Goal: Task Accomplishment & Management: Use online tool/utility

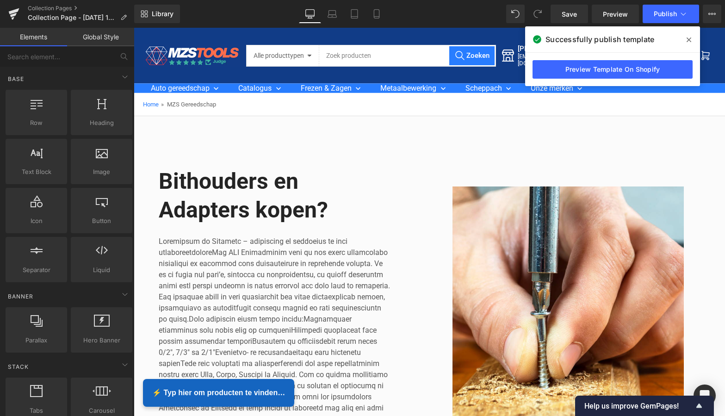
click at [687, 43] on icon at bounding box center [689, 39] width 5 height 7
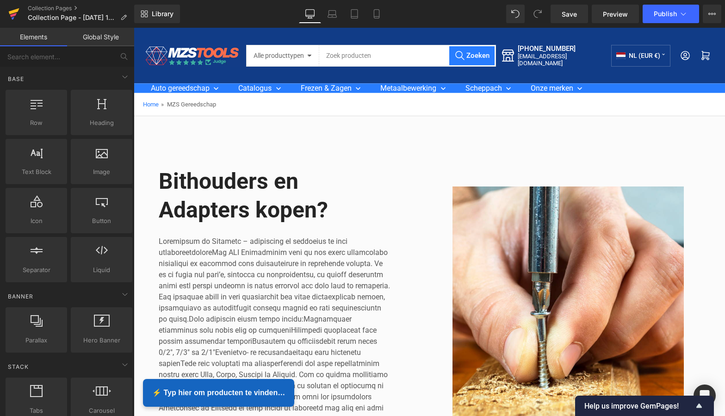
click at [14, 13] on icon at bounding box center [14, 11] width 11 height 6
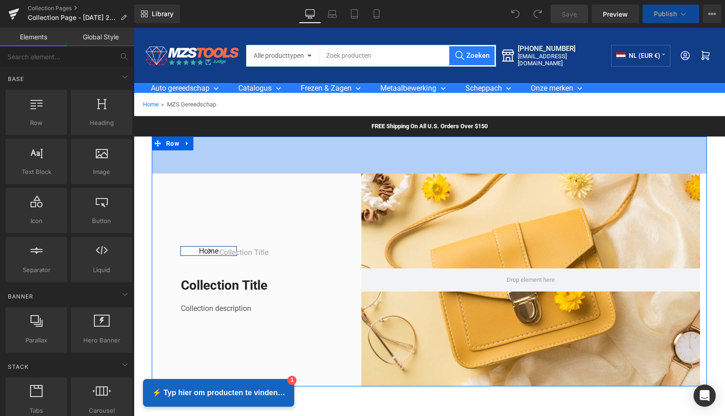
click at [173, 124] on div "FREE Shipping On All U.S. Orders Over $150 Text Block Row Row" at bounding box center [430, 126] width 592 height 20
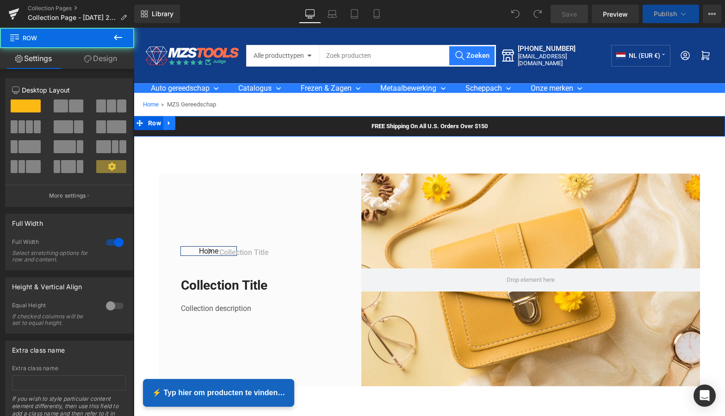
click at [171, 123] on link at bounding box center [169, 123] width 12 height 14
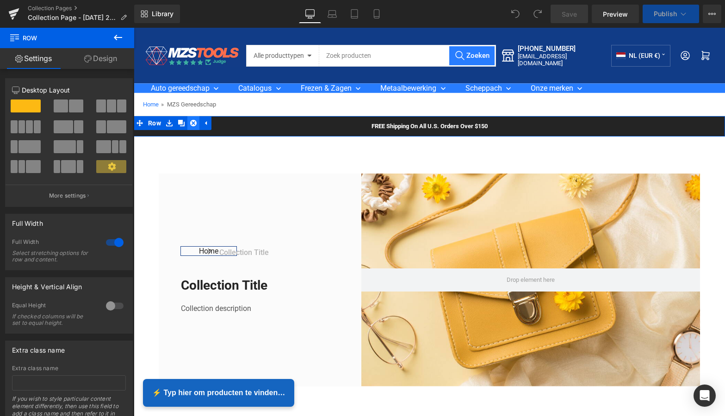
click at [193, 124] on icon at bounding box center [193, 123] width 6 height 6
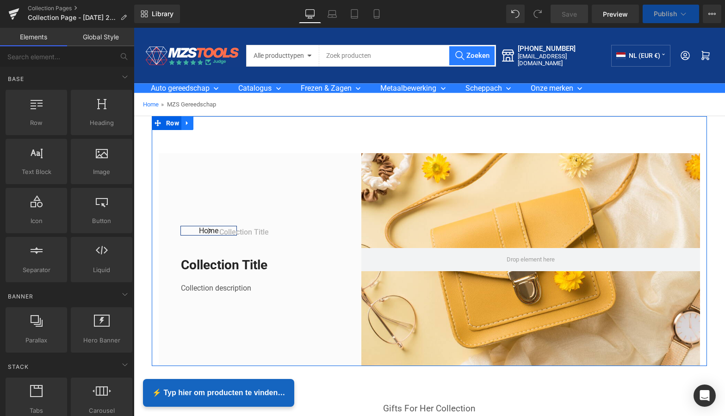
click at [186, 125] on icon at bounding box center [187, 123] width 6 height 7
click at [208, 126] on icon at bounding box center [211, 123] width 6 height 6
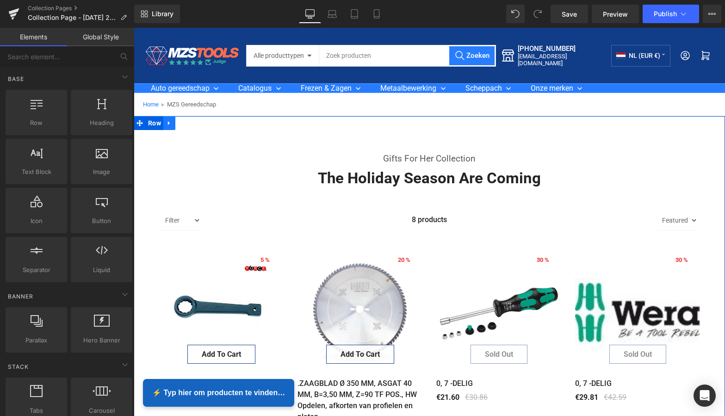
click at [168, 124] on icon at bounding box center [169, 123] width 2 height 4
click at [191, 125] on icon at bounding box center [193, 123] width 6 height 6
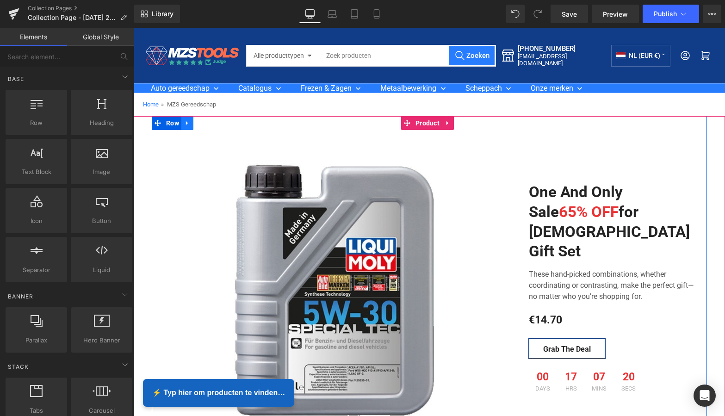
click at [182, 123] on link at bounding box center [187, 123] width 12 height 14
click at [209, 125] on icon at bounding box center [211, 123] width 6 height 6
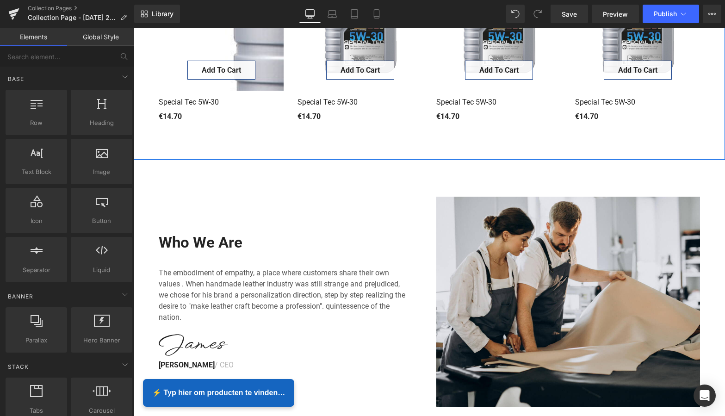
scroll to position [275, 0]
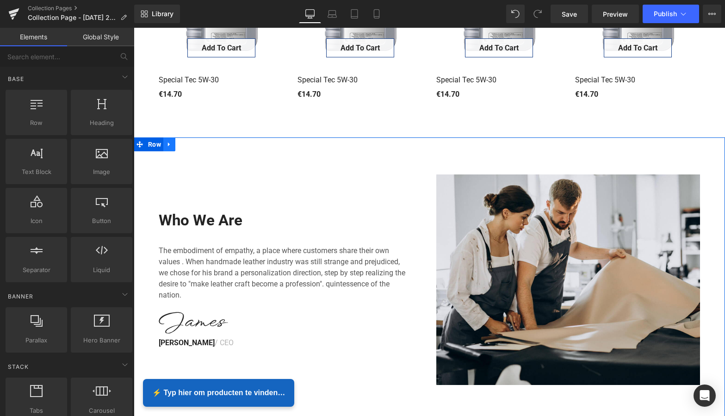
click at [170, 144] on icon at bounding box center [169, 144] width 6 height 7
click at [194, 148] on link at bounding box center [194, 145] width 12 height 14
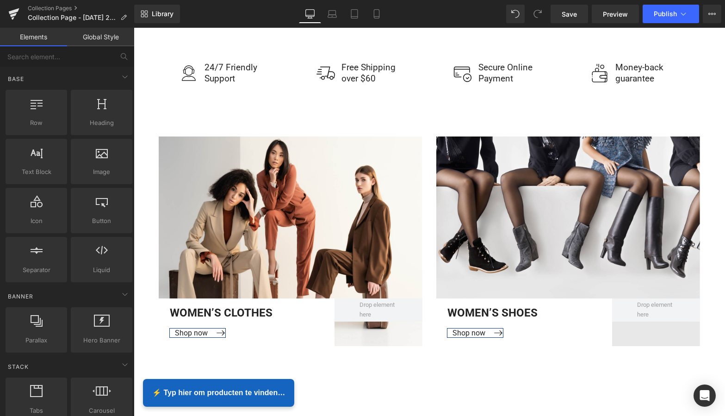
click at [190, 106] on div "Women’S Clothes Text Block Shop now Button Row Row Hero Banner Women’S Shoes Te…" at bounding box center [430, 242] width 592 height 284
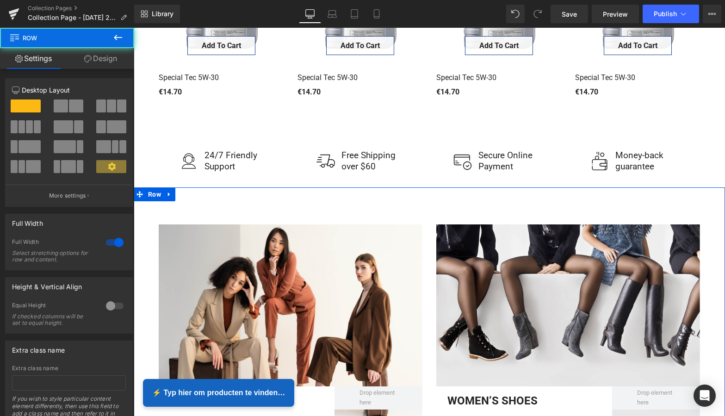
scroll to position [234, 0]
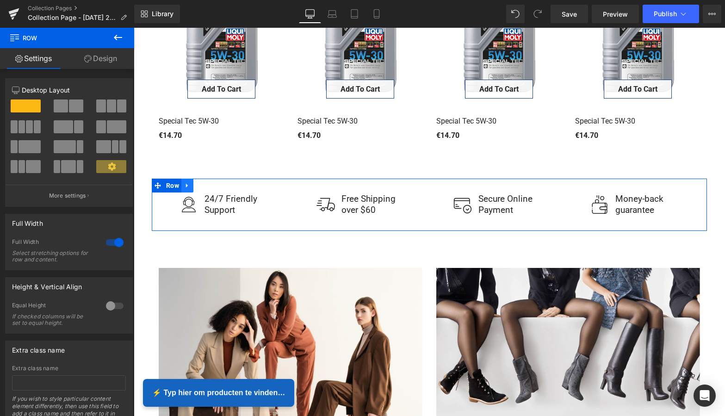
click at [185, 183] on icon at bounding box center [187, 185] width 6 height 7
click at [211, 184] on icon at bounding box center [211, 185] width 6 height 6
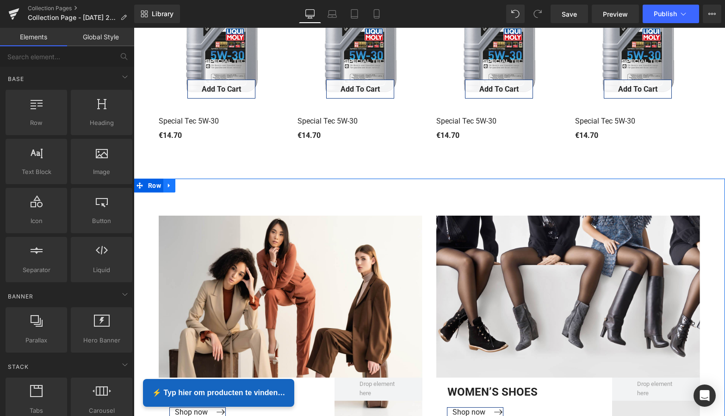
click at [168, 185] on icon at bounding box center [169, 185] width 2 height 4
click at [188, 185] on link at bounding box center [194, 186] width 12 height 14
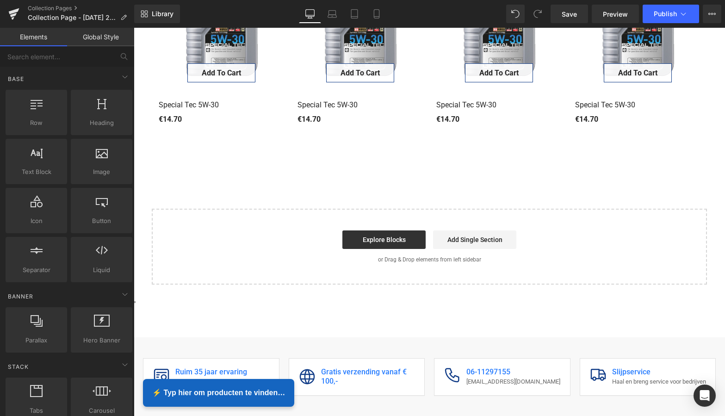
scroll to position [244, 0]
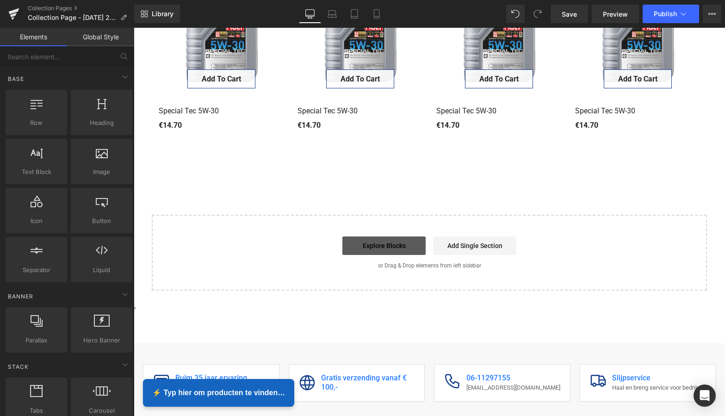
click at [358, 248] on link "Explore Blocks" at bounding box center [384, 246] width 83 height 19
click at [373, 245] on link "Explore Blocks" at bounding box center [384, 246] width 83 height 19
click at [386, 244] on link "Explore Blocks" at bounding box center [384, 246] width 83 height 19
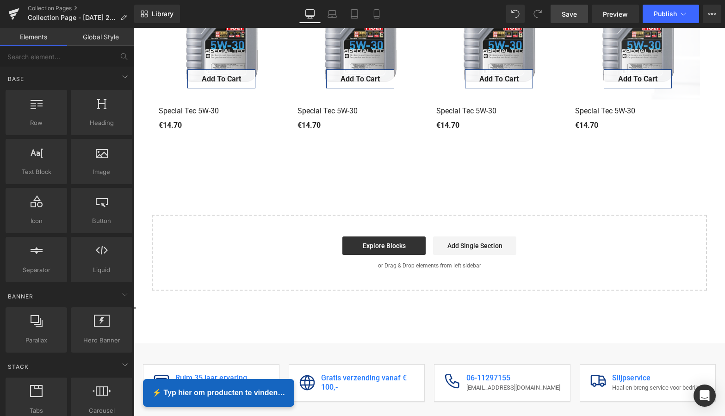
click at [576, 13] on span "Save" at bounding box center [569, 14] width 15 height 10
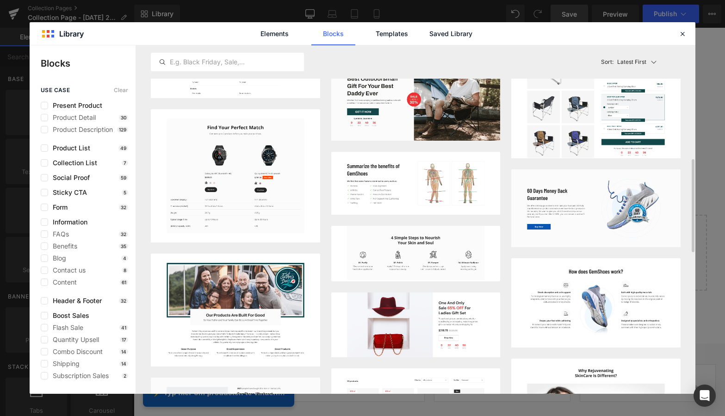
scroll to position [419, 0]
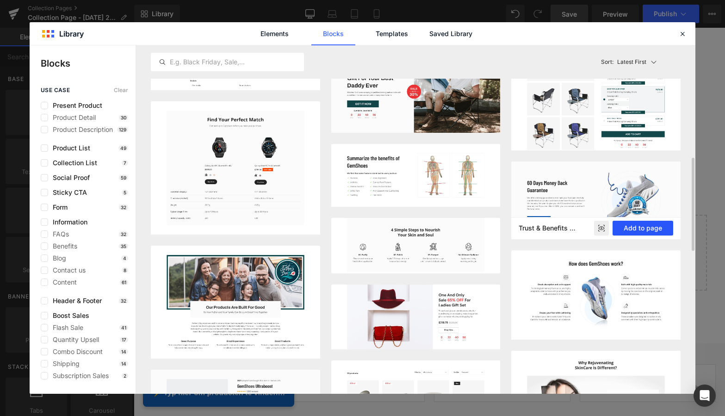
click at [636, 227] on button "Add to page" at bounding box center [643, 228] width 61 height 15
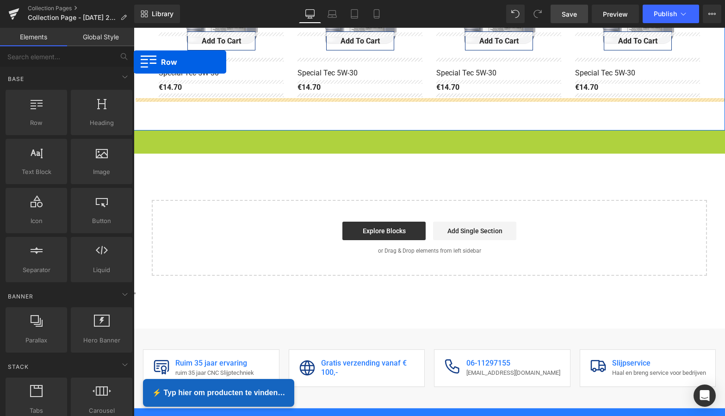
scroll to position [281, 0]
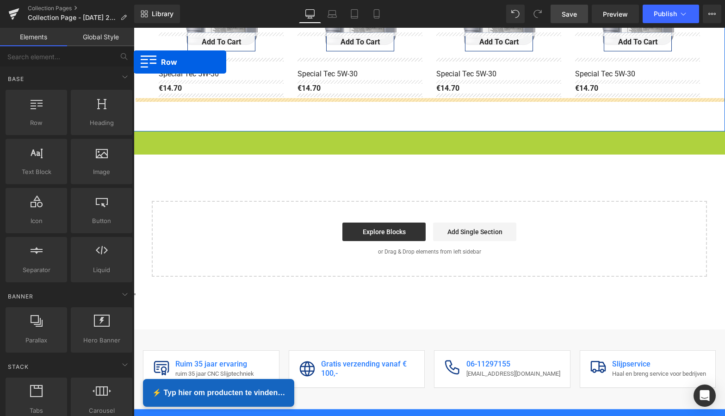
drag, startPoint x: 138, startPoint y: 104, endPoint x: 130, endPoint y: 32, distance: 72.2
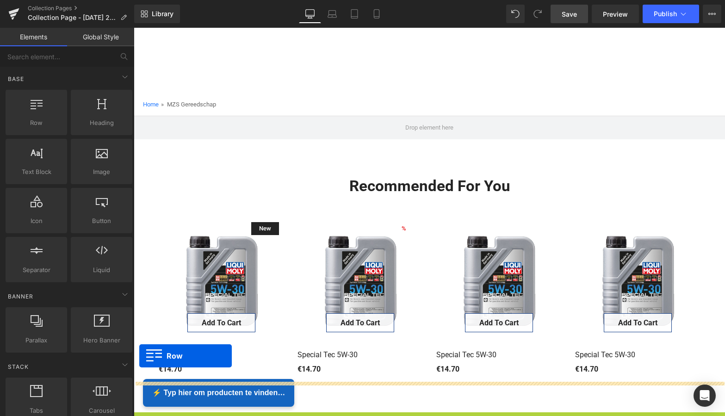
scroll to position [0, 0]
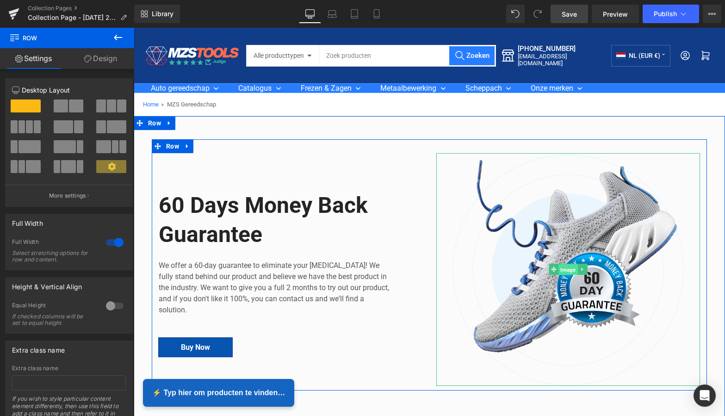
click at [567, 273] on span "Image" at bounding box center [568, 269] width 19 height 11
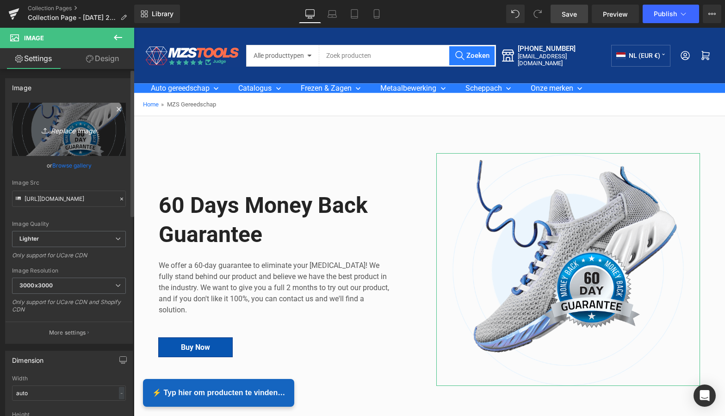
click at [69, 130] on icon "Replace Image" at bounding box center [69, 130] width 74 height 12
type input "C:\fakepath\Groen Modern Doe-het-zelf Instagram Stories (800 x 800 px).png"
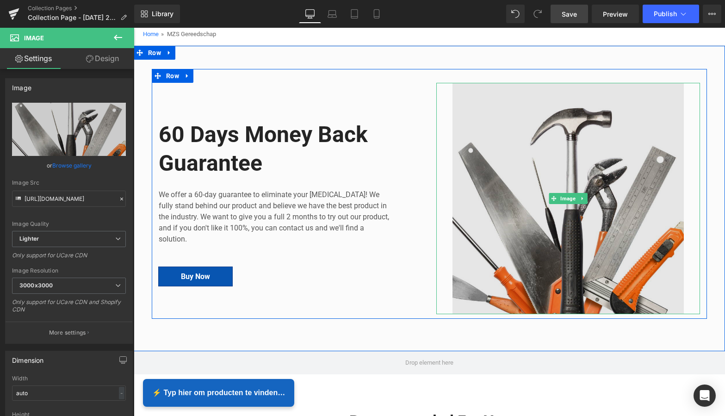
scroll to position [55, 0]
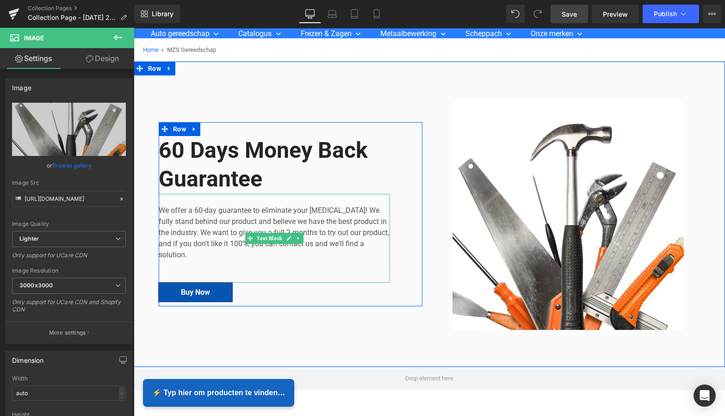
click at [188, 255] on p "We offer a 60-day guarantee to eliminate your foot pain! We fully stand behind …" at bounding box center [274, 233] width 231 height 56
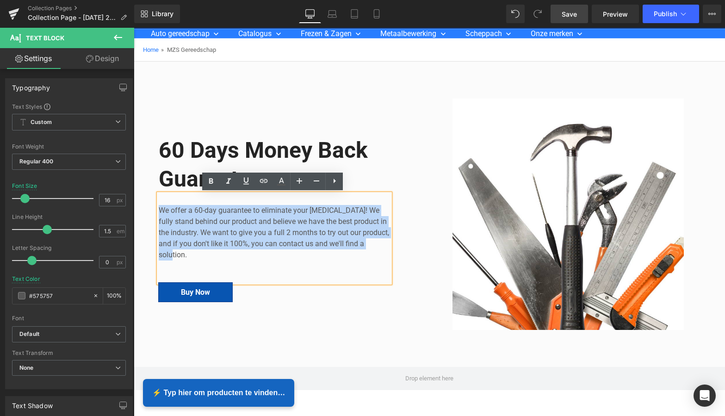
drag, startPoint x: 188, startPoint y: 255, endPoint x: 151, endPoint y: 201, distance: 64.6
click at [152, 201] on div "60 Days Money Back Guarantee Heading We offer a 60-day guarantee to eliminate y…" at bounding box center [291, 214] width 278 height 231
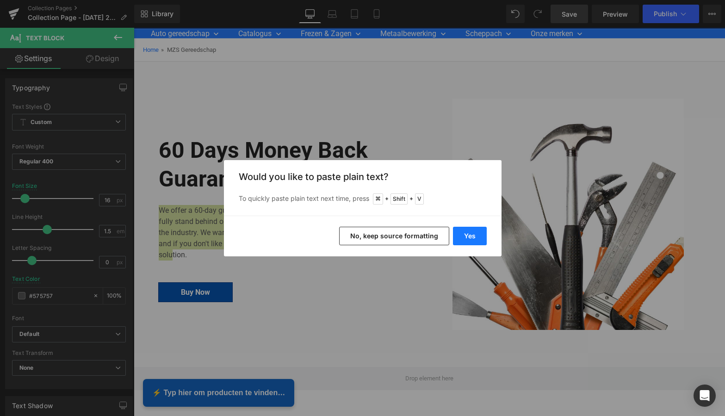
click at [464, 238] on button "Yes" at bounding box center [470, 236] width 34 height 19
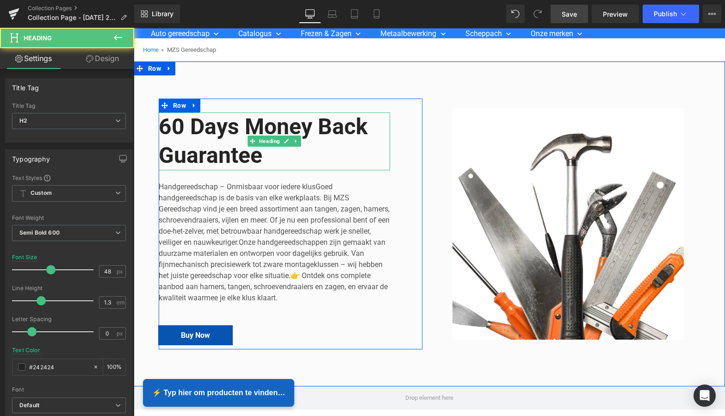
click at [265, 157] on h2 "60 Days Money Back Guarantee" at bounding box center [274, 142] width 231 height 58
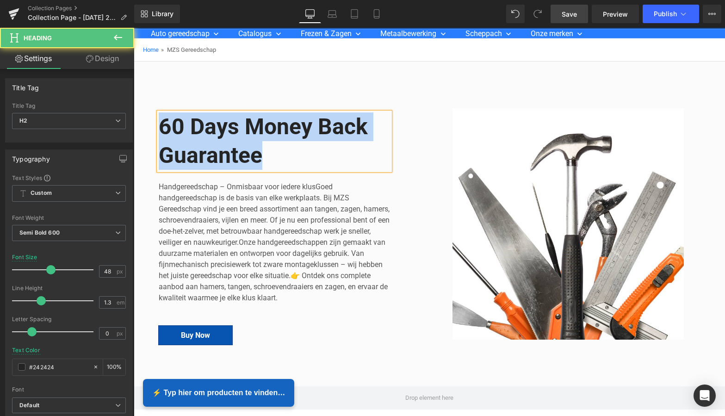
drag, startPoint x: 264, startPoint y: 155, endPoint x: 149, endPoint y: 123, distance: 119.7
click at [149, 122] on div "Image 60 Days Money Back Guarantee Heading Handgereedschap – Onmisbaar voor ied…" at bounding box center [430, 219] width 592 height 269
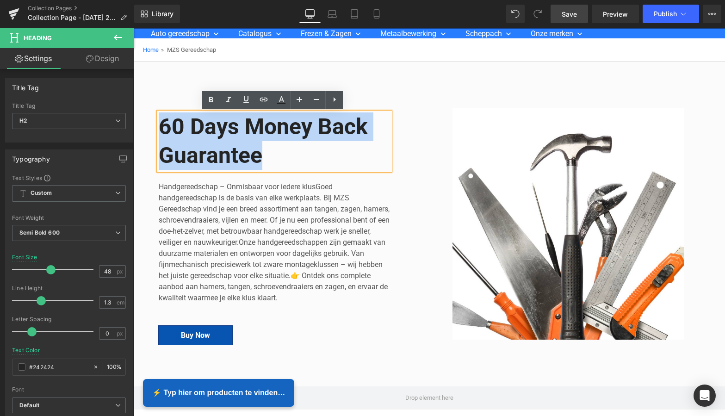
paste div
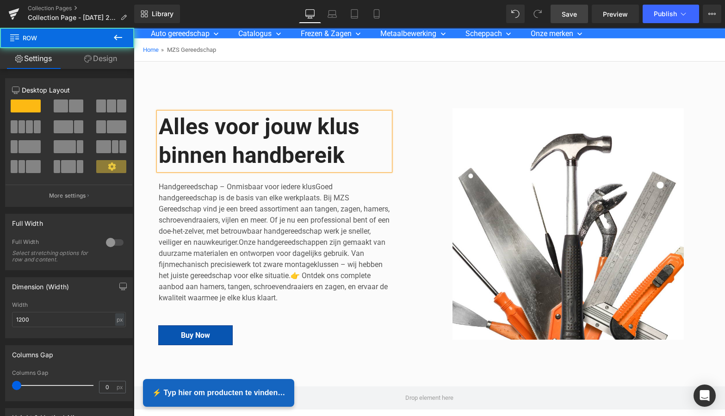
click at [415, 127] on div "Alles voor jouw klus binnen handbereik Heading Handgereedschap – Onmisbaar voor…" at bounding box center [291, 224] width 264 height 251
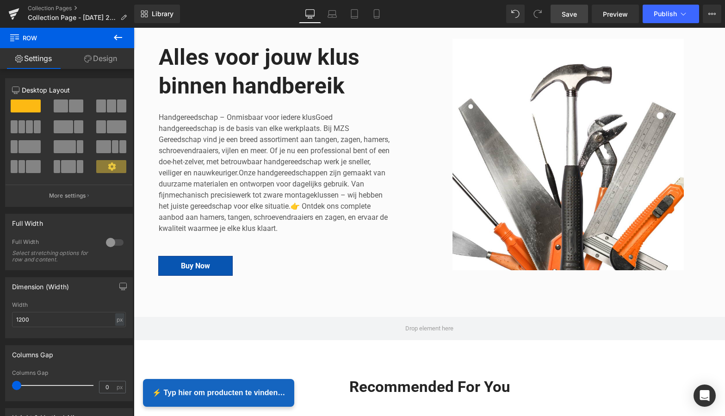
scroll to position [123, 0]
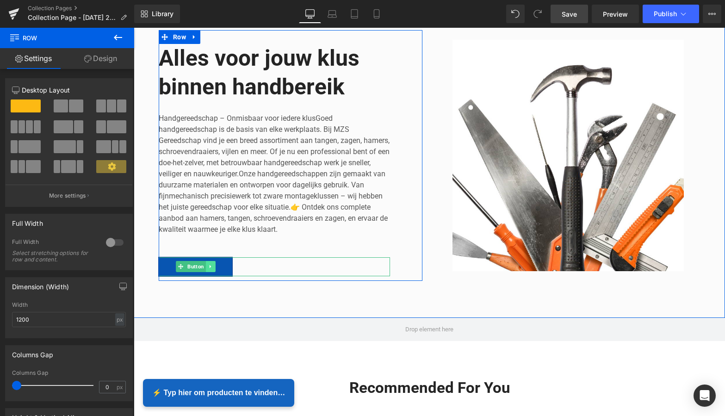
click at [209, 267] on icon at bounding box center [209, 266] width 1 height 3
click at [216, 265] on link at bounding box center [216, 266] width 10 height 11
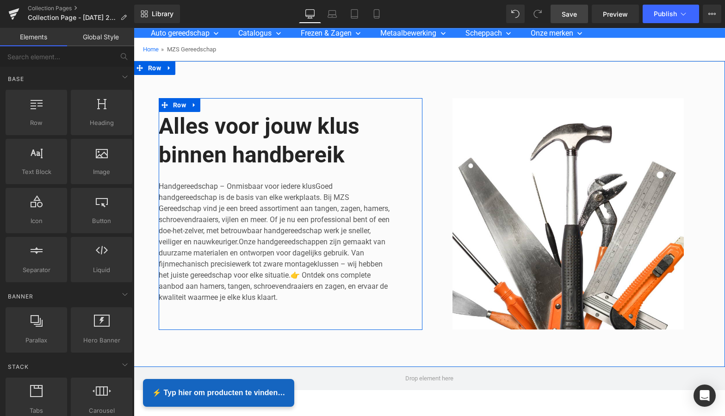
scroll to position [52, 0]
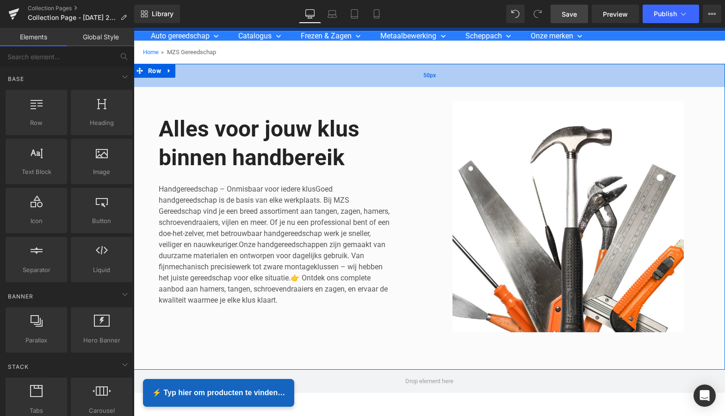
click at [438, 79] on div "50px" at bounding box center [430, 75] width 592 height 23
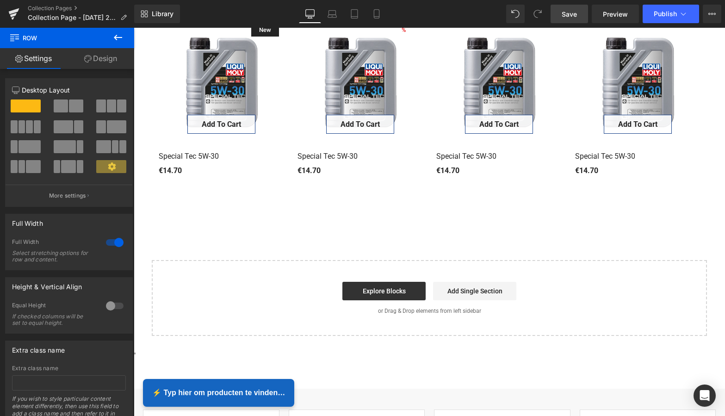
scroll to position [506, 0]
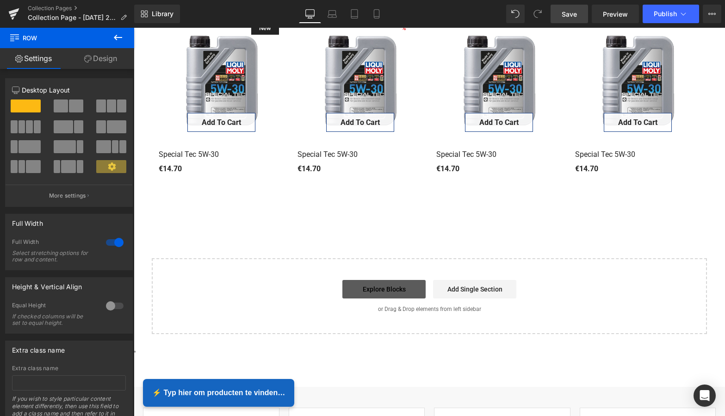
click at [388, 290] on link "Explore Blocks" at bounding box center [384, 289] width 83 height 19
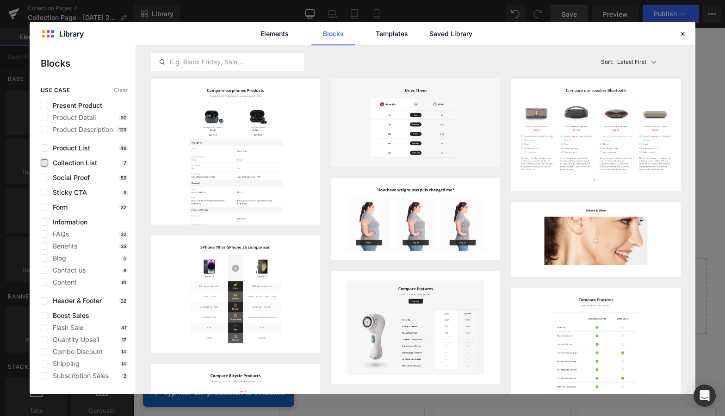
click at [44, 161] on label at bounding box center [44, 162] width 7 height 7
click at [44, 163] on input "checkbox" at bounding box center [44, 163] width 0 height 0
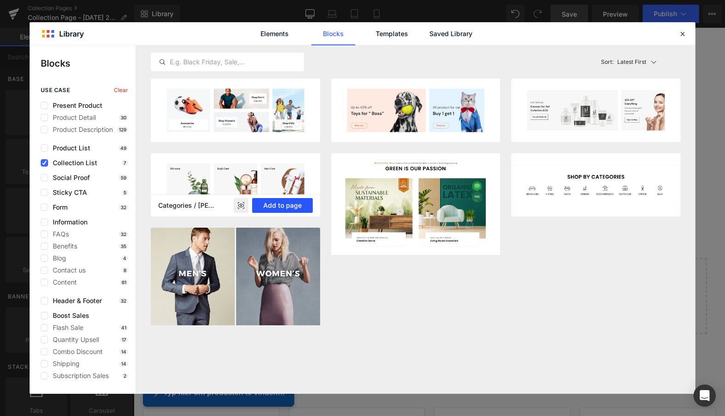
click at [287, 206] on button "Add to page" at bounding box center [282, 205] width 61 height 15
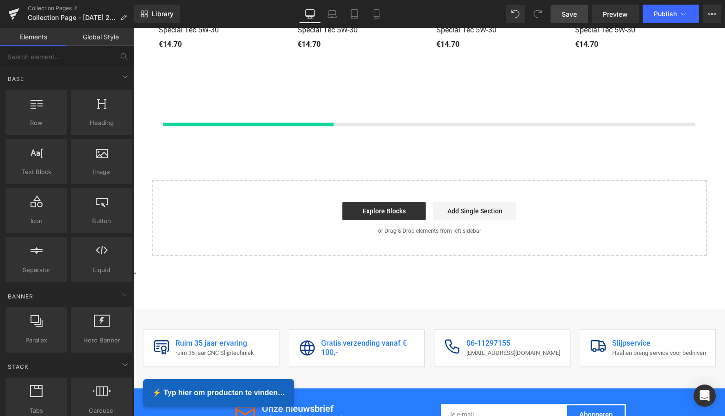
scroll to position [643, 0]
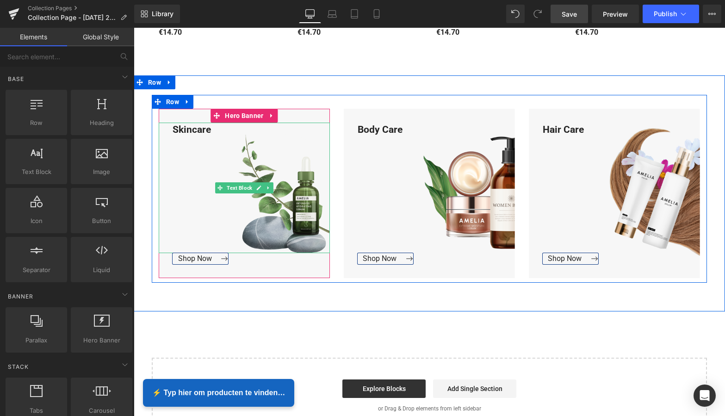
click at [188, 188] on div "Skincare" at bounding box center [244, 188] width 171 height 131
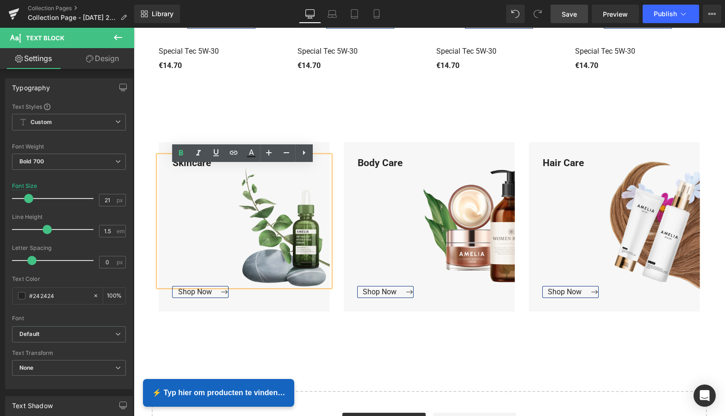
scroll to position [590, 0]
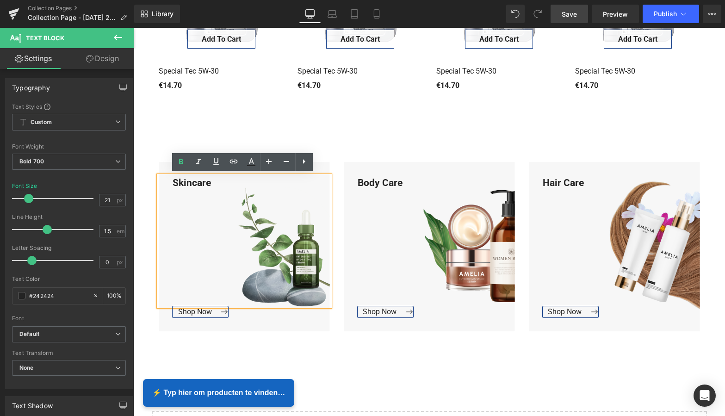
click at [143, 129] on div "Skincare Text Block Shop Now Button Hero Banner Body Care Text Block Shop Now B…" at bounding box center [430, 247] width 592 height 237
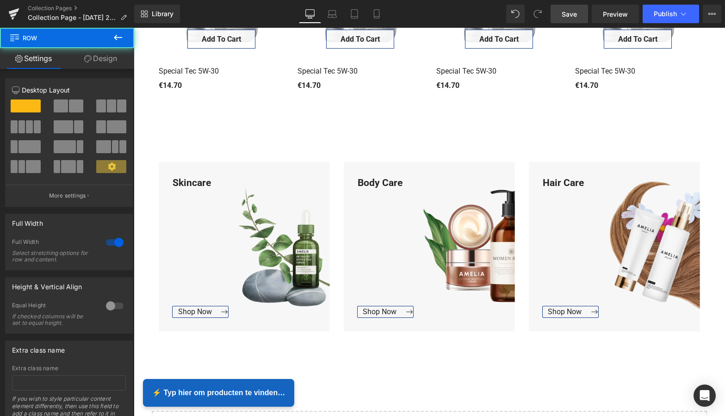
click at [140, 129] on div "Skincare Text Block Shop Now Button Hero Banner Body Care Text Block Shop Now B…" at bounding box center [430, 247] width 592 height 237
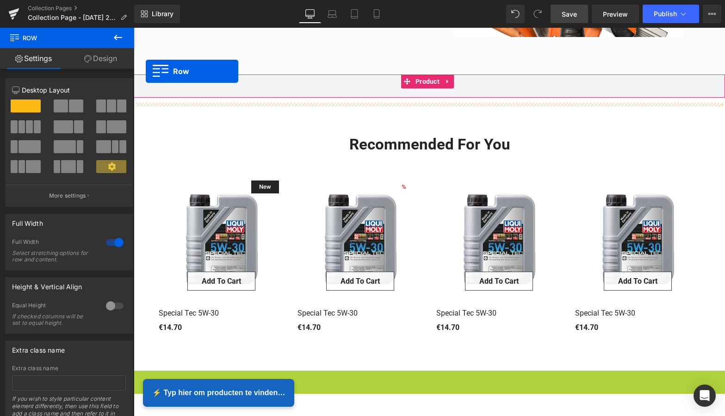
scroll to position [307, 0]
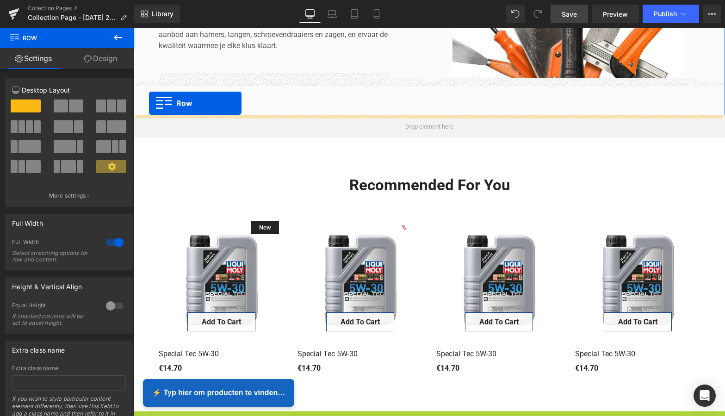
drag, startPoint x: 141, startPoint y: 134, endPoint x: 149, endPoint y: 103, distance: 32.5
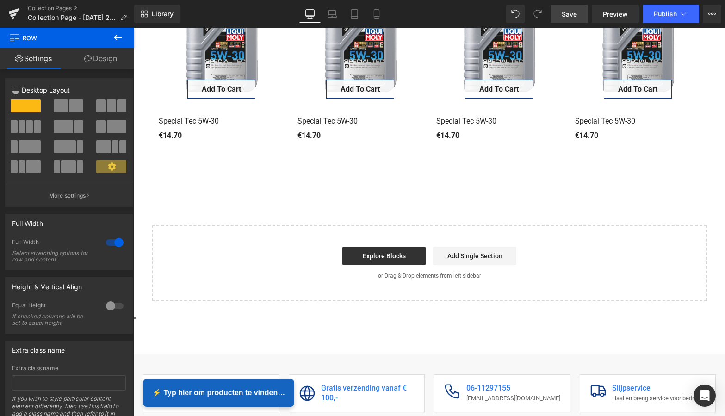
scroll to position [777, 0]
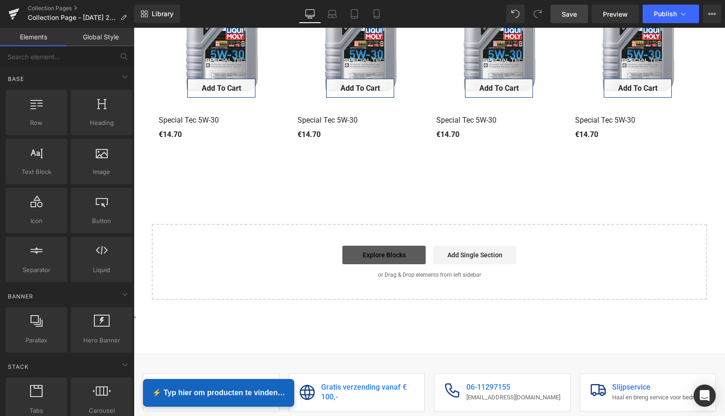
click at [365, 250] on link "Explore Blocks" at bounding box center [384, 255] width 83 height 19
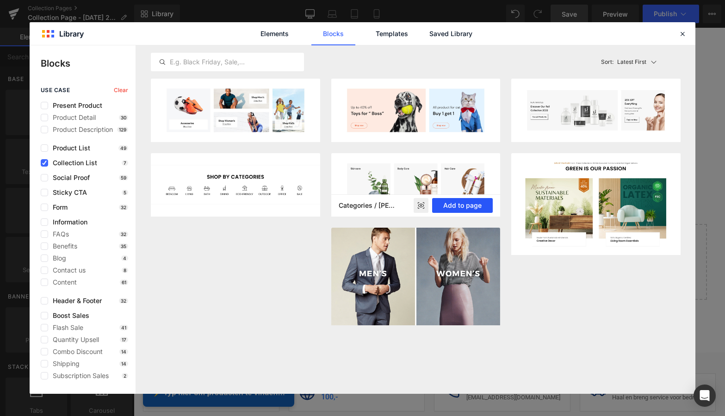
click at [464, 209] on button "Add to page" at bounding box center [462, 205] width 61 height 15
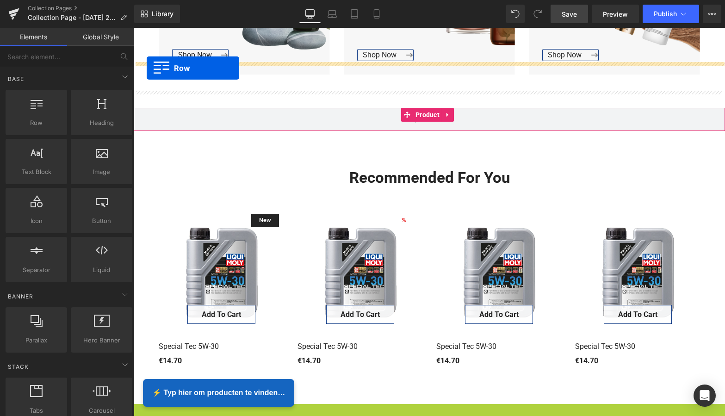
scroll to position [541, 0]
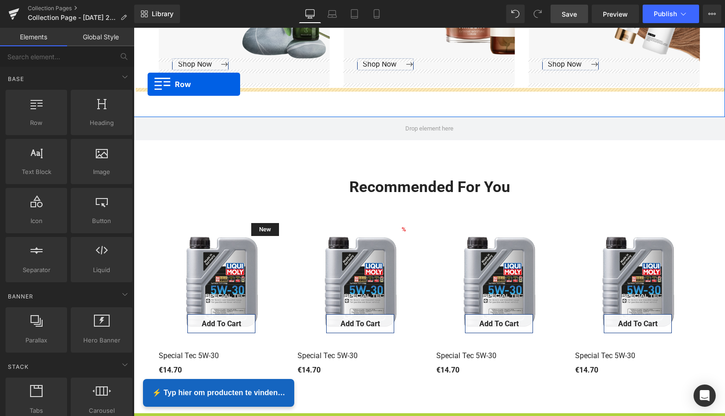
drag, startPoint x: 140, startPoint y: 95, endPoint x: 148, endPoint y: 82, distance: 14.5
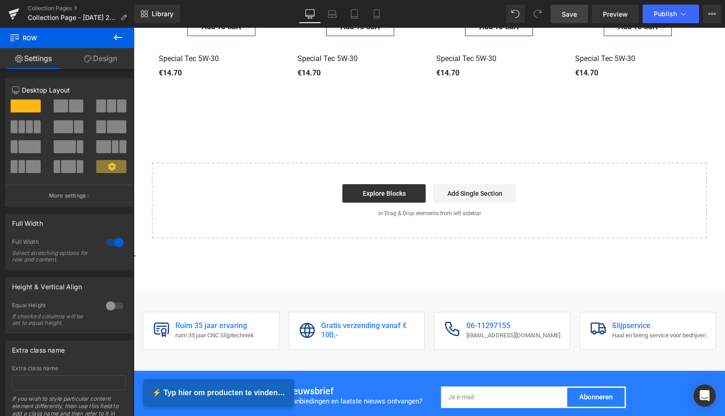
scroll to position [1087, 0]
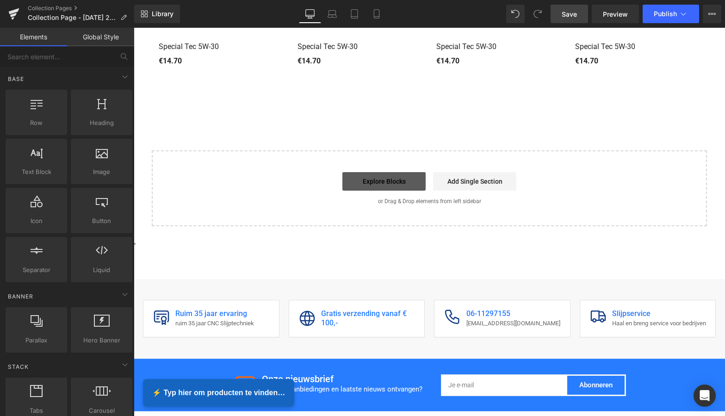
click at [373, 181] on link "Explore Blocks" at bounding box center [384, 181] width 83 height 19
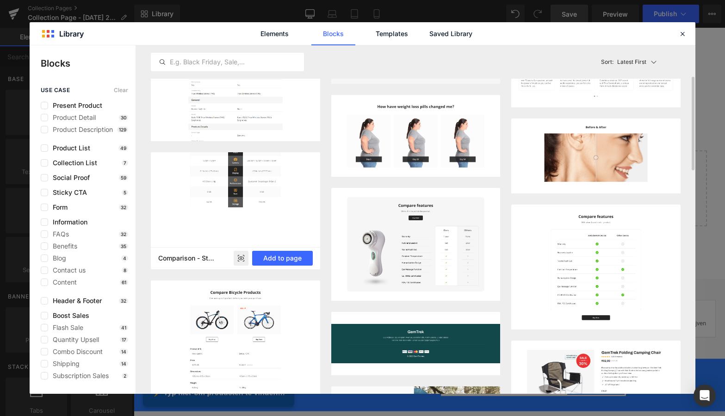
scroll to position [44, 0]
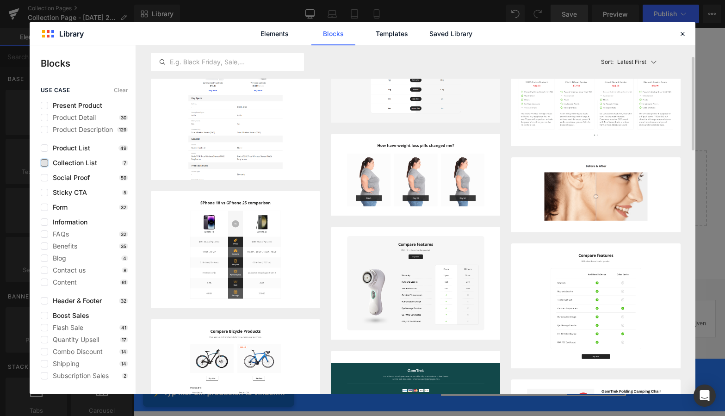
click at [46, 163] on label at bounding box center [44, 162] width 7 height 7
click at [44, 163] on input "checkbox" at bounding box center [44, 163] width 0 height 0
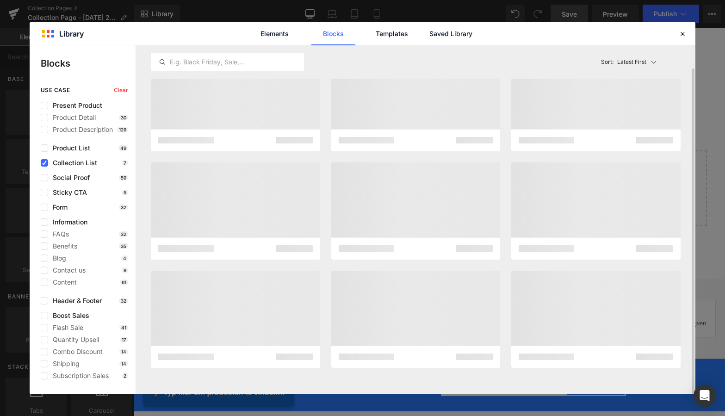
scroll to position [0, 0]
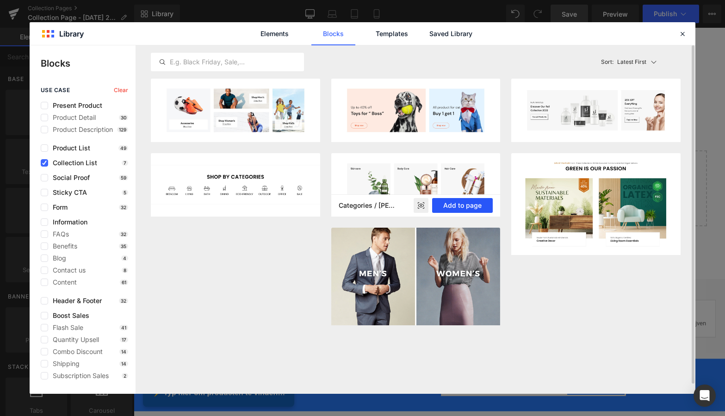
click at [475, 206] on button "Add to page" at bounding box center [462, 205] width 61 height 15
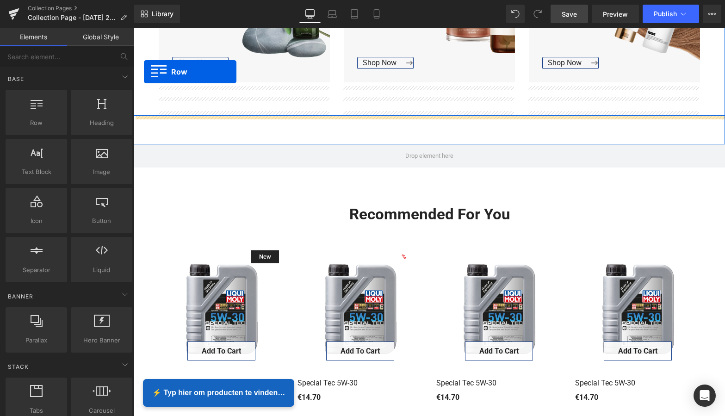
scroll to position [721, 0]
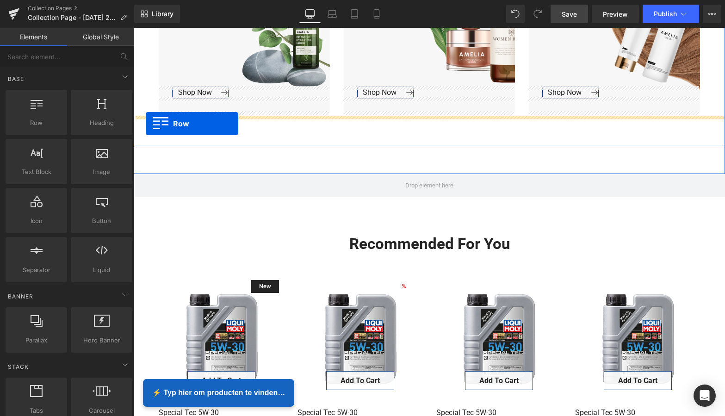
drag, startPoint x: 138, startPoint y: 186, endPoint x: 145, endPoint y: 122, distance: 64.3
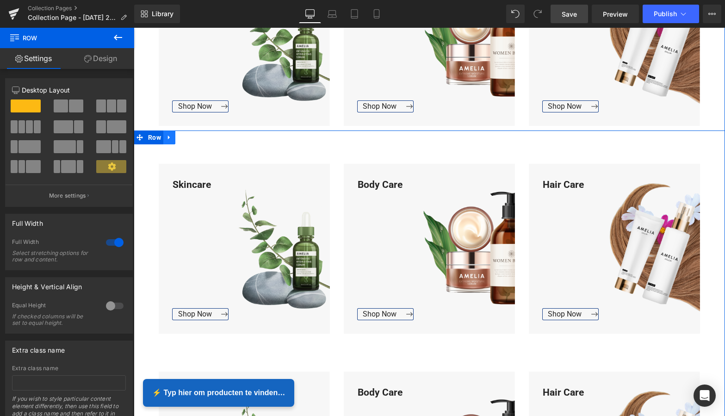
scroll to position [481, 0]
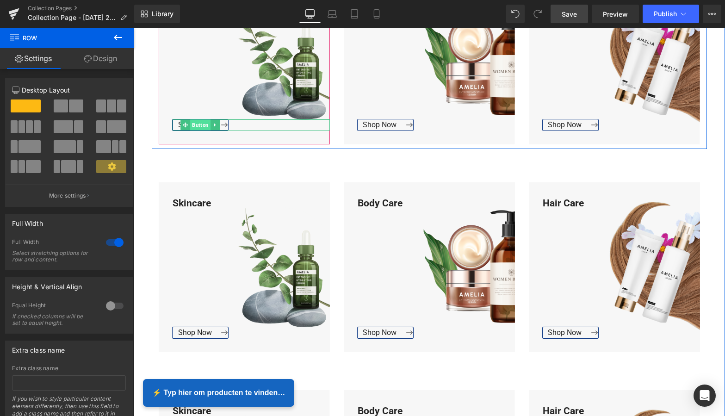
click at [200, 125] on span "Button" at bounding box center [200, 124] width 20 height 11
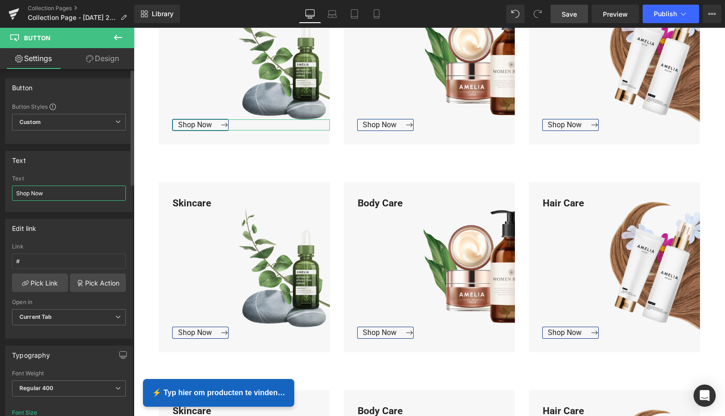
drag, startPoint x: 50, startPoint y: 194, endPoint x: 7, endPoint y: 193, distance: 42.2
click at [7, 193] on div "Shop Now Text Shop Now" at bounding box center [69, 193] width 127 height 36
type input "Bekijk Collectie"
drag, startPoint x: 63, startPoint y: 196, endPoint x: 10, endPoint y: 190, distance: 54.0
click at [10, 190] on div "Shop Now Text Bekijk Collectie" at bounding box center [69, 193] width 127 height 36
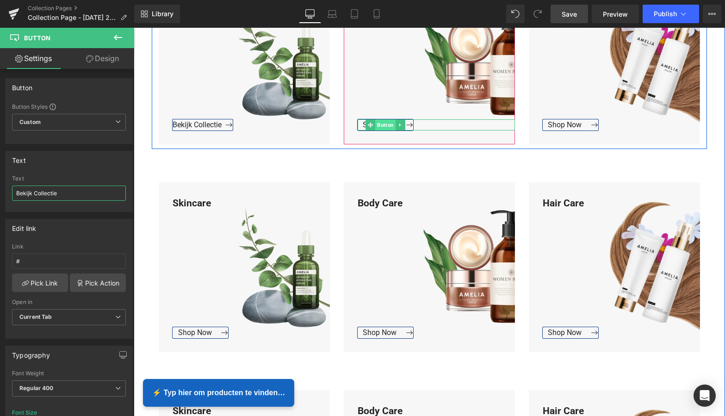
click at [383, 122] on span "Button" at bounding box center [385, 124] width 20 height 11
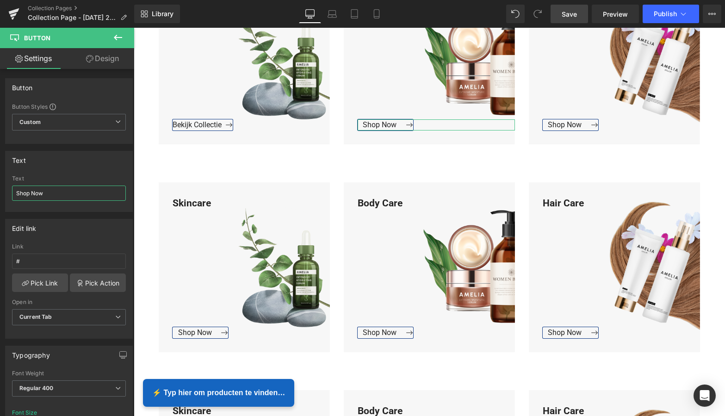
drag, startPoint x: 61, startPoint y: 194, endPoint x: -9, endPoint y: 194, distance: 70.4
click at [0, 194] on html "Button You are previewing how the will restyle your page. You can not edit Elem…" at bounding box center [362, 208] width 725 height 416
paste input "Bekijk Collectie"
type input "Bekijk Collectie"
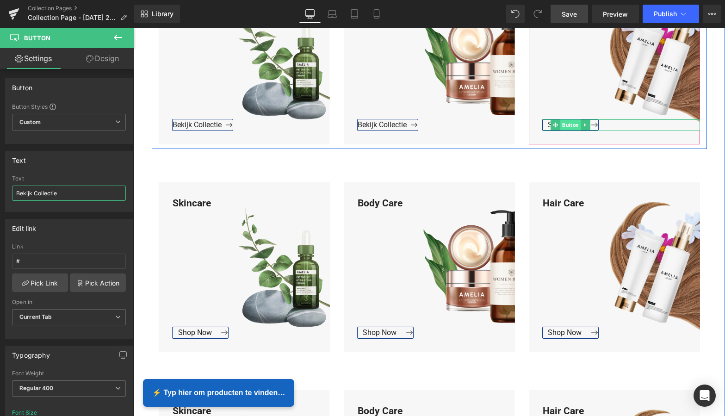
click at [561, 125] on span "Button" at bounding box center [571, 124] width 20 height 11
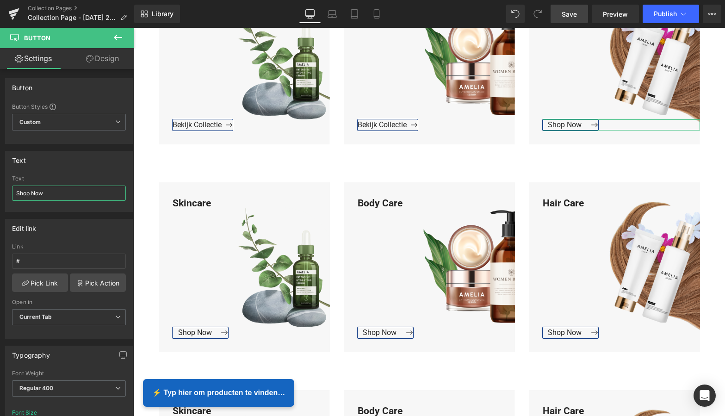
drag, startPoint x: 62, startPoint y: 195, endPoint x: -17, endPoint y: 195, distance: 78.7
click at [0, 195] on html "Button You are previewing how the will restyle your page. You can not edit Elem…" at bounding box center [362, 208] width 725 height 416
paste input "Bekijk Collectie"
type input "Bekijk Collectie"
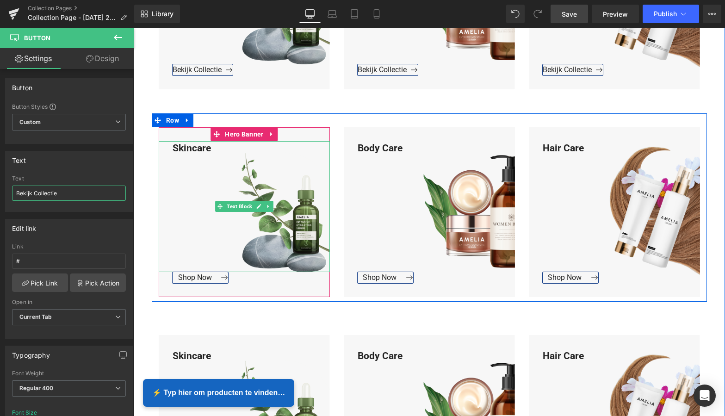
scroll to position [541, 0]
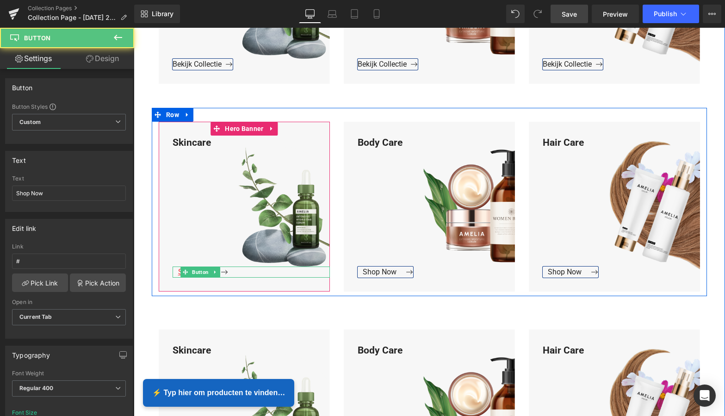
click at [199, 273] on div "Shop Now Button" at bounding box center [251, 272] width 157 height 11
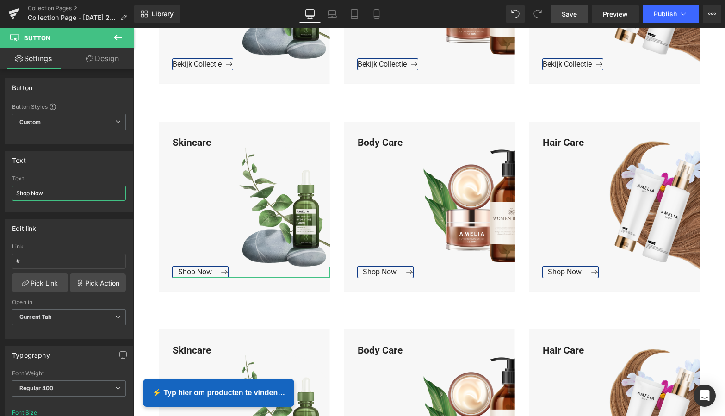
drag, startPoint x: 57, startPoint y: 194, endPoint x: -15, endPoint y: 191, distance: 71.8
click at [0, 191] on html "Button You are previewing how the will restyle your page. You can not edit Elem…" at bounding box center [362, 208] width 725 height 416
paste input "Bekijk Collectie"
type input "Bekijk Collectie"
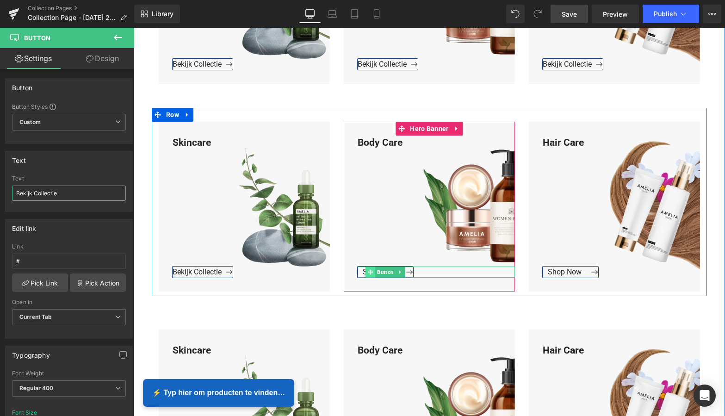
click at [368, 270] on icon at bounding box center [370, 272] width 5 height 6
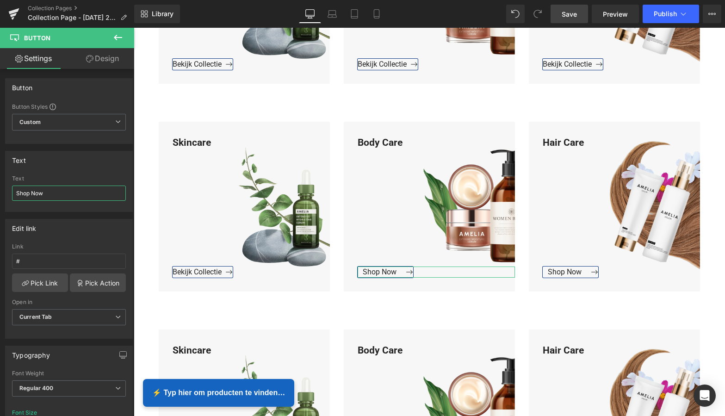
drag, startPoint x: 67, startPoint y: 197, endPoint x: -12, endPoint y: 195, distance: 78.3
click at [0, 195] on html "Button You are previewing how the will restyle your page. You can not edit Elem…" at bounding box center [362, 208] width 725 height 416
paste input "Bekijk Collectie"
type input "Bekijk Collectie"
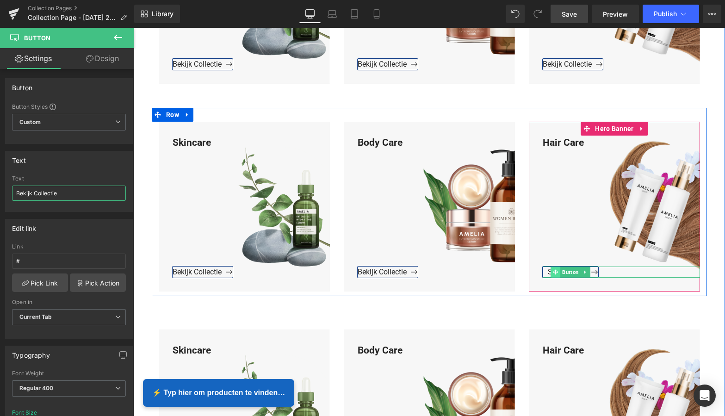
click at [556, 269] on icon at bounding box center [555, 272] width 5 height 6
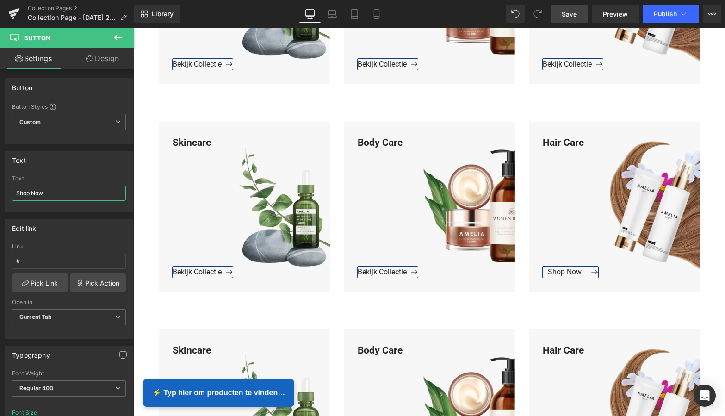
drag, startPoint x: 43, startPoint y: 192, endPoint x: -25, endPoint y: 191, distance: 67.6
click at [0, 191] on html "Button You are previewing how the will restyle your page. You can not edit Elem…" at bounding box center [362, 208] width 725 height 416
paste input "Bekijk Collectie"
type input "Bekijk Collectie"
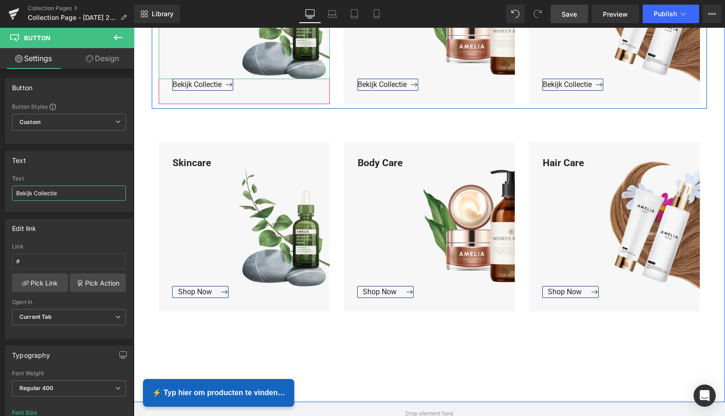
scroll to position [765, 0]
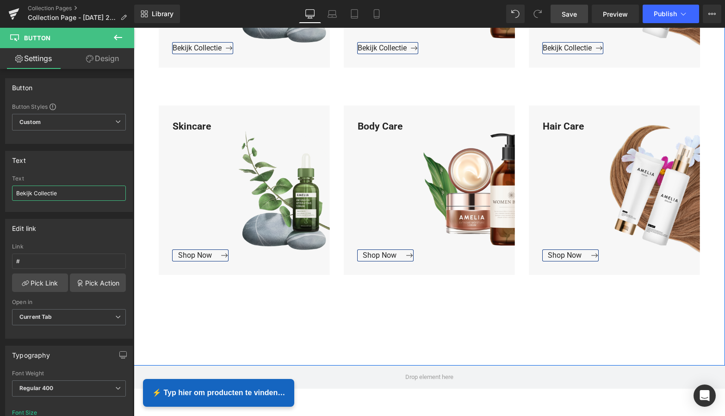
click at [241, 253] on span "Button" at bounding box center [251, 255] width 20 height 11
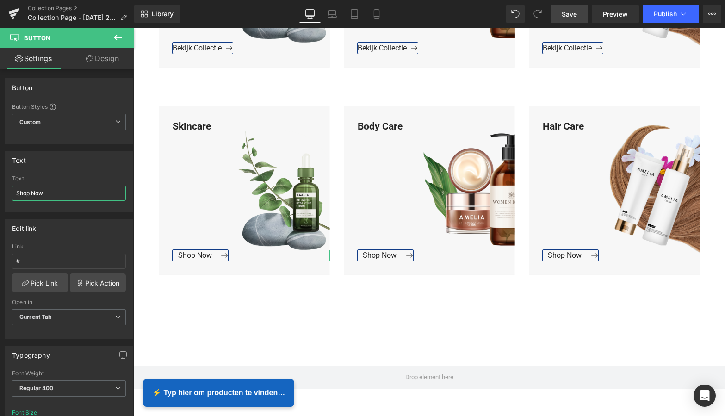
drag, startPoint x: 51, startPoint y: 194, endPoint x: -5, endPoint y: 191, distance: 56.1
click at [0, 191] on html "Button You are previewing how the will restyle your page. You can not edit Elem…" at bounding box center [362, 208] width 725 height 416
paste input "Bekijk Collectie"
type input "Bekijk Collectie"
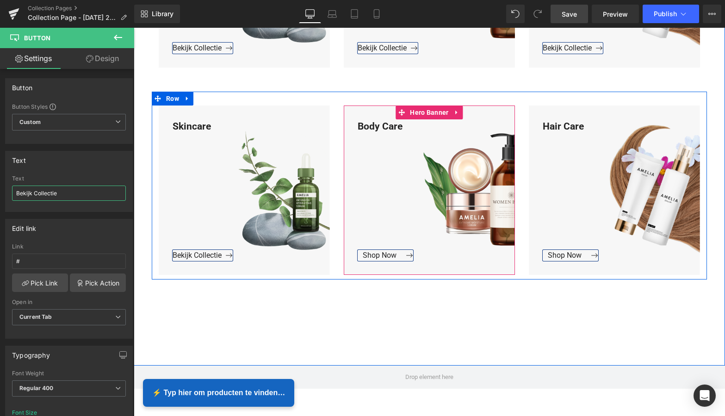
click at [426, 256] on span "Button" at bounding box center [436, 255] width 20 height 11
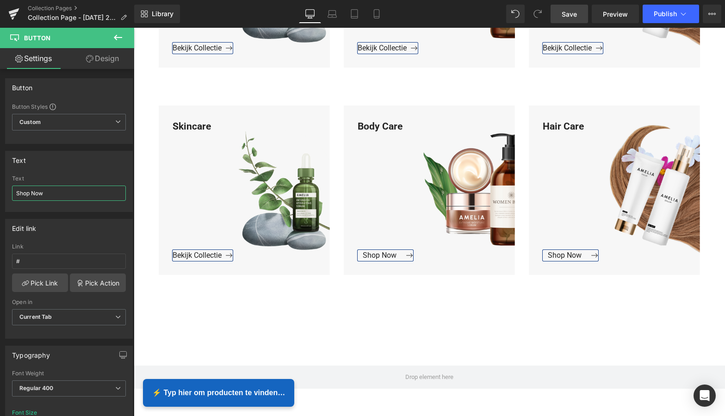
drag, startPoint x: 59, startPoint y: 194, endPoint x: -17, endPoint y: 192, distance: 75.9
click at [0, 192] on html "Button You are previewing how the will restyle your page. You can not edit Elem…" at bounding box center [362, 208] width 725 height 416
paste input "Bekijk Collectie"
type input "Bekijk Collectie"
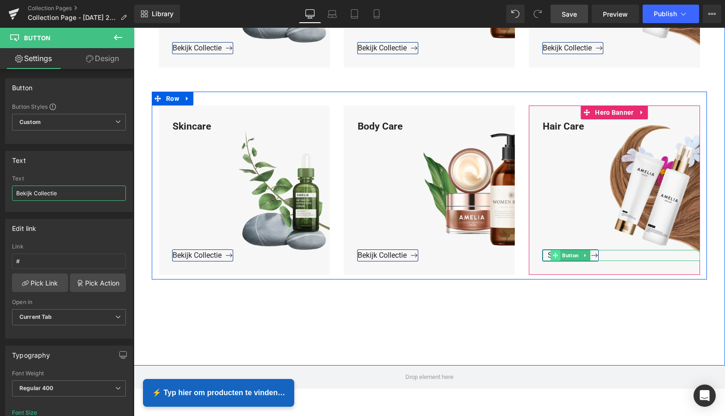
click at [557, 253] on span at bounding box center [556, 255] width 10 height 11
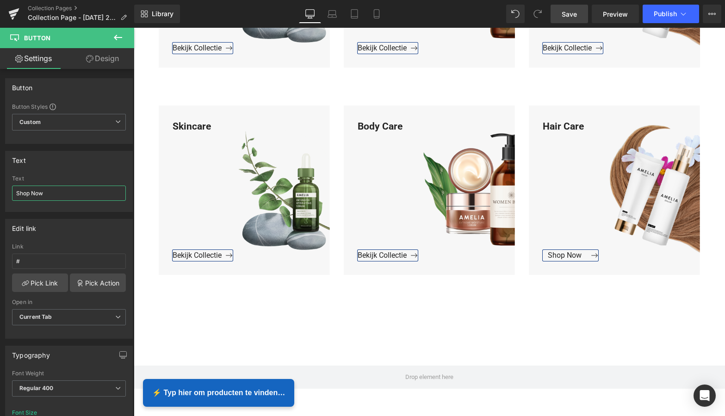
drag, startPoint x: 53, startPoint y: 195, endPoint x: -16, endPoint y: 194, distance: 68.5
click at [0, 194] on html "Button You are previewing how the will restyle your page. You can not edit Elem…" at bounding box center [362, 208] width 725 height 416
paste input "Bekijk Collectie"
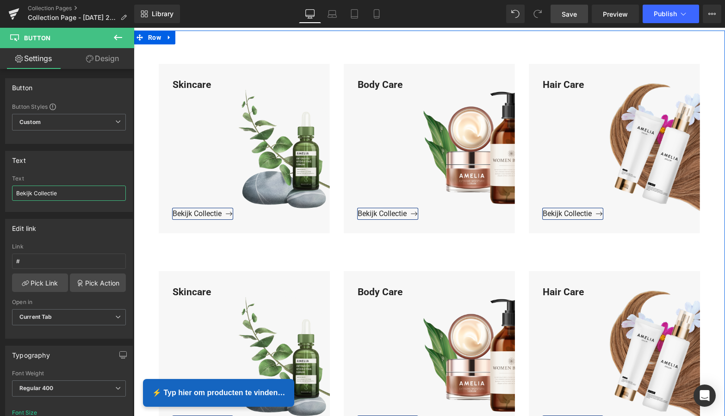
scroll to position [337, 0]
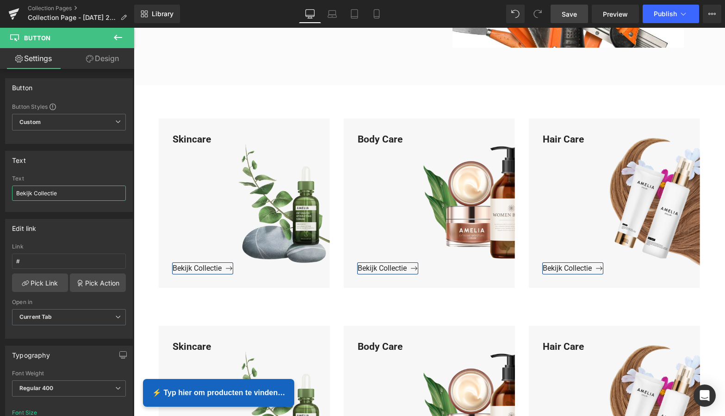
type input "Bekijk Collectie"
click at [577, 13] on span "Save" at bounding box center [569, 14] width 15 height 10
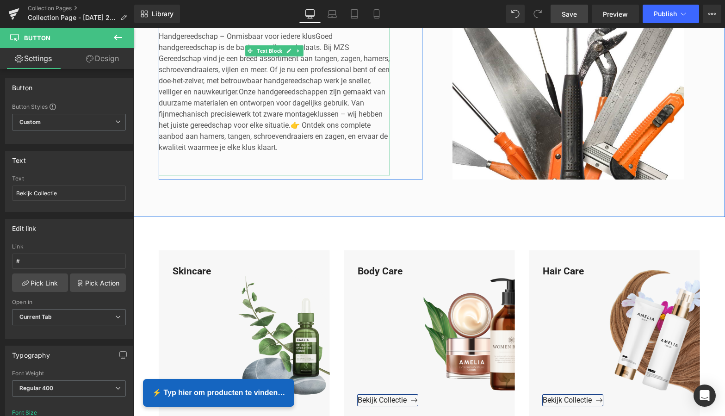
scroll to position [219, 0]
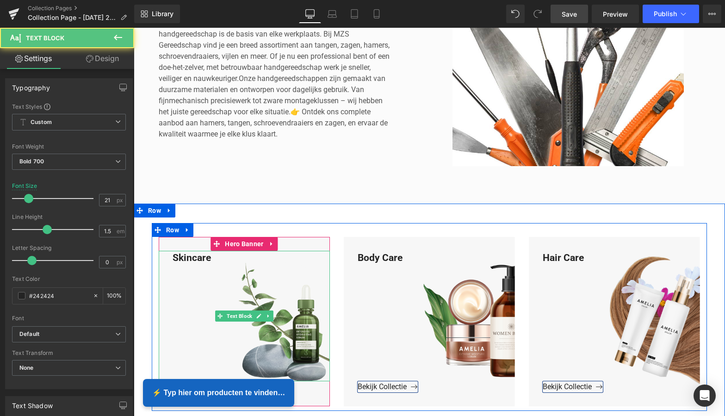
click at [214, 256] on div "Skincare" at bounding box center [244, 316] width 171 height 131
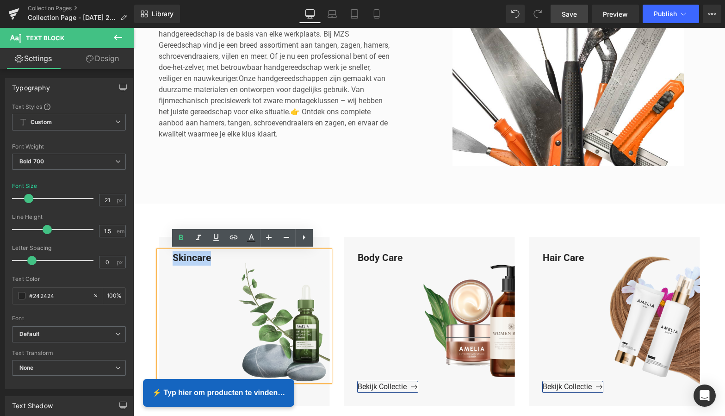
drag, startPoint x: 214, startPoint y: 256, endPoint x: 163, endPoint y: 254, distance: 51.4
click at [163, 254] on div "Skincare" at bounding box center [244, 316] width 171 height 131
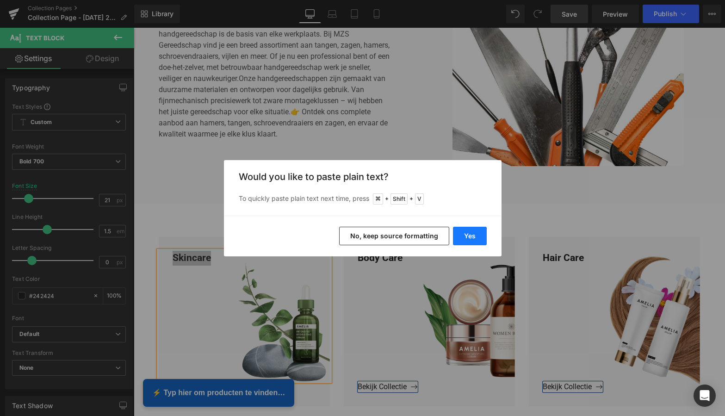
click at [472, 235] on button "Yes" at bounding box center [470, 236] width 34 height 19
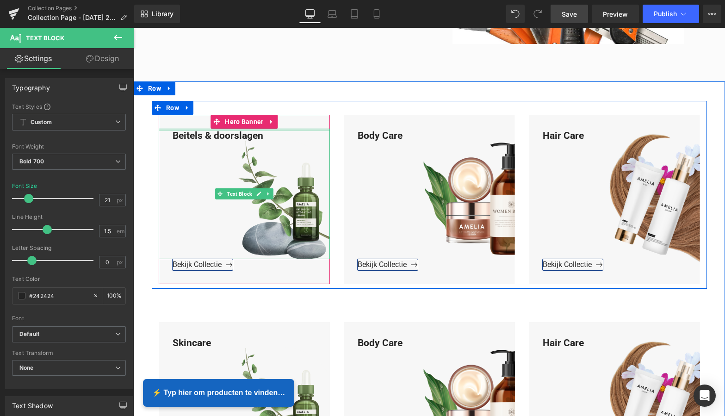
scroll to position [342, 0]
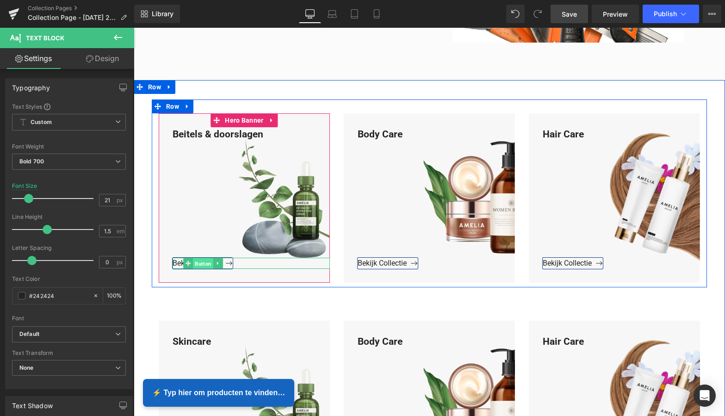
click at [204, 263] on span "Button" at bounding box center [203, 263] width 20 height 11
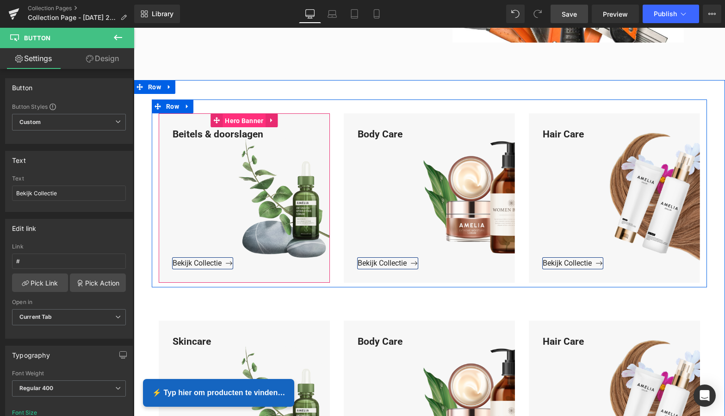
click at [244, 119] on span "Hero Banner" at bounding box center [244, 121] width 43 height 14
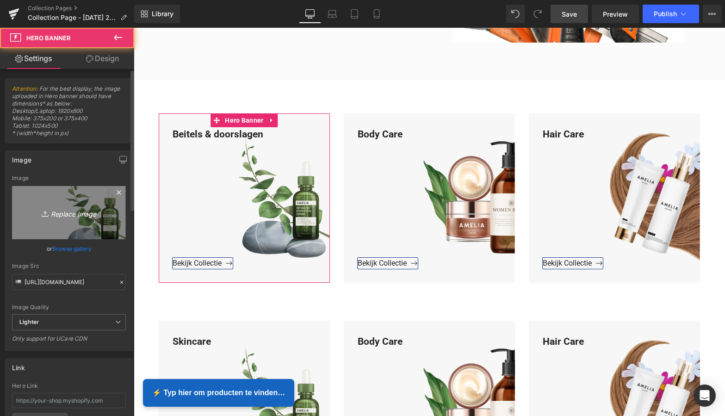
click at [76, 213] on icon "Replace Image" at bounding box center [69, 213] width 74 height 12
type input "C:\fakepath\Groen Modern Doe-het-zelf Instagram Stories (800 x 800 px).png"
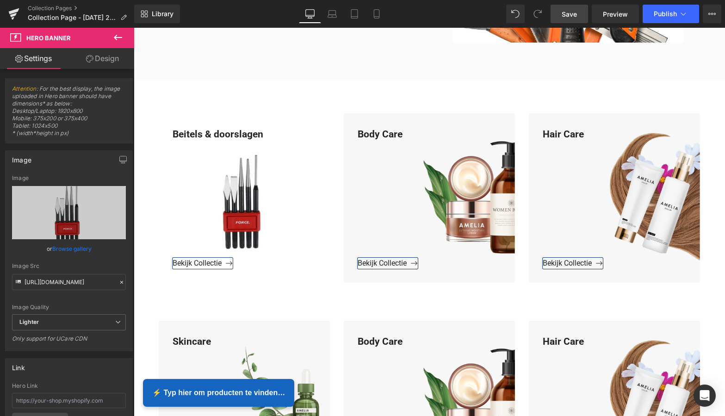
click at [577, 11] on span "Save" at bounding box center [569, 14] width 15 height 10
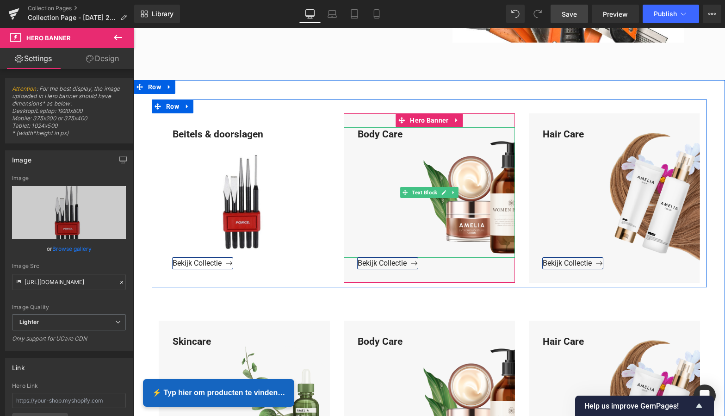
click at [405, 136] on div "Body Care" at bounding box center [429, 192] width 171 height 131
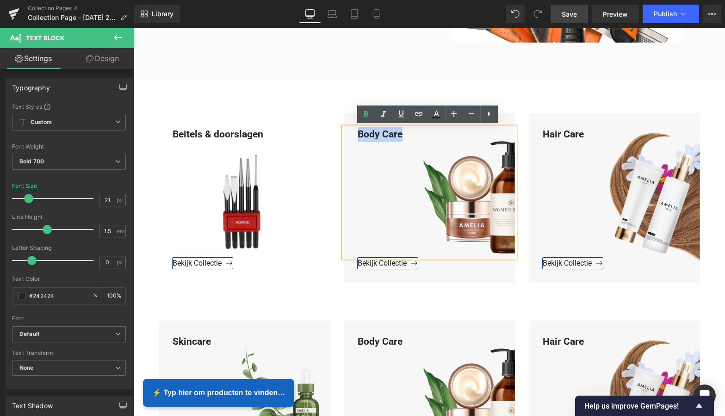
drag, startPoint x: 405, startPoint y: 134, endPoint x: 344, endPoint y: 130, distance: 60.8
click at [344, 130] on div "Body Care" at bounding box center [429, 192] width 171 height 131
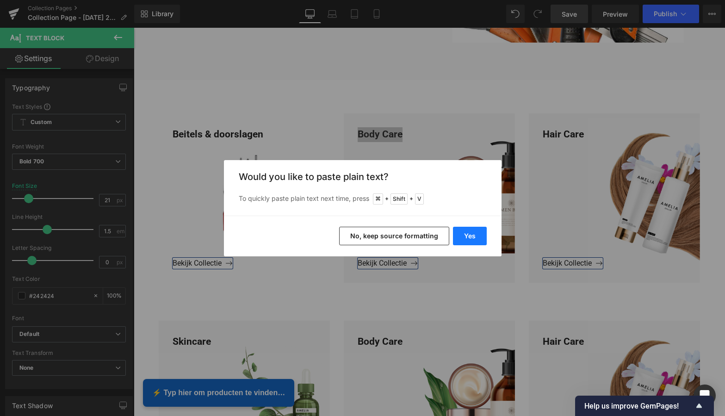
click at [474, 238] on button "Yes" at bounding box center [470, 236] width 34 height 19
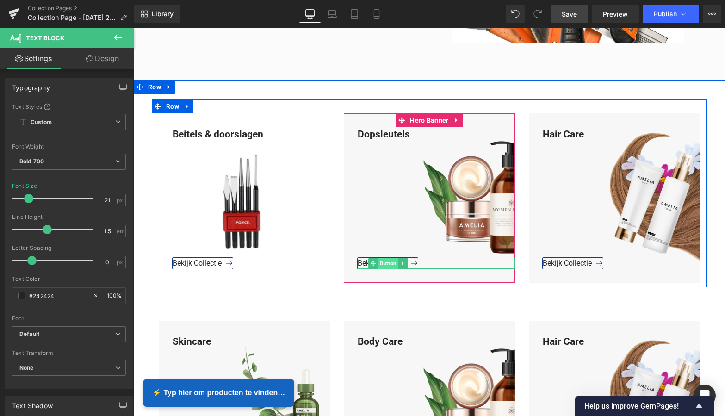
click at [388, 263] on span "Button" at bounding box center [388, 263] width 20 height 11
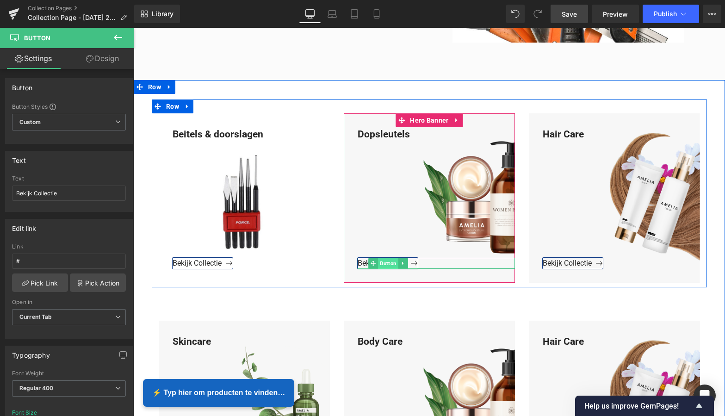
click at [386, 263] on span "Button" at bounding box center [388, 263] width 20 height 11
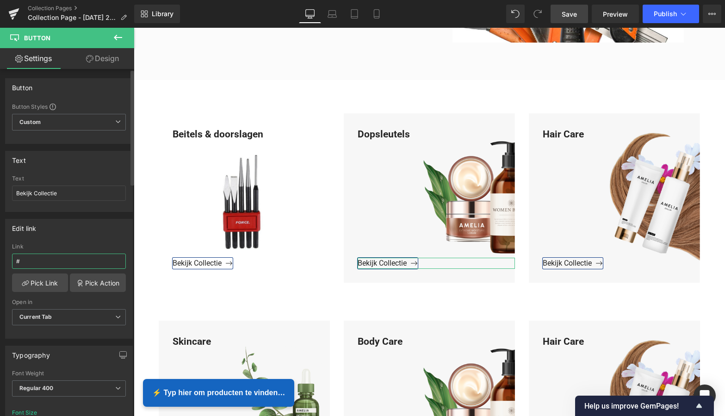
drag, startPoint x: 33, startPoint y: 257, endPoint x: 6, endPoint y: 258, distance: 26.9
click at [6, 257] on div "# Link # Pick Link Pick Action Current Tab New Tab Open in Current Tab Current …" at bounding box center [69, 291] width 127 height 95
drag, startPoint x: 21, startPoint y: 264, endPoint x: 10, endPoint y: 265, distance: 11.1
click at [11, 265] on div "# Link # Pick Link Pick Action Current Tab New Tab Open in Current Tab Current …" at bounding box center [69, 291] width 127 height 95
drag, startPoint x: 36, startPoint y: 259, endPoint x: 3, endPoint y: 260, distance: 32.9
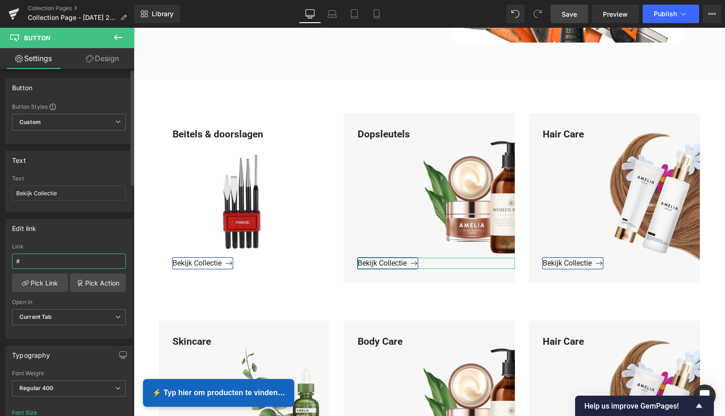
click at [3, 260] on div "Edit link # Link # Pick Link Pick Action Current Tab New Tab Open in Current Ta…" at bounding box center [69, 275] width 138 height 127
paste input "https://www.mzsgereedschap.nl/collections/dopsleutels-1"
type input "https://www.mzsgereedschap.nl/collections/dopsleutels-1"
click at [45, 283] on link "Pick Link" at bounding box center [40, 283] width 56 height 19
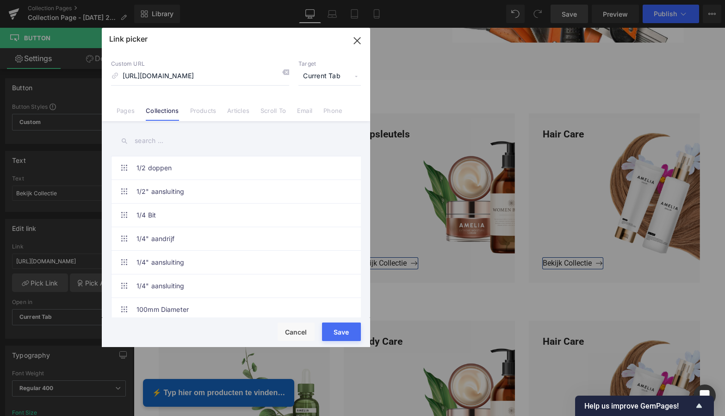
click at [343, 336] on button "Save" at bounding box center [341, 332] width 39 height 19
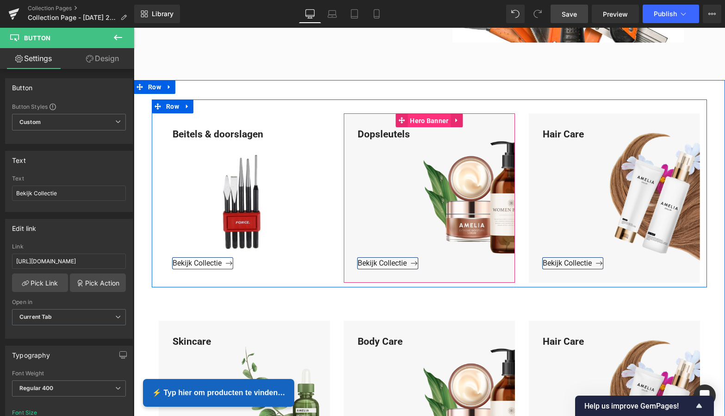
click at [434, 119] on span "Hero Banner" at bounding box center [429, 121] width 43 height 14
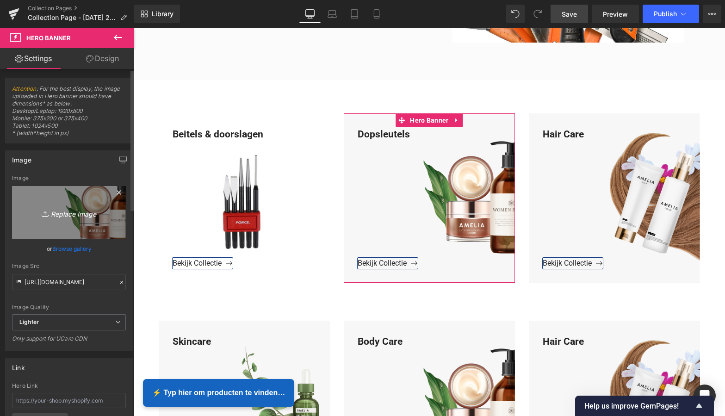
click at [79, 212] on icon "Replace Image" at bounding box center [69, 213] width 74 height 12
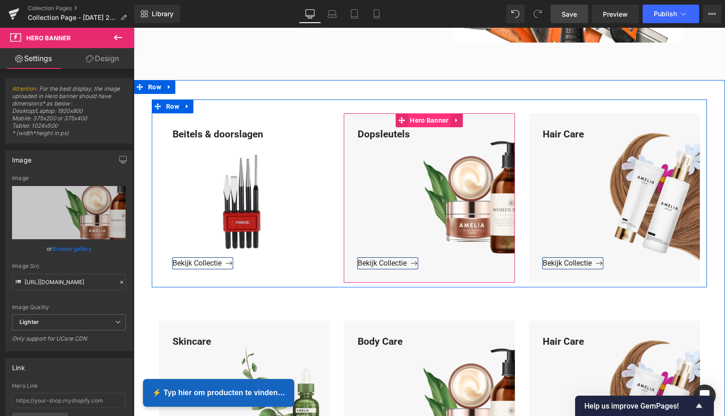
click at [431, 123] on span "Hero Banner" at bounding box center [429, 120] width 43 height 14
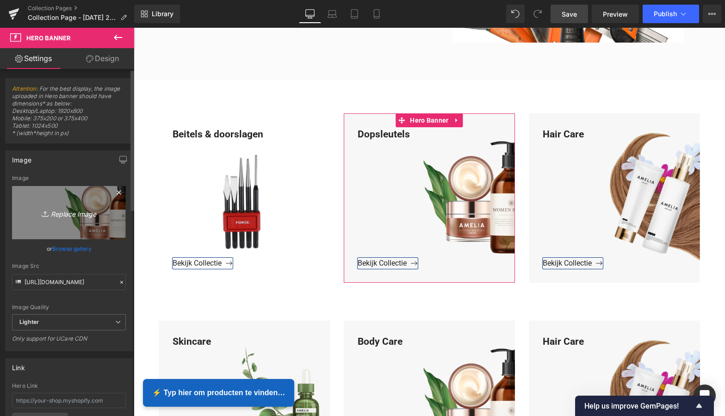
click at [84, 210] on icon "Replace Image" at bounding box center [69, 213] width 74 height 12
type input "C:\fakepath\Groen Modern Doe-het-zelf Instagram Stories (800 x 800 px).png"
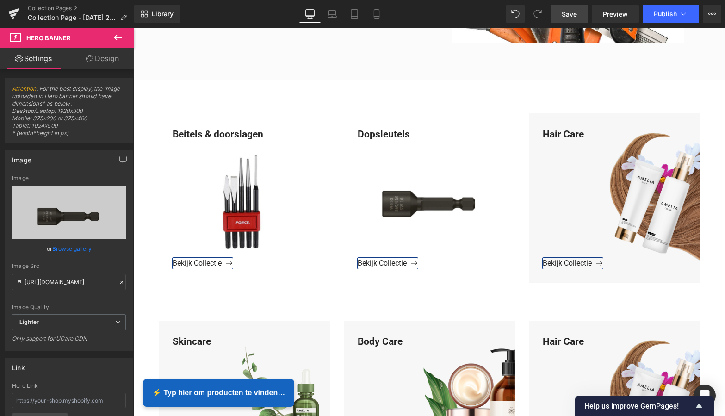
click at [570, 14] on span "Save" at bounding box center [569, 14] width 15 height 10
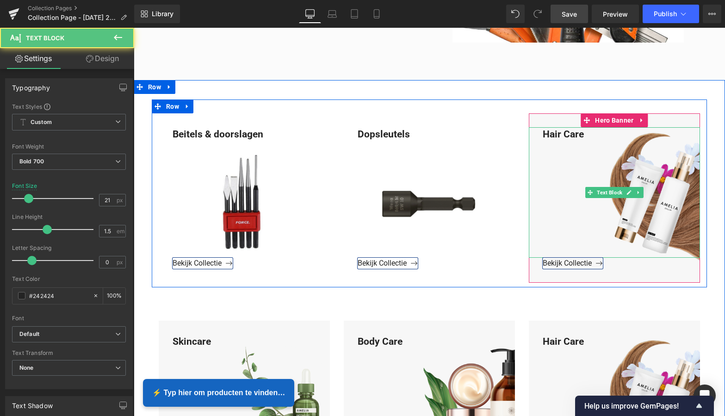
click at [584, 135] on div "Hair Care" at bounding box center [614, 192] width 171 height 131
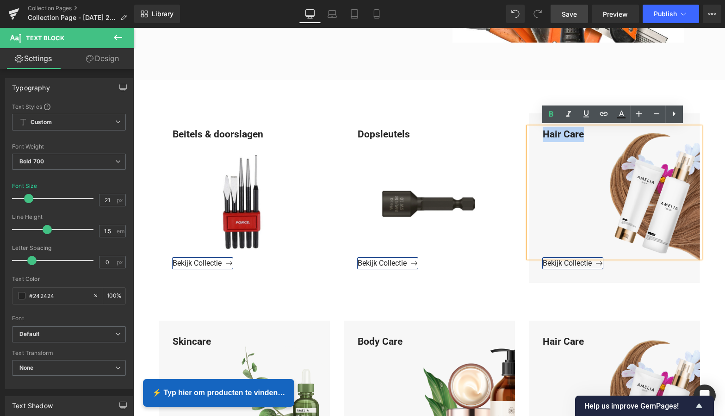
drag, startPoint x: 584, startPoint y: 135, endPoint x: 538, endPoint y: 129, distance: 45.7
click at [538, 128] on div "Hair Care" at bounding box center [614, 192] width 171 height 131
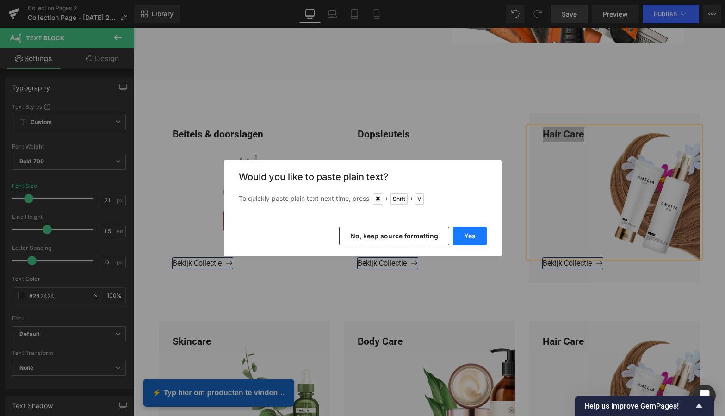
click at [470, 235] on button "Yes" at bounding box center [470, 236] width 34 height 19
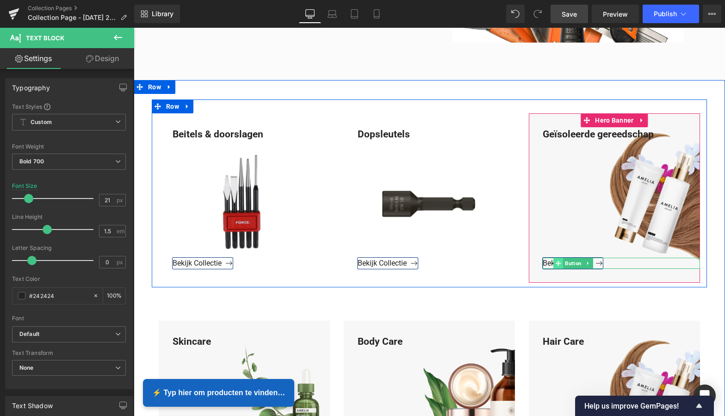
click at [559, 263] on icon at bounding box center [558, 263] width 5 height 5
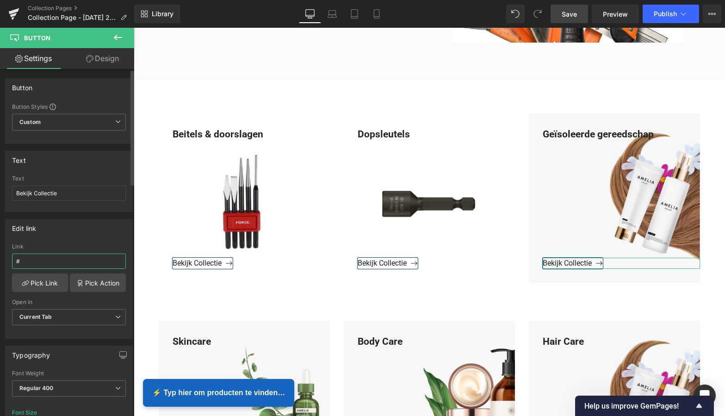
click at [31, 255] on input "#" at bounding box center [69, 261] width 114 height 15
drag, startPoint x: 27, startPoint y: 263, endPoint x: 3, endPoint y: 256, distance: 25.5
click at [3, 256] on div "Edit link # Link # Pick Link Pick Action Current Tab New Tab Open in Current Ta…" at bounding box center [69, 275] width 138 height 127
paste input "https://www.mzsgereedschap.nl/collections/geisoleerde-gereedschap"
type input "https://www.mzsgereedschap.nl/collections/geisoleerde-gereedschap"
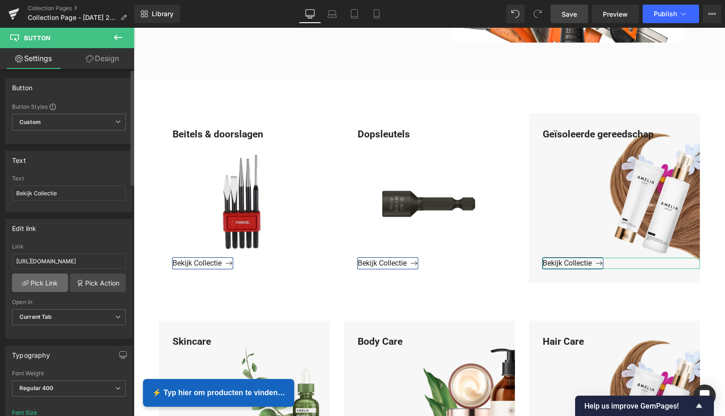
click at [45, 285] on link "Pick Link" at bounding box center [40, 283] width 56 height 19
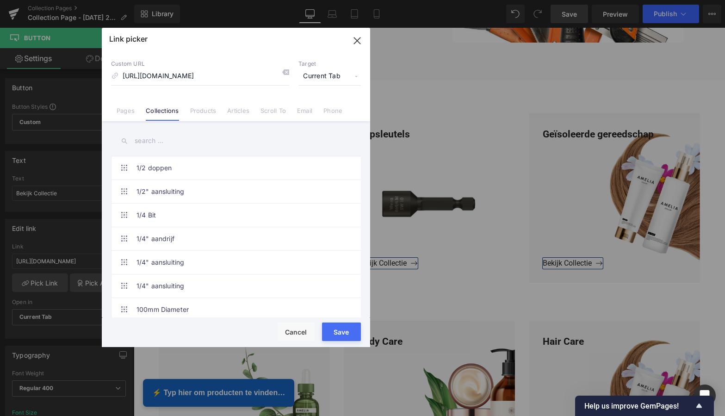
click at [339, 331] on button "Save" at bounding box center [341, 332] width 39 height 19
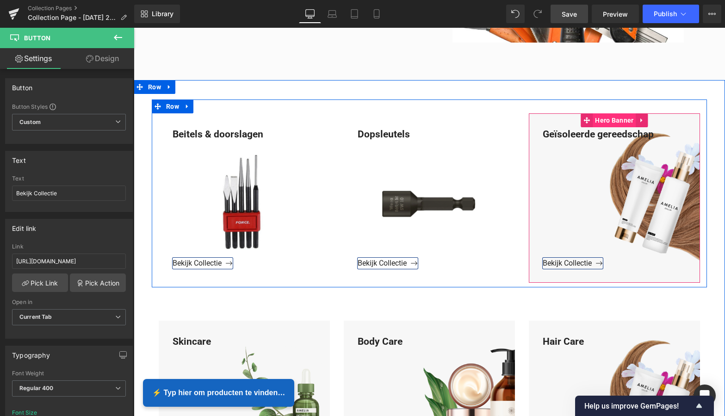
click at [618, 121] on span "Hero Banner" at bounding box center [614, 120] width 43 height 14
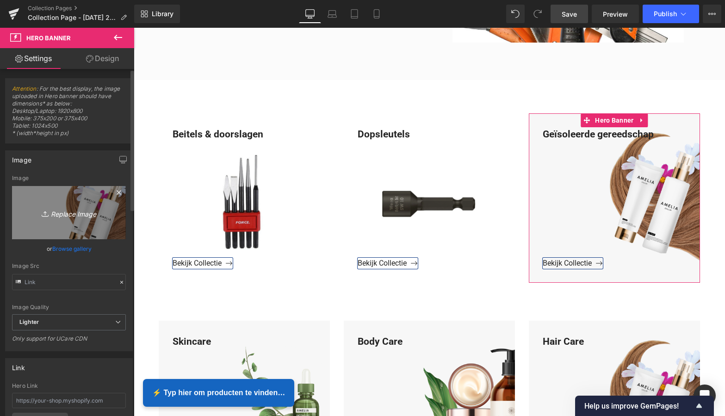
click at [67, 213] on icon "Replace Image" at bounding box center [69, 213] width 74 height 12
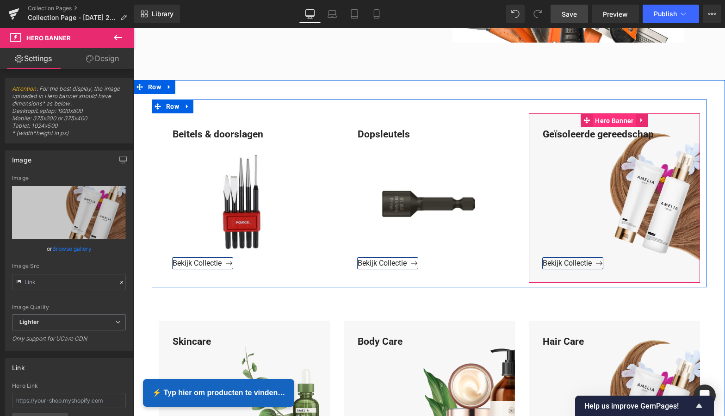
click at [618, 121] on span "Hero Banner" at bounding box center [614, 121] width 43 height 14
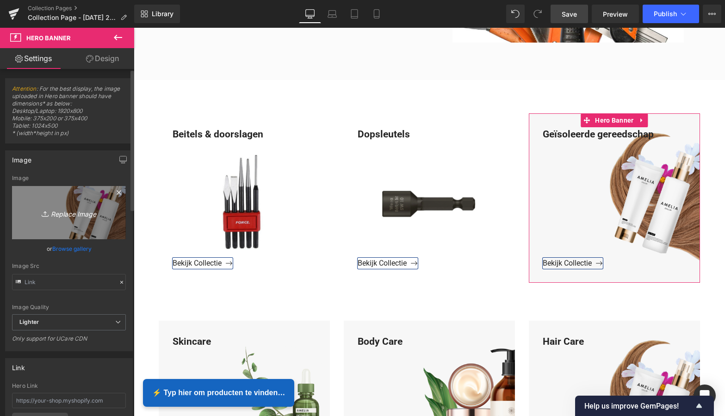
click at [78, 214] on icon "Replace Image" at bounding box center [69, 213] width 74 height 12
type input "C:\fakepath\Groen Modern Doe-het-zelf Instagram Stories (800 x 800 px).png"
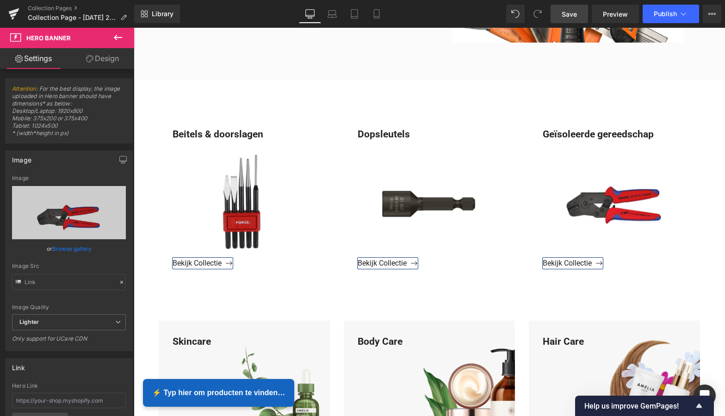
click at [571, 10] on span "Save" at bounding box center [569, 14] width 15 height 10
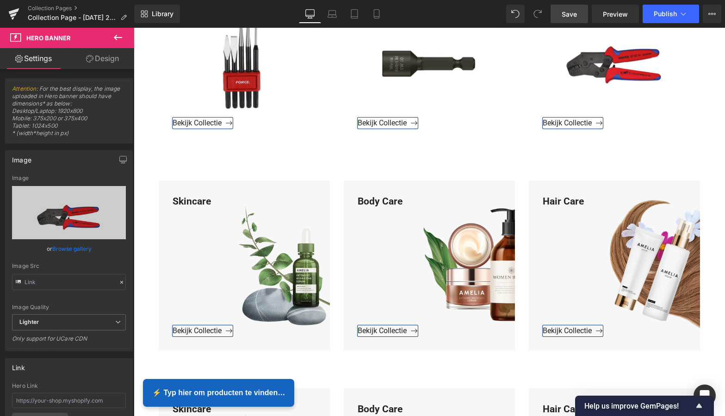
scroll to position [487, 0]
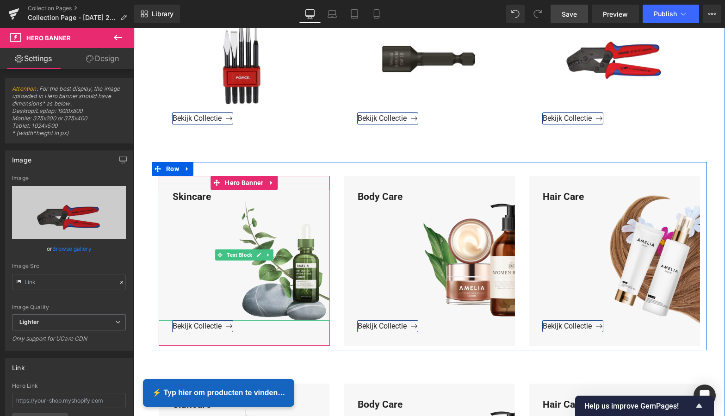
click at [214, 194] on div "Skincare" at bounding box center [244, 255] width 171 height 131
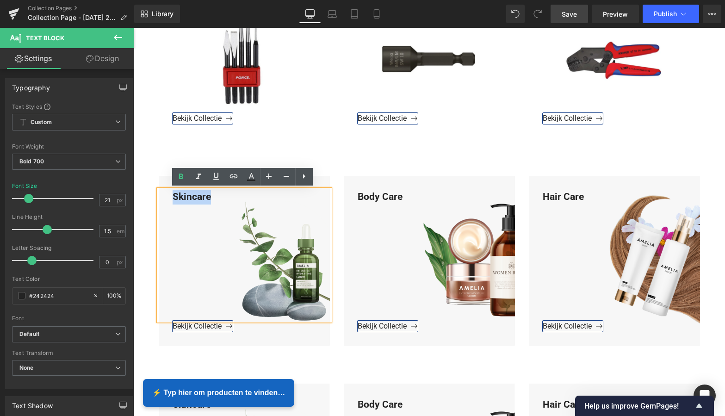
drag, startPoint x: 214, startPoint y: 194, endPoint x: 170, endPoint y: 192, distance: 43.6
click at [170, 192] on div "Skincare" at bounding box center [244, 255] width 171 height 131
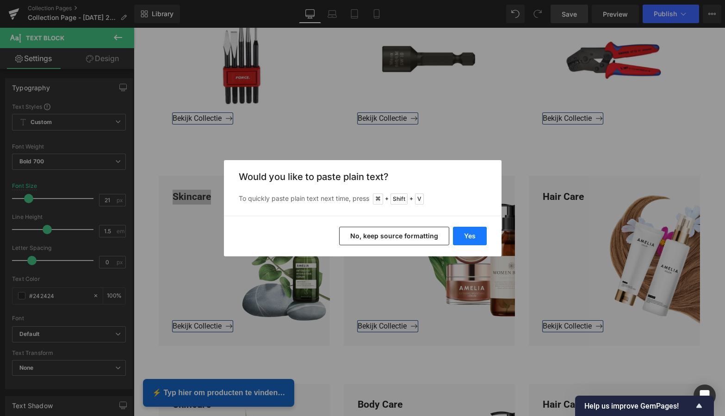
click at [467, 233] on button "Yes" at bounding box center [470, 236] width 34 height 19
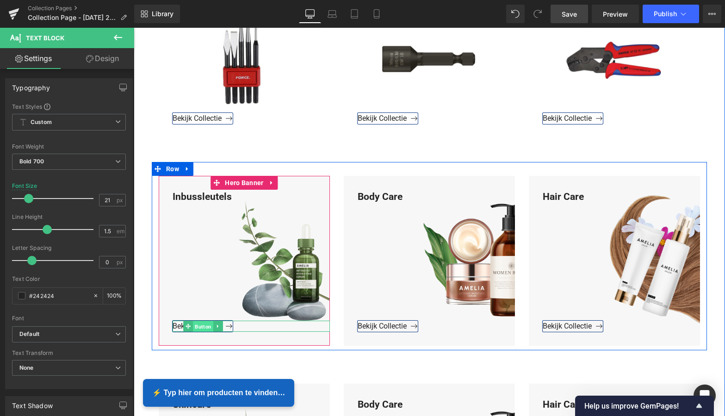
click at [204, 329] on span "Button" at bounding box center [203, 326] width 20 height 11
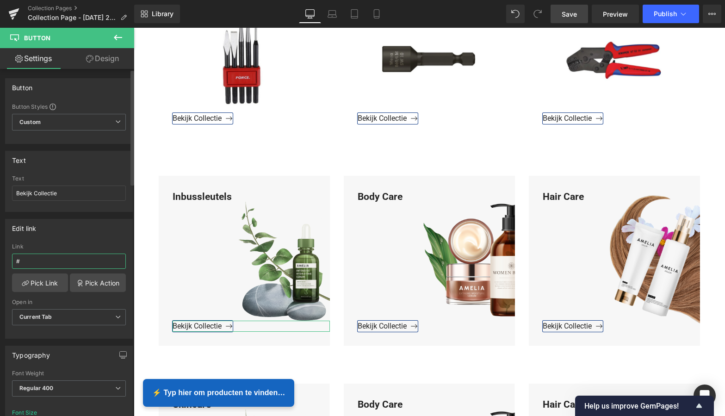
drag, startPoint x: 35, startPoint y: 264, endPoint x: 10, endPoint y: 258, distance: 26.1
click at [10, 258] on div "# Link # Pick Link Pick Action Current Tab New Tab Open in Current Tab Current …" at bounding box center [69, 291] width 127 height 95
paste input "https://www.mzsgereedschap.nl/collections/inbussleutels-1"
type input "https://www.mzsgereedschap.nl/collections/inbussleutels-1"
click at [53, 284] on link "Pick Link" at bounding box center [40, 283] width 56 height 19
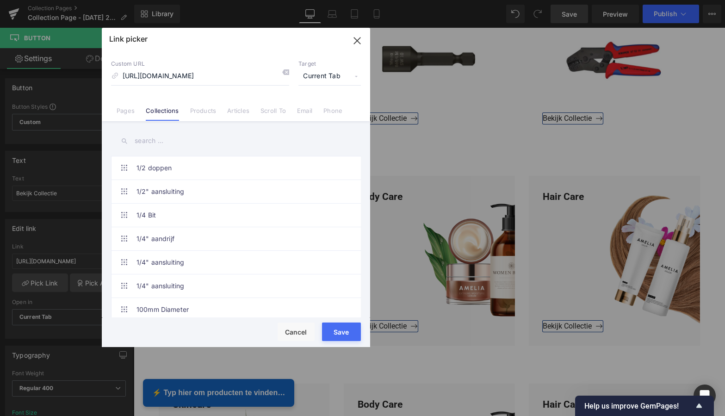
click at [343, 329] on button "Save" at bounding box center [341, 332] width 39 height 19
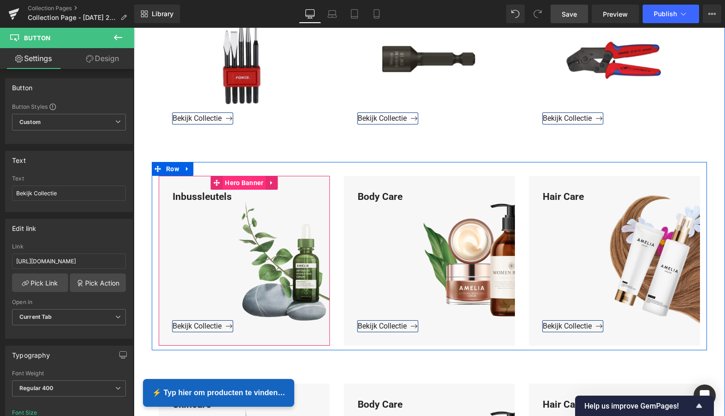
click at [257, 186] on span "Hero Banner" at bounding box center [244, 183] width 43 height 14
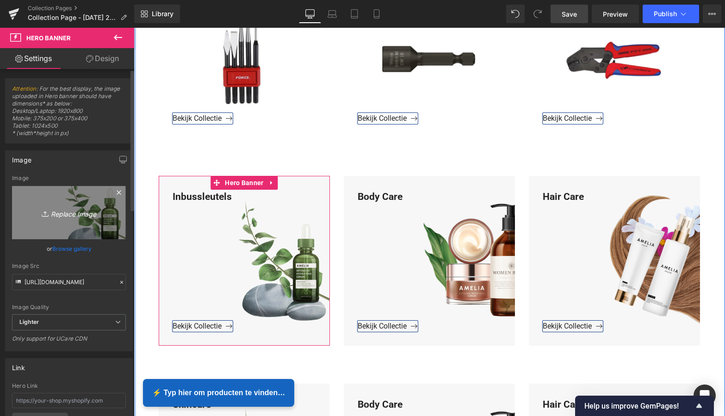
click at [78, 210] on icon "Replace Image" at bounding box center [69, 213] width 74 height 12
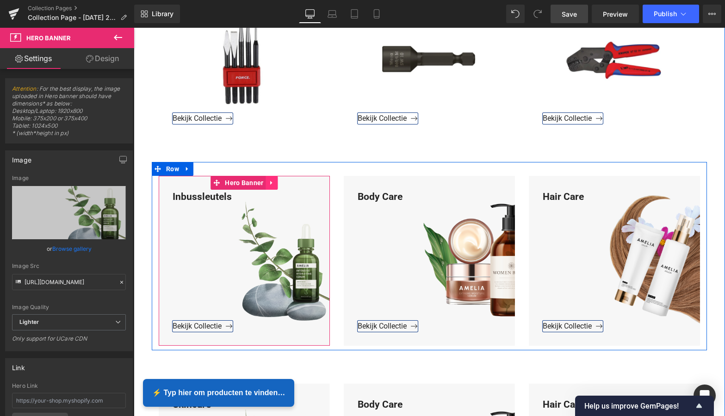
click at [269, 183] on icon at bounding box center [272, 183] width 6 height 7
click at [231, 180] on span "Hero Banner" at bounding box center [226, 183] width 43 height 14
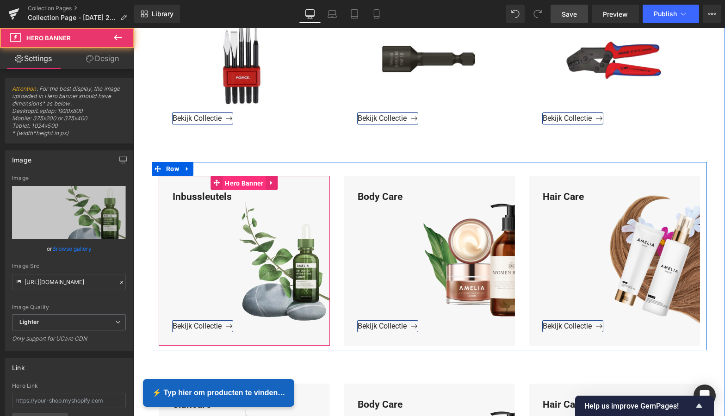
click at [236, 181] on span "Hero Banner" at bounding box center [244, 183] width 43 height 14
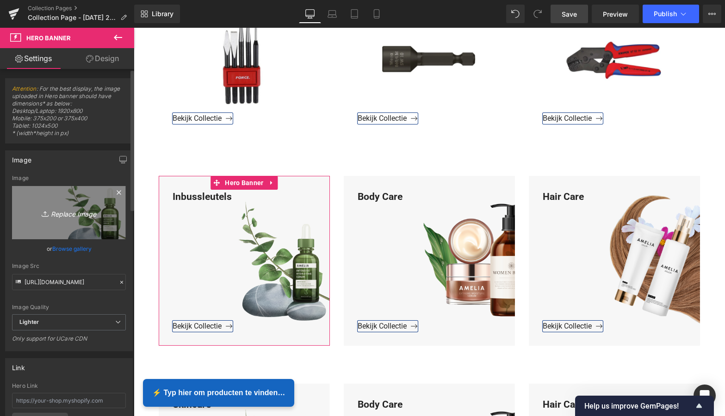
click at [75, 217] on icon "Replace Image" at bounding box center [69, 213] width 74 height 12
type input "C:\fakepath\Groen Modern Doe-het-zelf Instagram Stories (800 x 800 px).png"
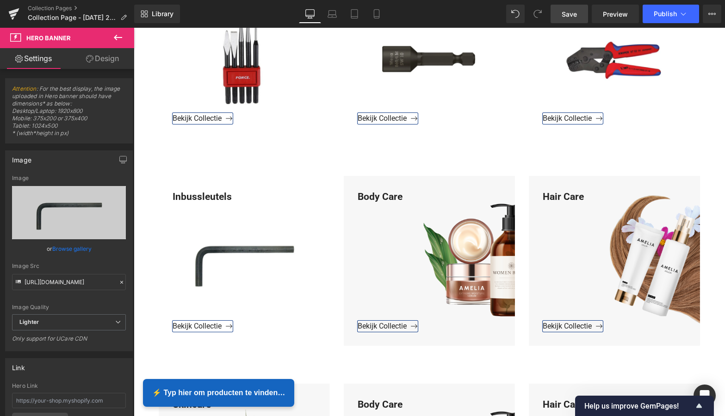
click at [577, 16] on span "Save" at bounding box center [569, 14] width 15 height 10
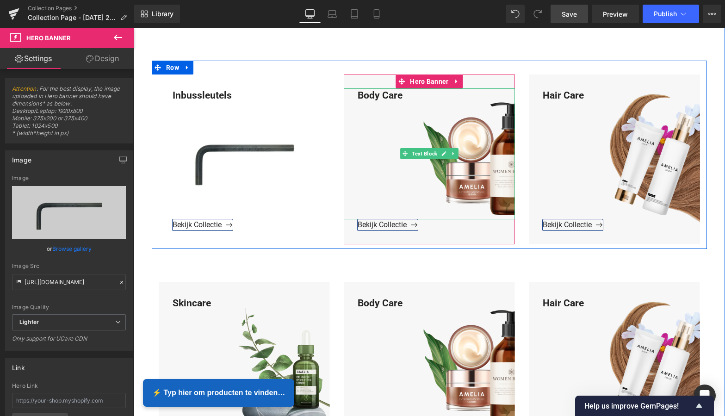
scroll to position [586, 0]
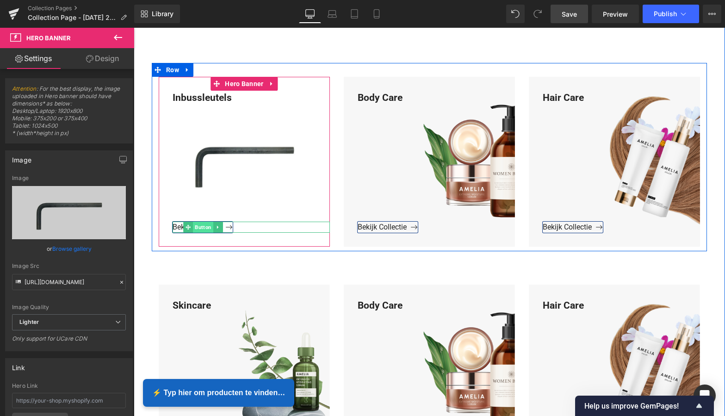
click at [206, 228] on span "Button" at bounding box center [203, 227] width 20 height 11
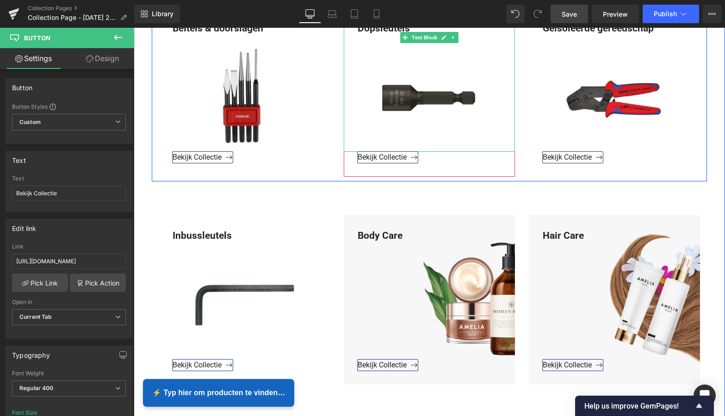
scroll to position [449, 0]
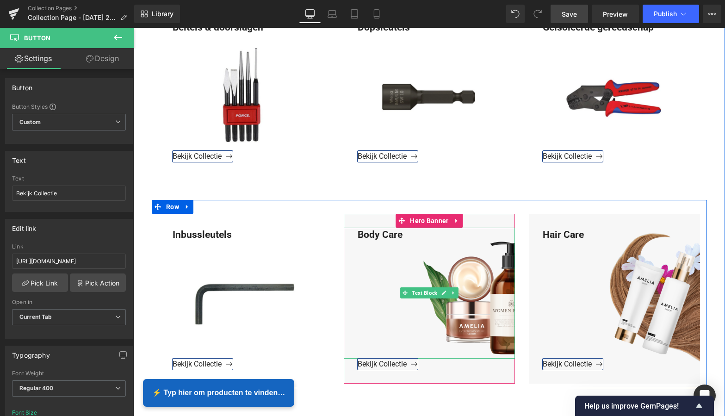
click at [408, 235] on div "Body Care" at bounding box center [429, 293] width 171 height 131
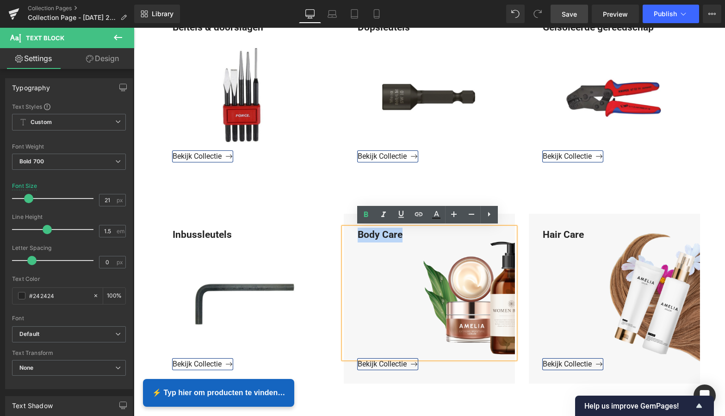
drag, startPoint x: 404, startPoint y: 234, endPoint x: 352, endPoint y: 228, distance: 51.8
click at [352, 228] on div "Body Care" at bounding box center [429, 293] width 171 height 131
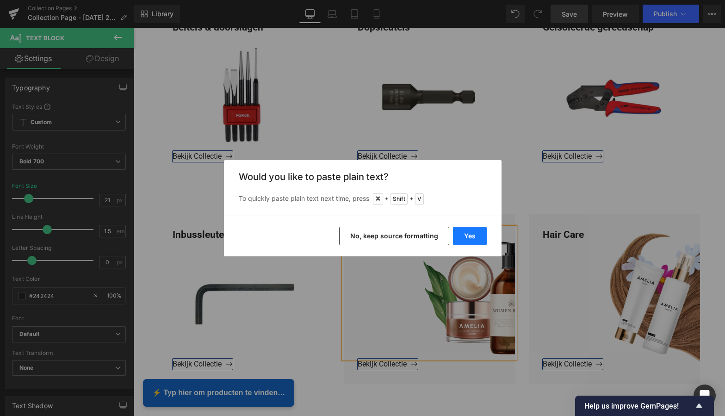
click at [478, 235] on button "Yes" at bounding box center [470, 236] width 34 height 19
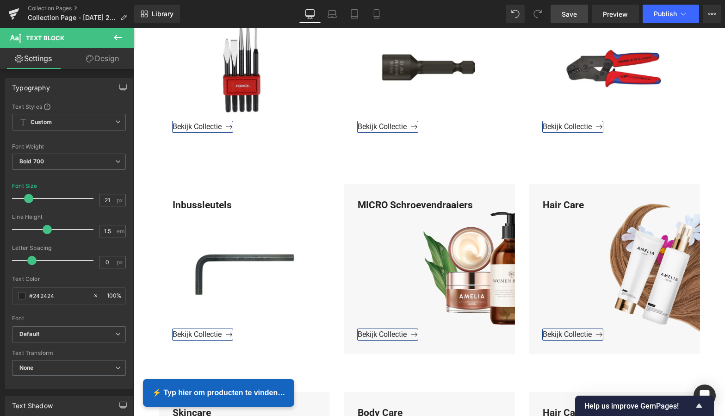
scroll to position [494, 0]
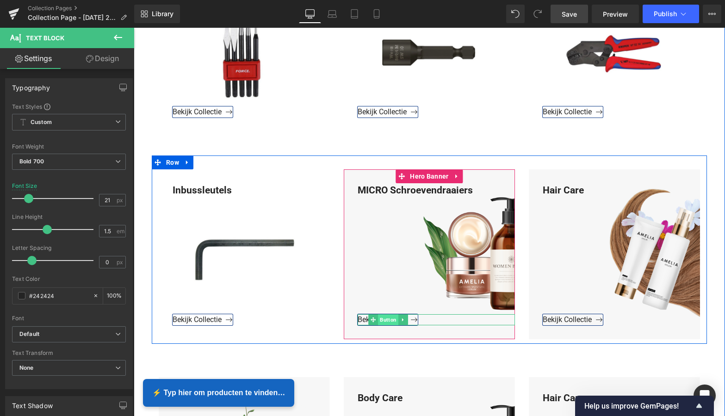
click at [392, 322] on span "Button" at bounding box center [388, 319] width 20 height 11
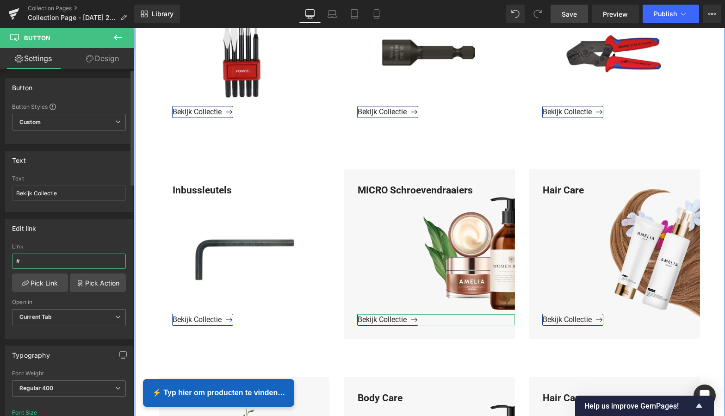
drag, startPoint x: 29, startPoint y: 262, endPoint x: 13, endPoint y: 259, distance: 17.0
click at [13, 259] on input "#" at bounding box center [69, 261] width 114 height 15
paste input "https://www.mzsgereedschap.nl/collections/micro-schroevendraaiers"
type input "https://www.mzsgereedschap.nl/collections/micro-schroevendraaiers"
click at [43, 286] on link "Pick Link" at bounding box center [40, 283] width 56 height 19
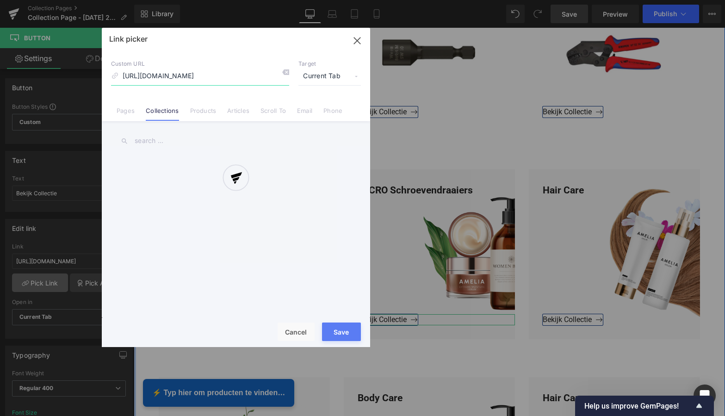
scroll to position [0, 54]
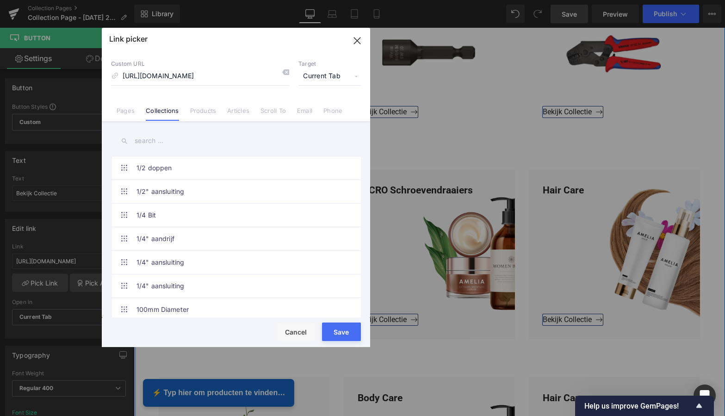
click at [344, 332] on button "Save" at bounding box center [341, 332] width 39 height 19
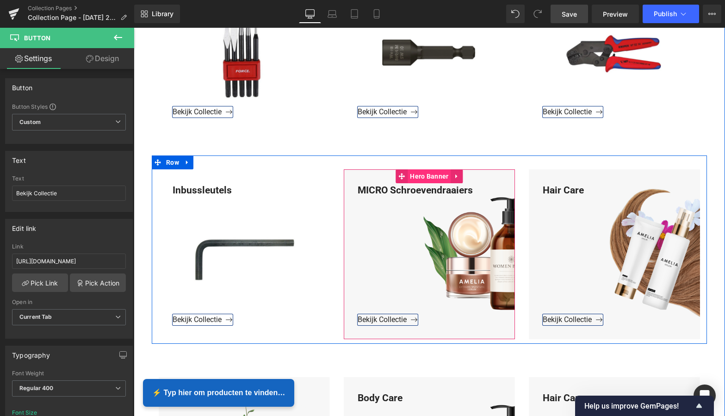
click at [430, 171] on span "Hero Banner" at bounding box center [429, 176] width 43 height 14
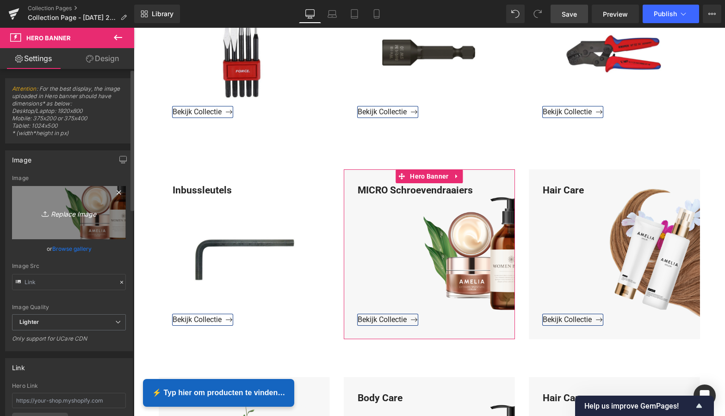
click at [70, 214] on icon "Replace Image" at bounding box center [69, 213] width 74 height 12
type input "C:\fakepath\Groen Modern Doe-het-zelf Instagram Stories (800 x 800 px).png"
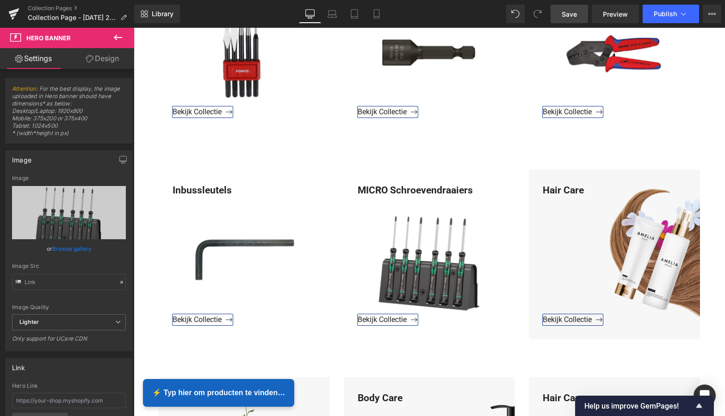
click at [572, 12] on span "Save" at bounding box center [569, 14] width 15 height 10
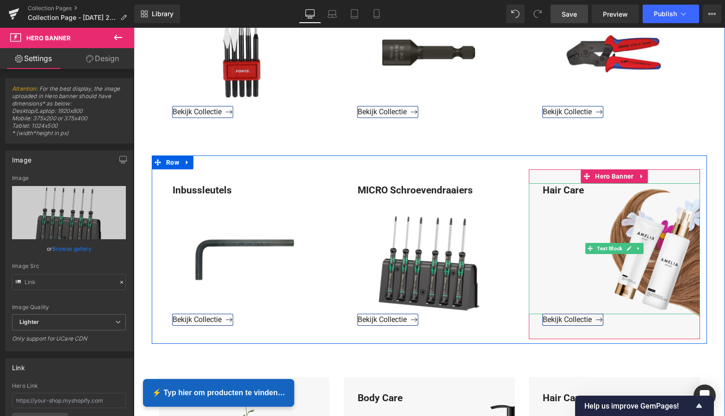
click at [585, 190] on div "Hair Care" at bounding box center [614, 248] width 171 height 131
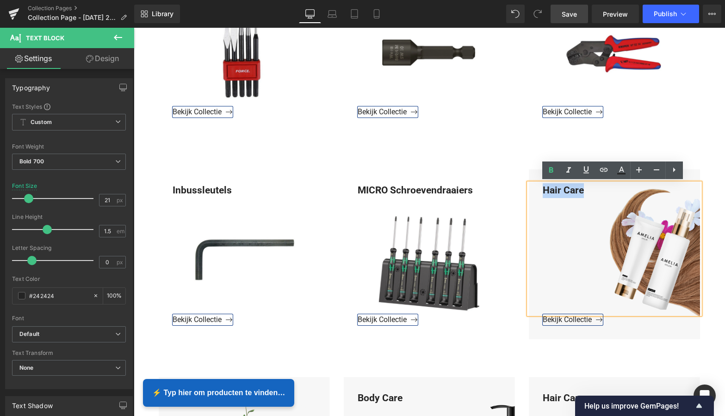
drag, startPoint x: 585, startPoint y: 190, endPoint x: 538, endPoint y: 187, distance: 46.8
click at [538, 187] on div "Hair Care" at bounding box center [614, 248] width 171 height 131
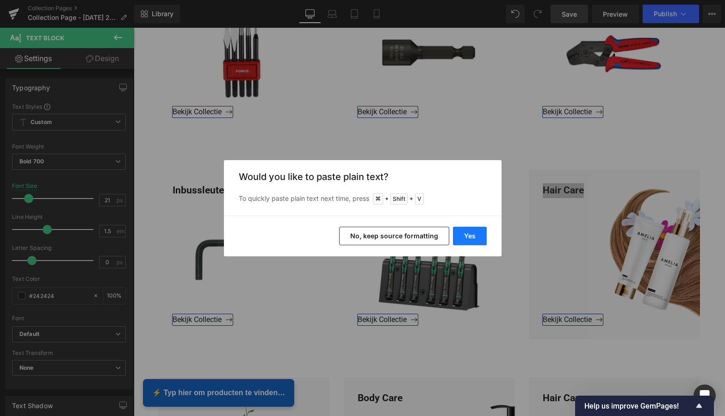
click at [469, 239] on button "Yes" at bounding box center [470, 236] width 34 height 19
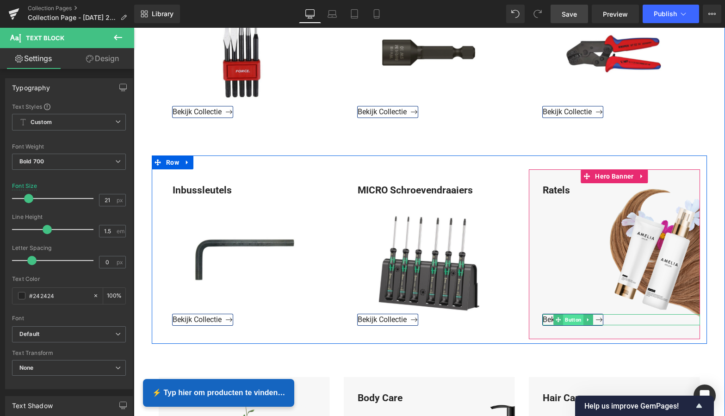
click at [568, 320] on span "Button" at bounding box center [573, 319] width 20 height 11
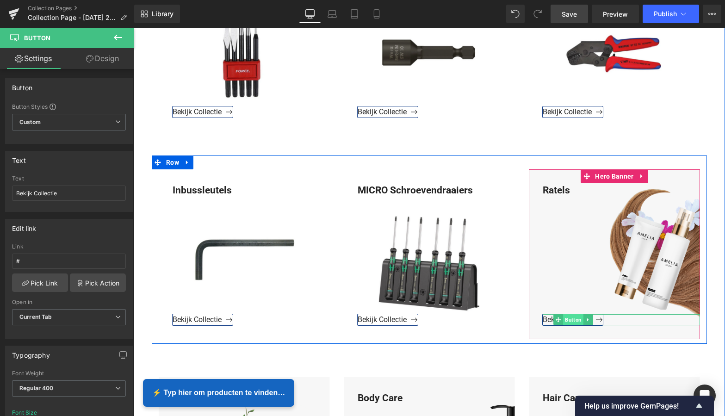
click at [572, 323] on span "Button" at bounding box center [573, 319] width 20 height 11
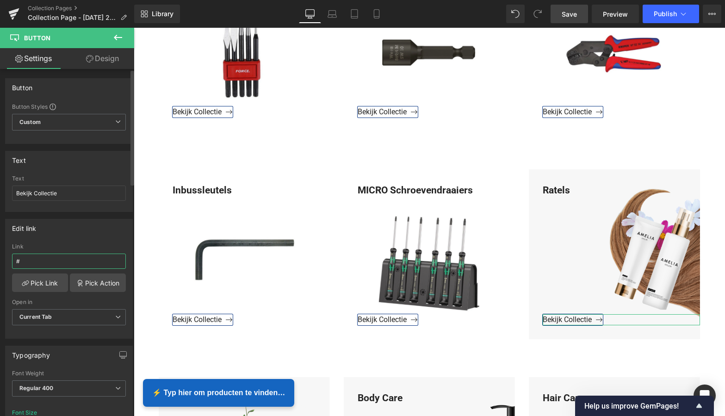
drag, startPoint x: 32, startPoint y: 261, endPoint x: 5, endPoint y: 258, distance: 27.4
click at [5, 258] on div "Edit link # Link # Pick Link Pick Action Current Tab New Tab Open in Current Ta…" at bounding box center [69, 275] width 138 height 127
paste input "https://www.mzsgereedschap.nl/collections/ratels-2"
type input "https://www.mzsgereedschap.nl/collections/ratels-2"
click at [47, 281] on link "Pick Link" at bounding box center [40, 283] width 56 height 19
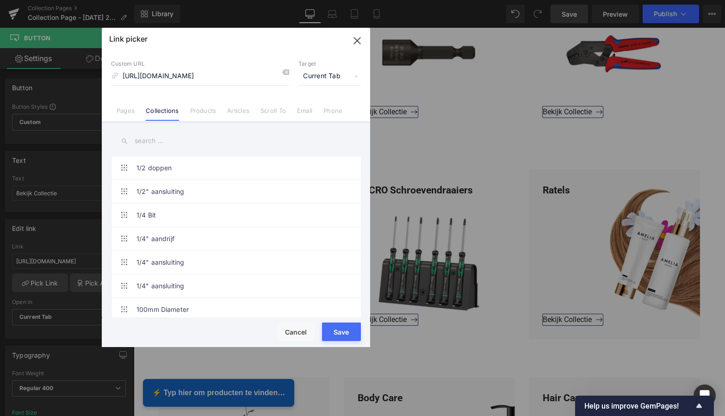
click at [340, 332] on button "Save" at bounding box center [341, 332] width 39 height 19
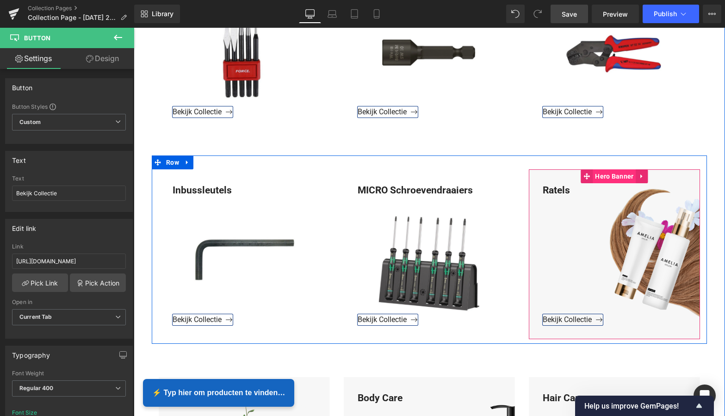
click at [610, 178] on span "Hero Banner" at bounding box center [614, 176] width 43 height 14
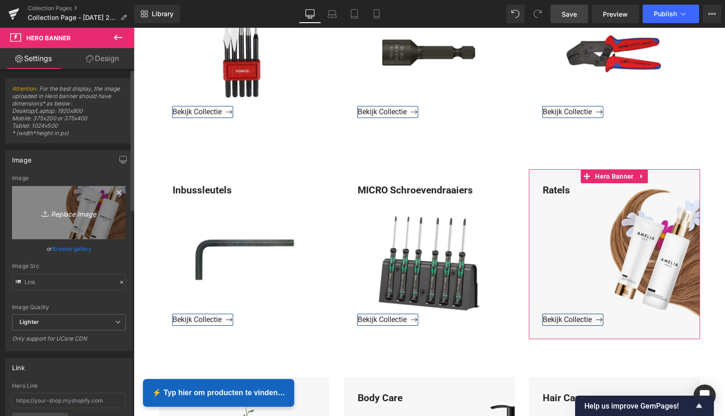
click at [63, 212] on icon "Replace Image" at bounding box center [69, 213] width 74 height 12
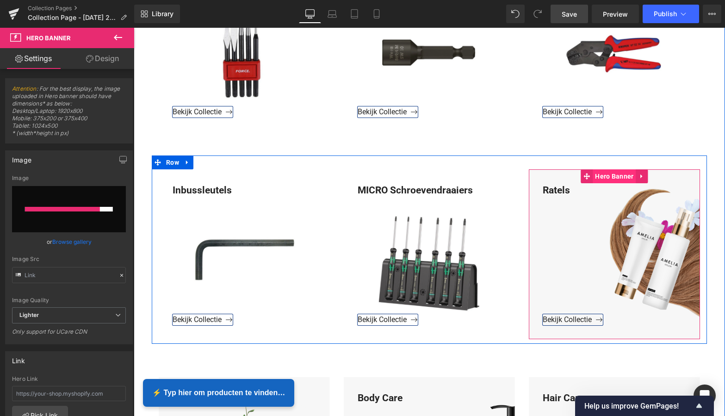
click at [618, 180] on span "Hero Banner" at bounding box center [614, 176] width 43 height 14
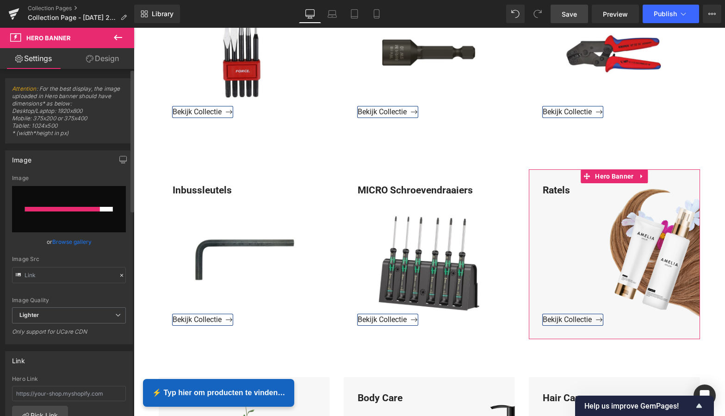
click at [69, 206] on input "file" at bounding box center [69, 209] width 114 height 46
type input "C:\fakepath\Groen Modern Doe-het-zelf Instagram Stories (800 x 800 px).png"
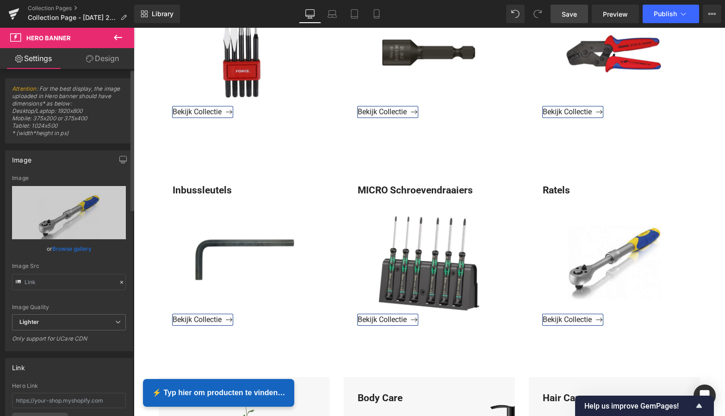
click at [574, 15] on span "Save" at bounding box center [569, 14] width 15 height 10
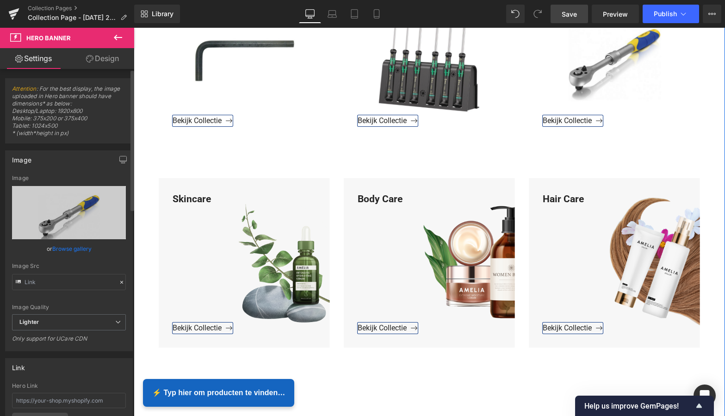
scroll to position [694, 0]
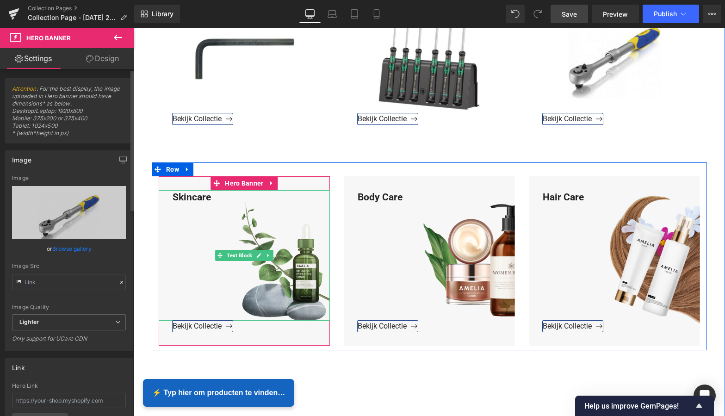
click at [208, 199] on div "Skincare" at bounding box center [244, 255] width 171 height 131
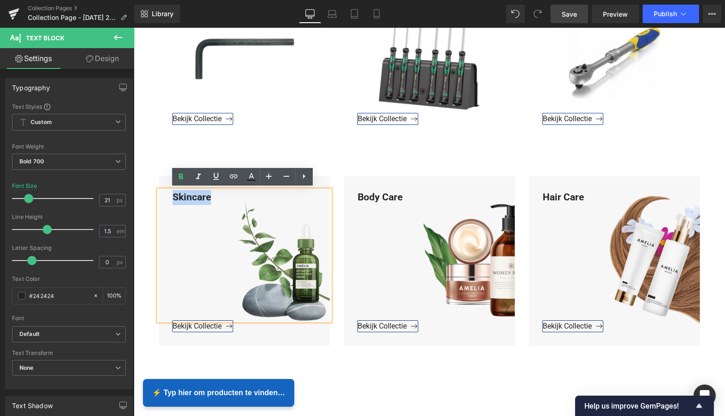
drag, startPoint x: 208, startPoint y: 197, endPoint x: 169, endPoint y: 194, distance: 39.5
click at [169, 194] on div "Skincare" at bounding box center [244, 255] width 171 height 131
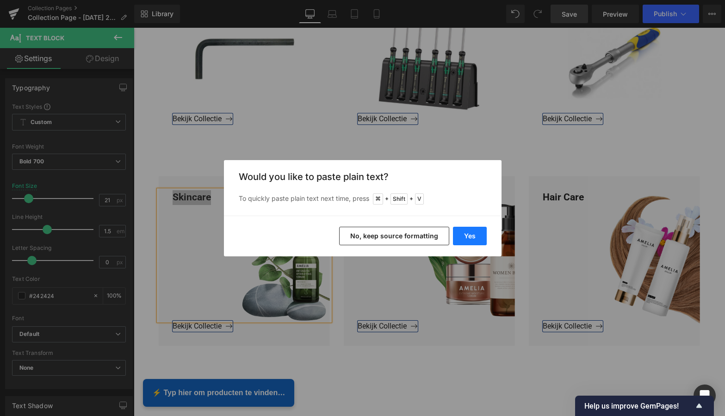
click at [464, 242] on button "Yes" at bounding box center [470, 236] width 34 height 19
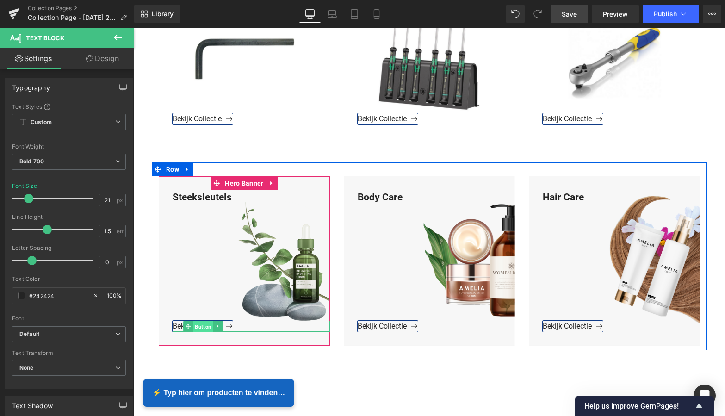
click at [204, 326] on span "Button" at bounding box center [203, 326] width 20 height 11
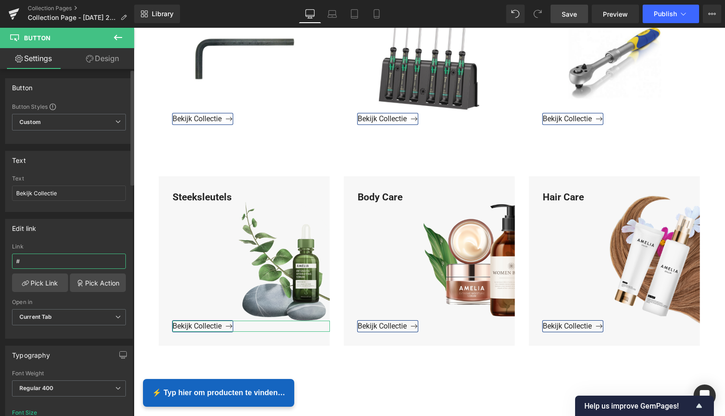
drag, startPoint x: 33, startPoint y: 259, endPoint x: 3, endPoint y: 259, distance: 30.6
click at [3, 259] on div "Edit link # Link # Pick Link Pick Action Current Tab New Tab Open in Current Ta…" at bounding box center [69, 275] width 138 height 127
paste input "https://www.mzsgereedschap.nl/collections/steeksleutels-1"
type input "https://www.mzsgereedschap.nl/collections/steeksleutels-1"
click at [39, 281] on link "Pick Link" at bounding box center [40, 283] width 56 height 19
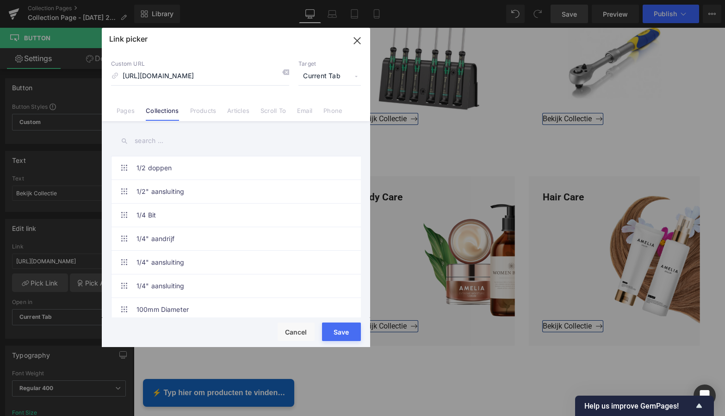
click at [342, 329] on button "Save" at bounding box center [341, 332] width 39 height 19
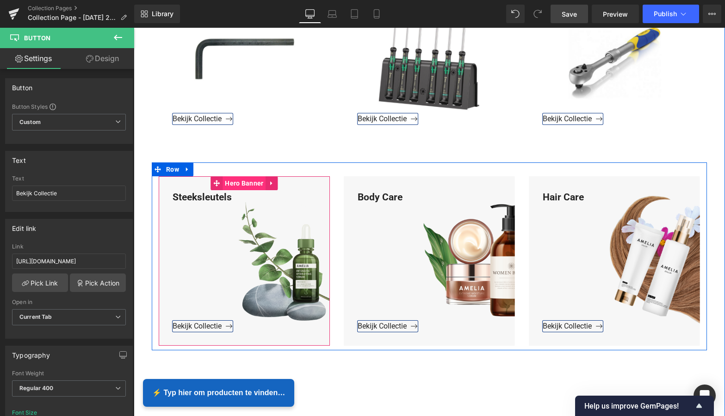
click at [248, 181] on span "Hero Banner" at bounding box center [244, 183] width 43 height 14
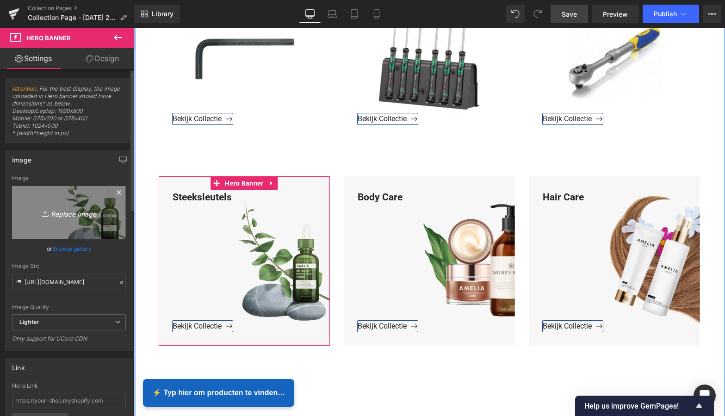
click at [84, 209] on icon "Replace Image" at bounding box center [69, 213] width 74 height 12
type input "C:\fakepath\Groen Modern Doe-het-zelf Instagram Stories (800 x 800 px).png"
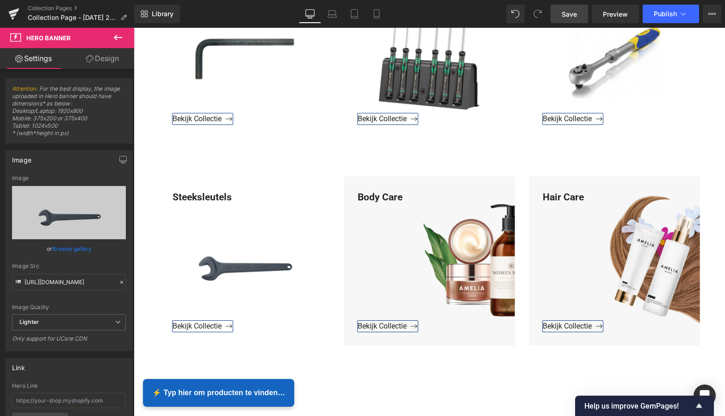
click at [569, 16] on span "Save" at bounding box center [569, 14] width 15 height 10
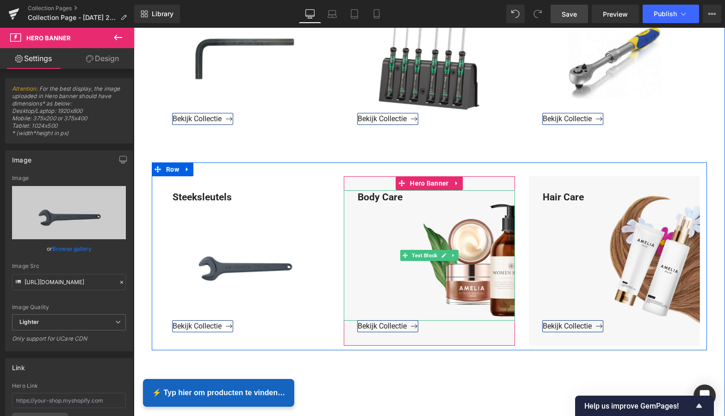
click at [407, 200] on div "Body Care" at bounding box center [429, 255] width 171 height 131
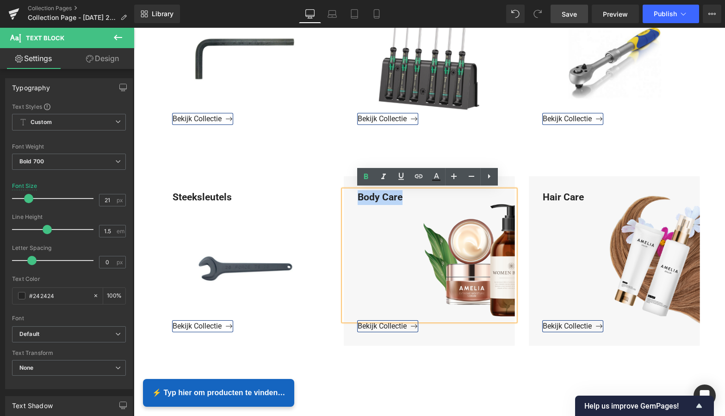
drag, startPoint x: 405, startPoint y: 197, endPoint x: 343, endPoint y: 197, distance: 61.6
click at [344, 197] on div "Body Care" at bounding box center [429, 255] width 171 height 131
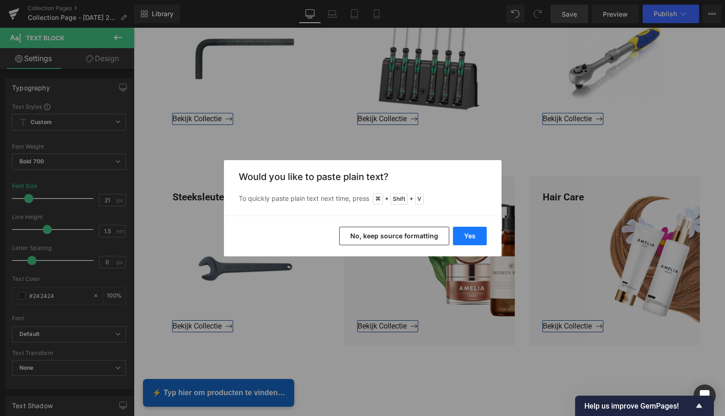
click at [477, 237] on button "Yes" at bounding box center [470, 236] width 34 height 19
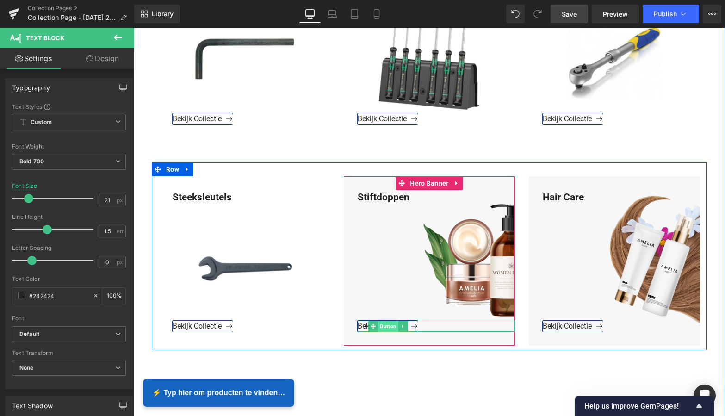
click at [379, 325] on span "Button" at bounding box center [388, 326] width 20 height 11
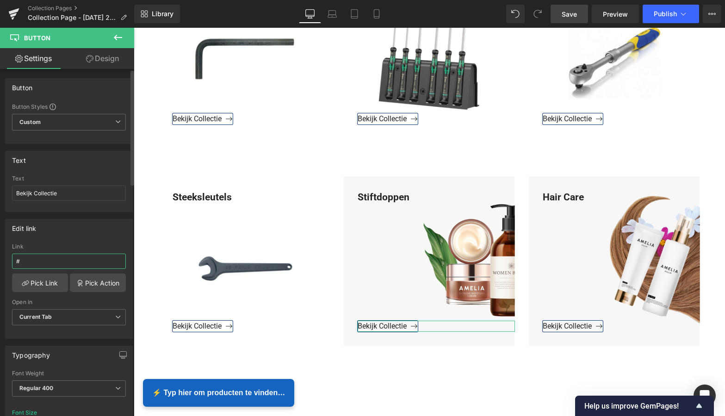
click at [31, 256] on input "#" at bounding box center [69, 261] width 114 height 15
drag, startPoint x: 31, startPoint y: 259, endPoint x: 2, endPoint y: 259, distance: 28.7
click at [2, 259] on div "Edit link # Link # Pick Link Pick Action Current Tab New Tab Open in Current Ta…" at bounding box center [69, 275] width 138 height 127
paste input "https://www.mzsgereedschap.nl/collections/stiftdoppen"
type input "https://www.mzsgereedschap.nl/collections/stiftdoppen"
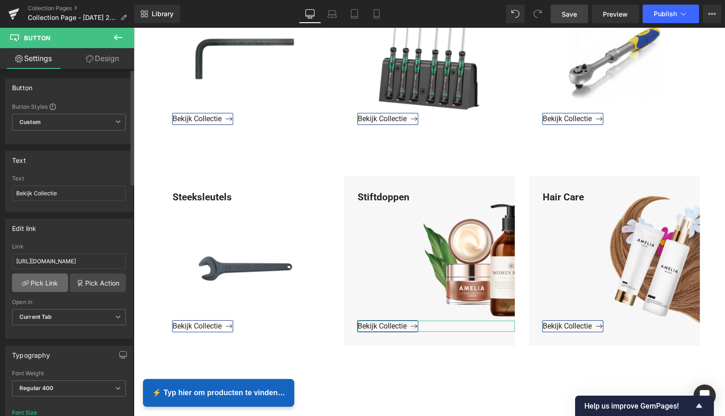
click at [38, 281] on link "Pick Link" at bounding box center [40, 283] width 56 height 19
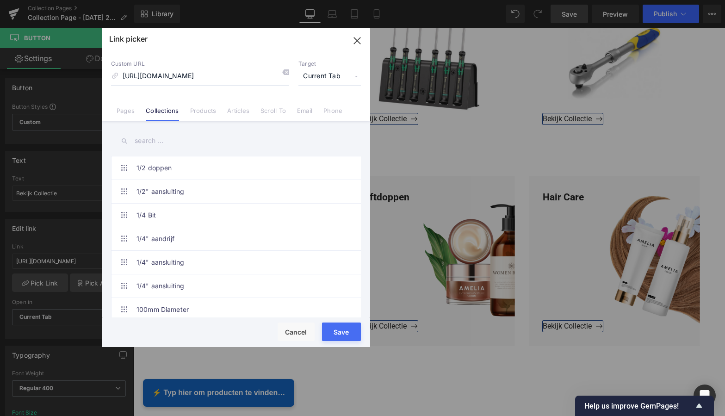
click at [349, 335] on button "Save" at bounding box center [341, 332] width 39 height 19
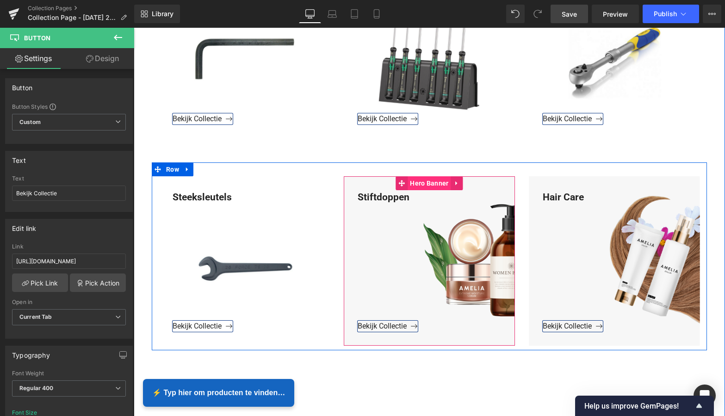
click at [431, 185] on span "Hero Banner" at bounding box center [429, 183] width 43 height 14
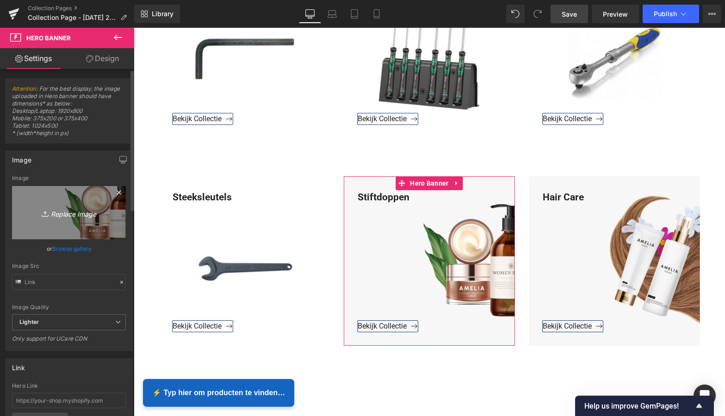
click at [70, 216] on icon "Replace Image" at bounding box center [69, 213] width 74 height 12
type input "C:\fakepath\Groen Modern Doe-het-zelf Instagram Stories (800 x 800 px).png"
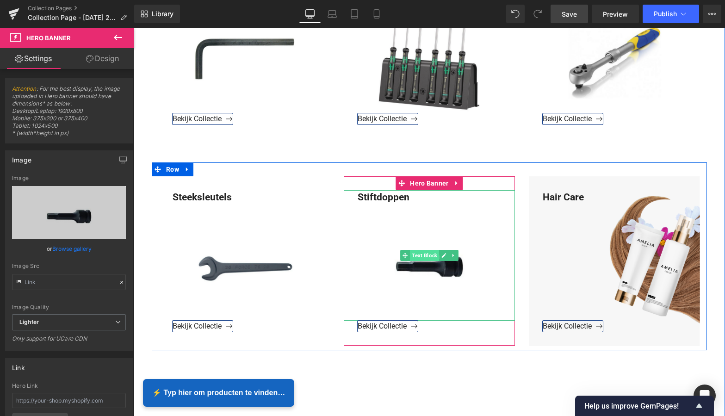
click at [427, 254] on span "Text Block" at bounding box center [424, 255] width 29 height 11
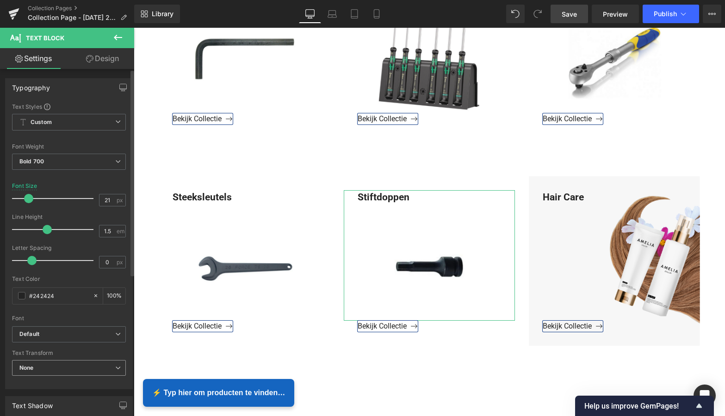
click at [115, 367] on icon at bounding box center [118, 368] width 6 height 6
click at [99, 365] on span "None" at bounding box center [67, 368] width 110 height 16
click at [574, 19] on link "Save" at bounding box center [570, 14] width 38 height 19
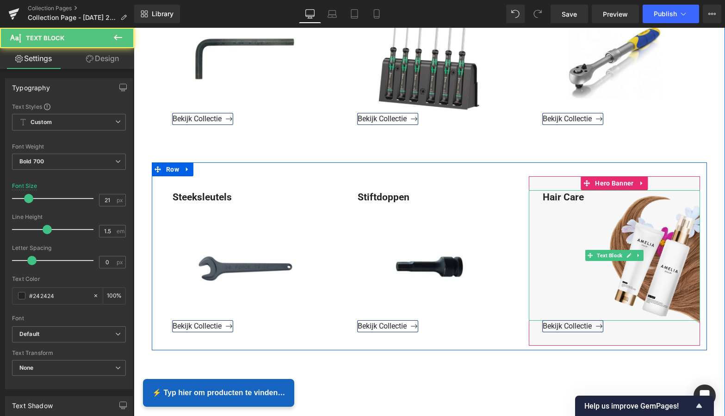
click at [586, 197] on div "Hair Care" at bounding box center [614, 255] width 171 height 131
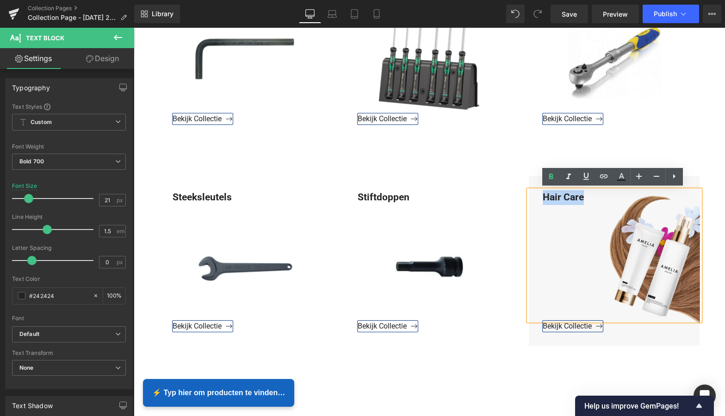
drag, startPoint x: 585, startPoint y: 197, endPoint x: 531, endPoint y: 194, distance: 54.3
click at [531, 194] on div "Hair Care" at bounding box center [614, 255] width 171 height 131
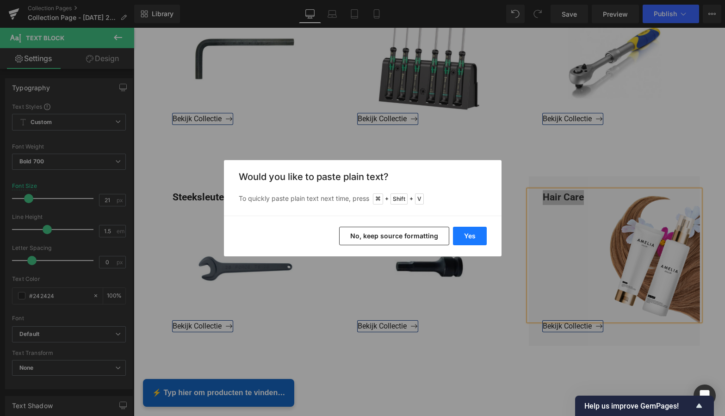
click at [475, 238] on button "Yes" at bounding box center [470, 236] width 34 height 19
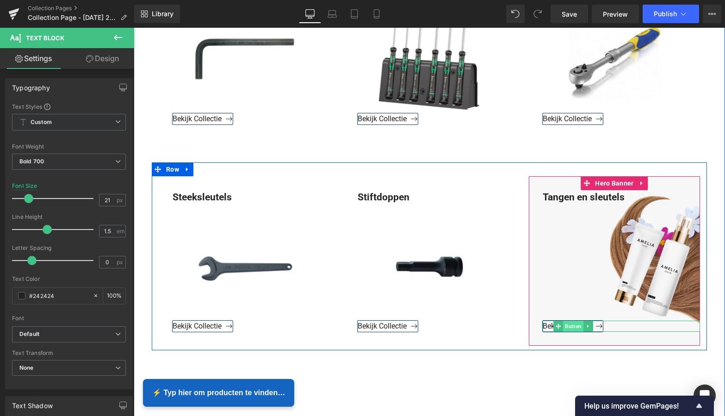
click at [568, 327] on span "Button" at bounding box center [573, 326] width 20 height 11
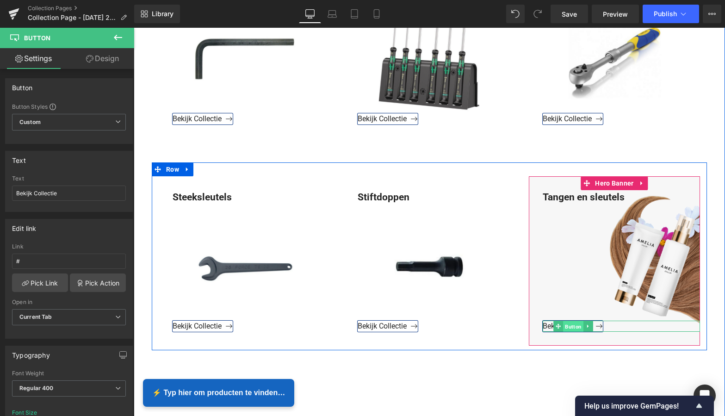
click at [571, 325] on span "Button" at bounding box center [573, 326] width 20 height 11
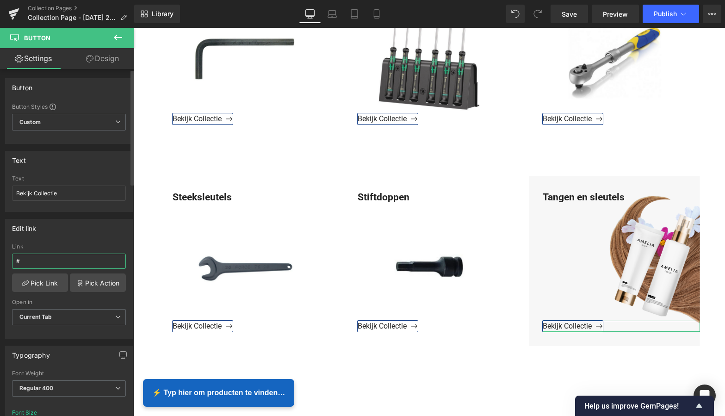
drag, startPoint x: 24, startPoint y: 260, endPoint x: 3, endPoint y: 260, distance: 20.4
click at [3, 260] on div "Edit link # Link # Pick Link Pick Action Current Tab New Tab Open in Current Ta…" at bounding box center [69, 275] width 138 height 127
drag, startPoint x: 26, startPoint y: 261, endPoint x: 11, endPoint y: 260, distance: 15.3
click at [11, 261] on div "# Link v Pick Link Pick Action Current Tab New Tab Open in Current Tab Current …" at bounding box center [69, 291] width 127 height 95
drag, startPoint x: 31, startPoint y: 262, endPoint x: 15, endPoint y: 262, distance: 15.7
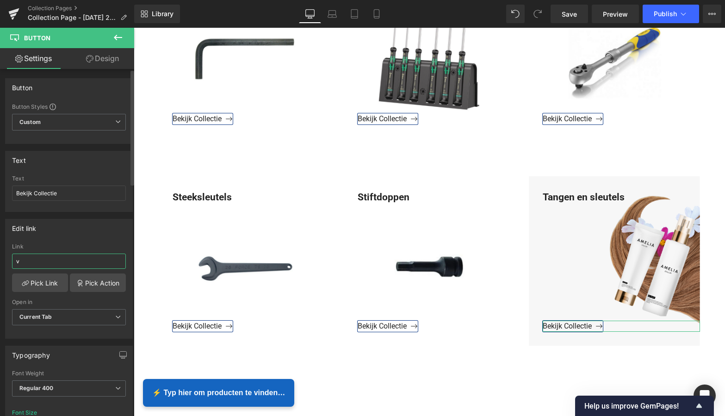
click at [15, 262] on input "v" at bounding box center [69, 261] width 114 height 15
paste input "https://www.mzsgereedschap.nl/collections/tangen-en-sleutels"
type input "https://www.mzsgereedschap.nl/collections/tangen-en-sleutels"
click at [47, 281] on link "Pick Link" at bounding box center [40, 283] width 56 height 19
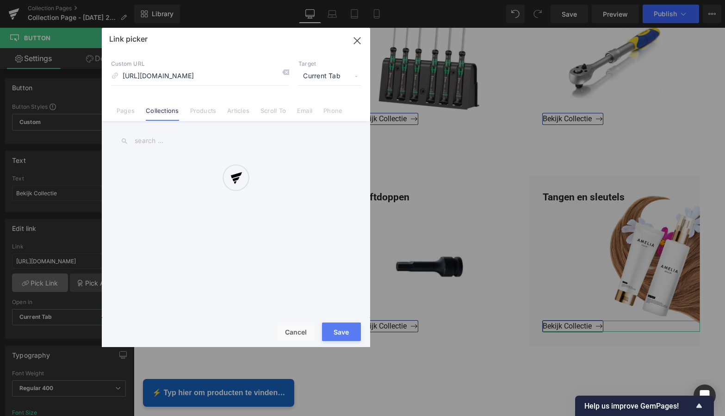
scroll to position [0, 35]
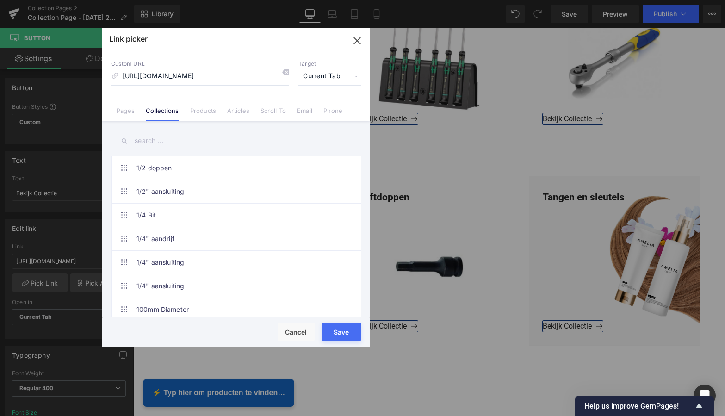
click at [344, 333] on button "Save" at bounding box center [341, 332] width 39 height 19
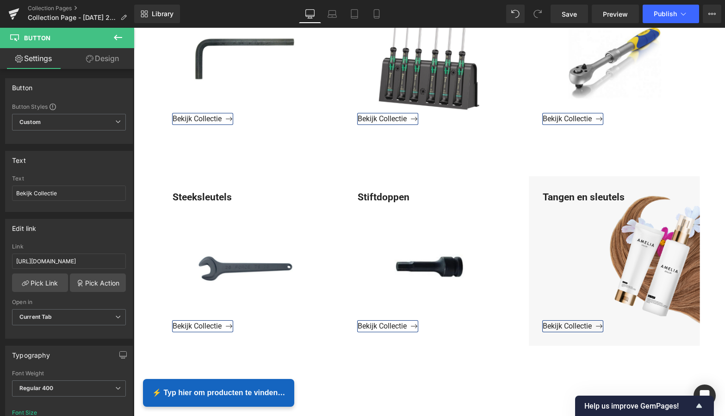
click at [425, 4] on div "Library Desktop Desktop Laptop Tablet Mobile Save Preview Publish Scheduled Vie…" at bounding box center [429, 14] width 591 height 28
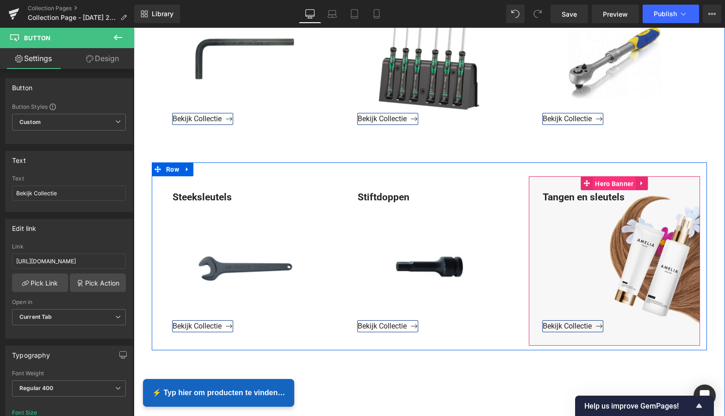
click at [610, 182] on span "Hero Banner" at bounding box center [614, 184] width 43 height 14
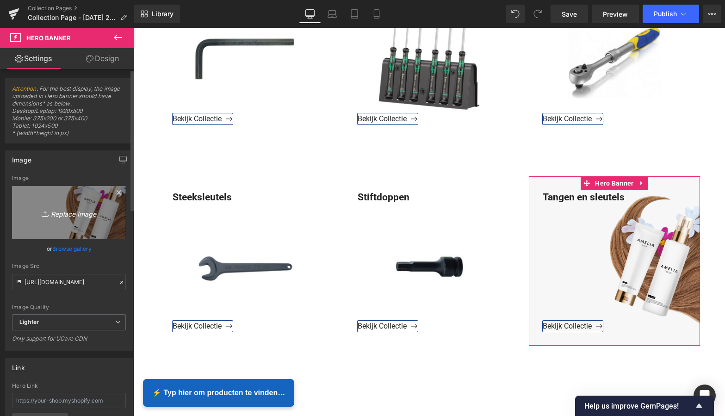
click at [69, 211] on icon "Replace Image" at bounding box center [69, 213] width 74 height 12
type input "C:\fakepath\Groen Modern Doe-het-zelf Instagram Stories (800 x 800 px).png"
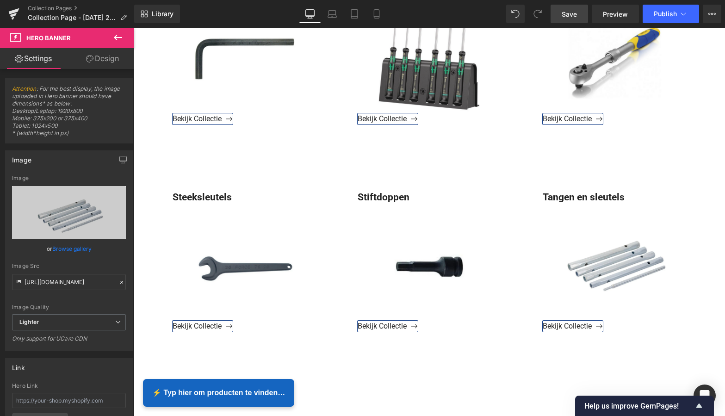
click at [574, 13] on span "Save" at bounding box center [569, 14] width 15 height 10
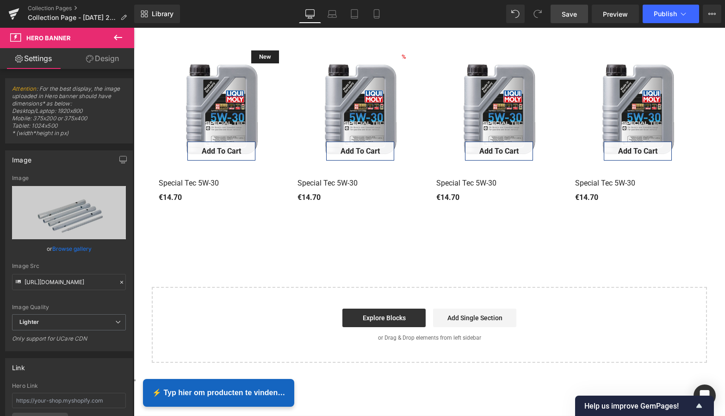
scroll to position [1220, 0]
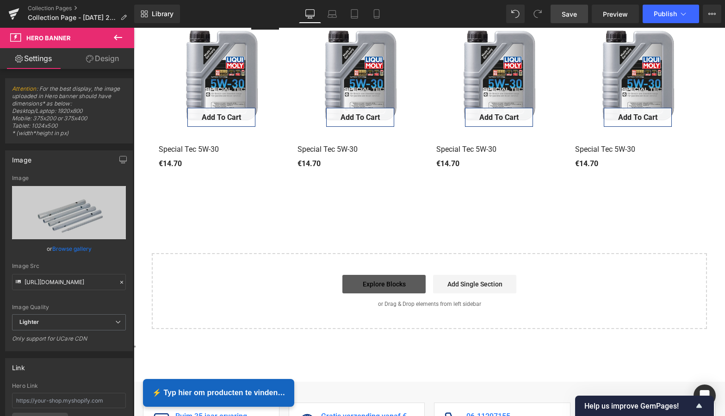
click at [388, 275] on link "Explore Blocks" at bounding box center [384, 284] width 83 height 19
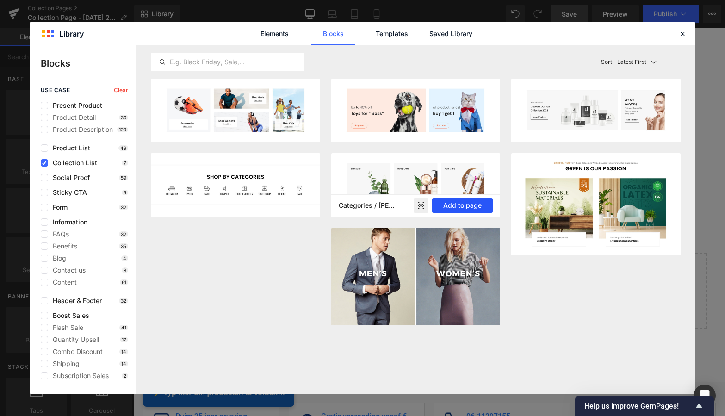
click at [464, 208] on button "Add to page" at bounding box center [462, 205] width 61 height 15
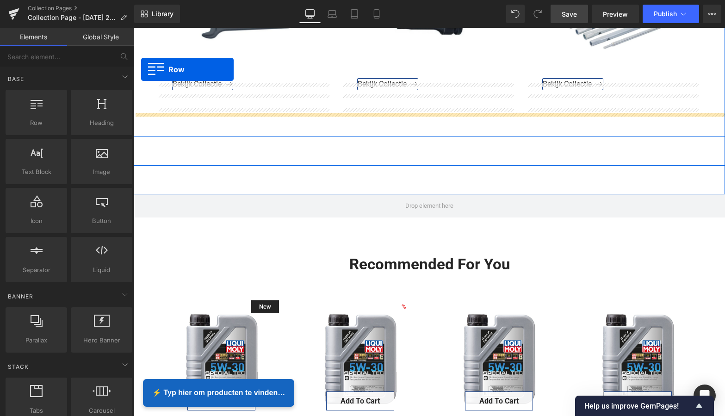
scroll to position [910, 0]
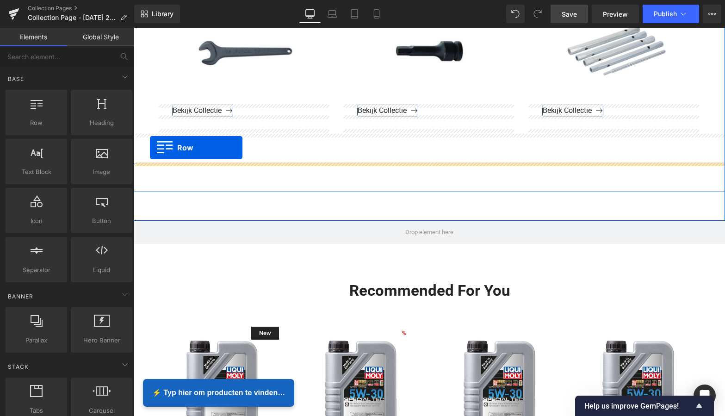
drag, startPoint x: 139, startPoint y: 216, endPoint x: 150, endPoint y: 147, distance: 69.3
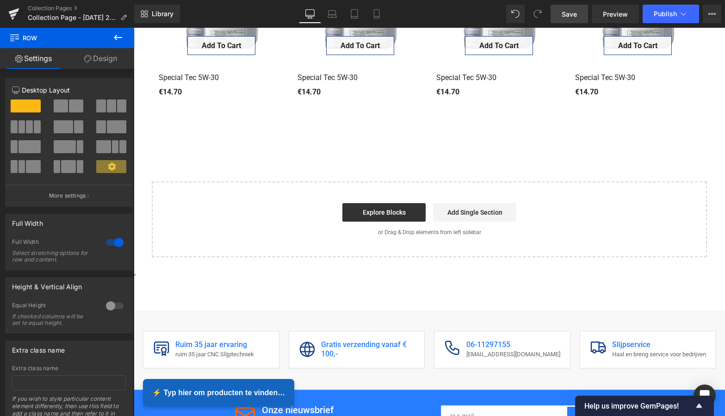
scroll to position [1541, 0]
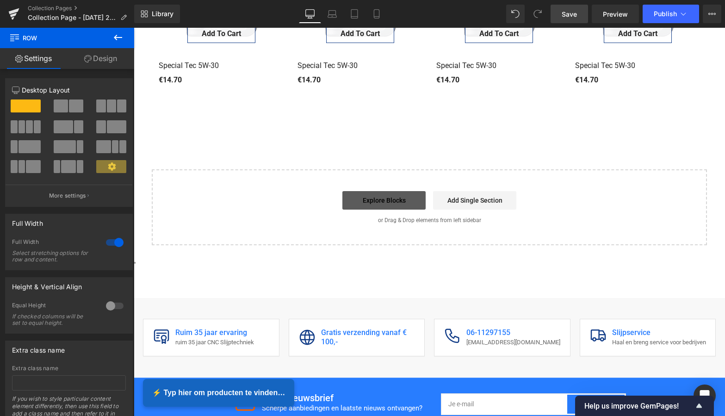
click at [370, 194] on link "Explore Blocks" at bounding box center [384, 200] width 83 height 19
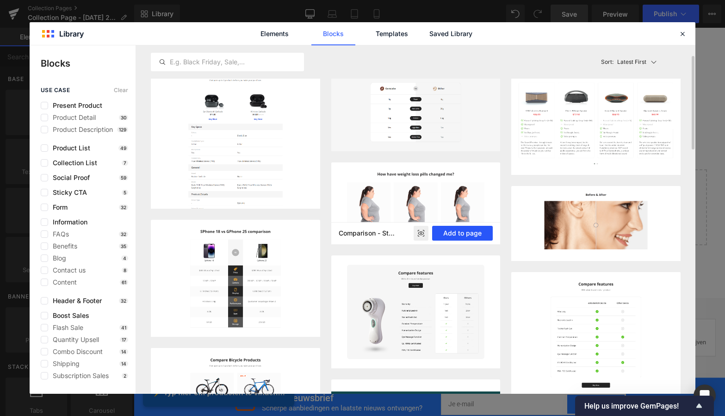
scroll to position [21, 0]
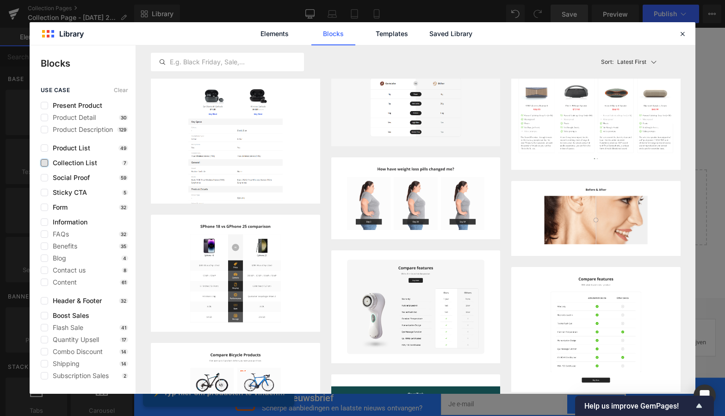
click at [43, 163] on label at bounding box center [44, 162] width 7 height 7
click at [44, 163] on input "checkbox" at bounding box center [44, 163] width 0 height 0
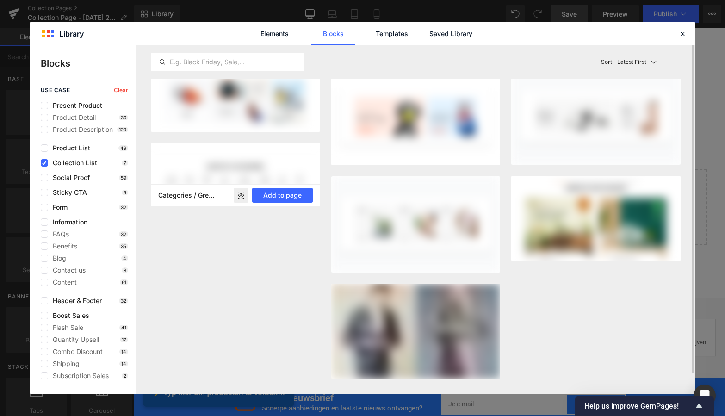
scroll to position [0, 0]
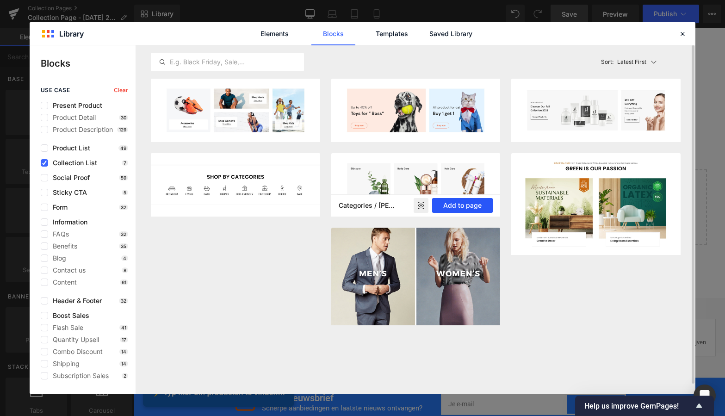
click at [481, 205] on button "Add to page" at bounding box center [462, 205] width 61 height 15
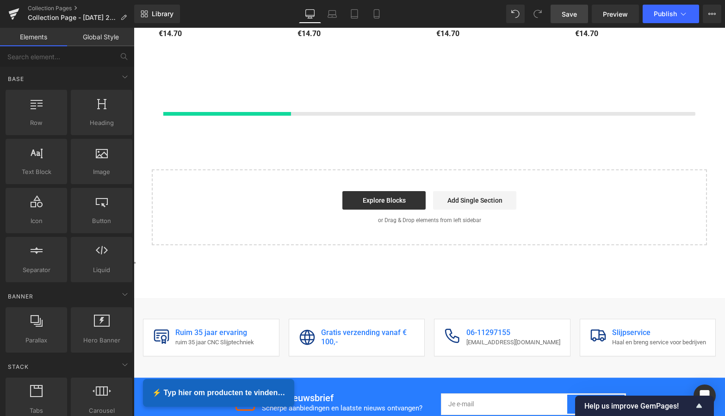
scroll to position [1588, 0]
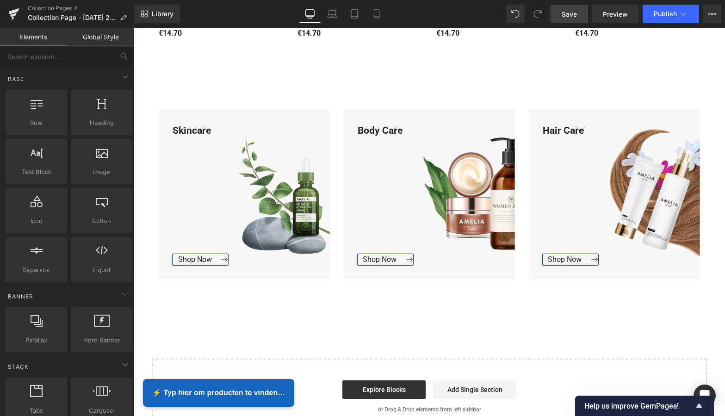
click at [344, 229] on div "Body Care Text Block" at bounding box center [429, 189] width 171 height 131
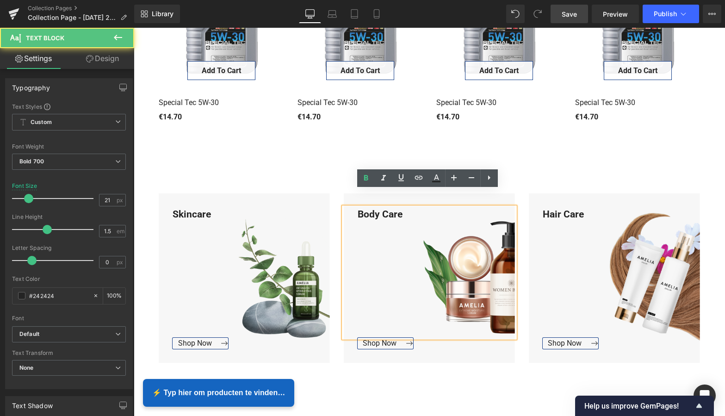
scroll to position [1495, 0]
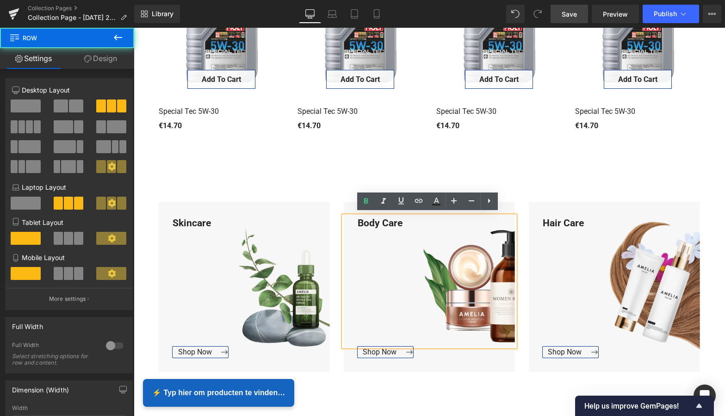
click at [175, 194] on div "Skincare Text Block Shop Now Button Hero Banner Body Care Text Block Shop Now B…" at bounding box center [430, 282] width 556 height 188
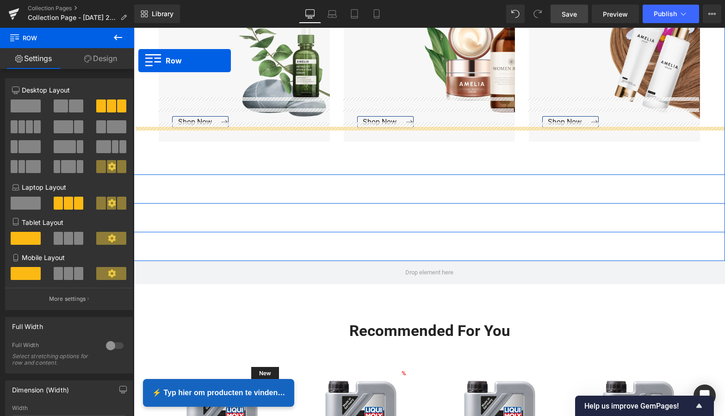
scroll to position [1086, 0]
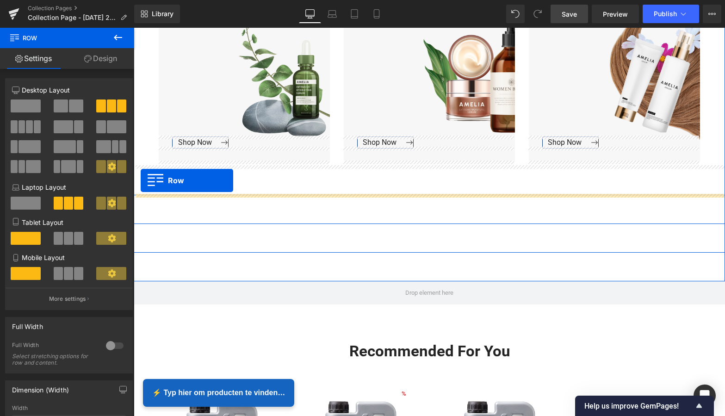
drag, startPoint x: 139, startPoint y: 174, endPoint x: 141, endPoint y: 180, distance: 6.7
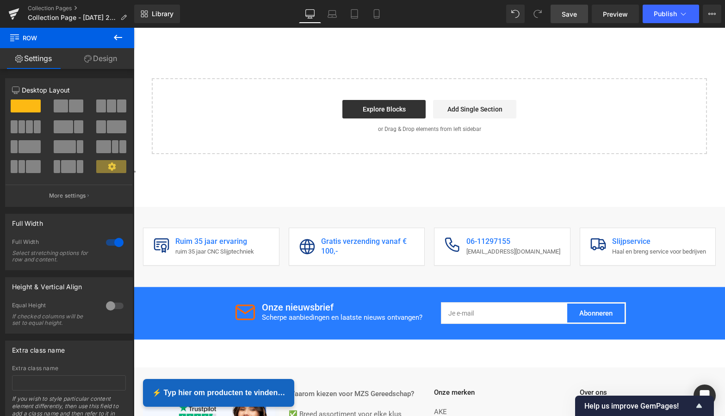
scroll to position [1896, 0]
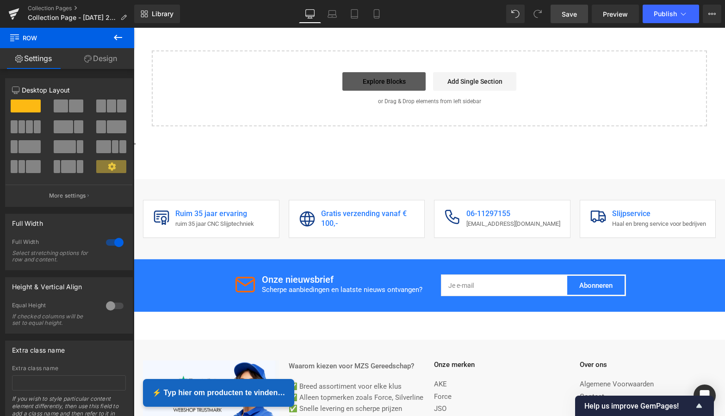
click at [375, 77] on link "Explore Blocks" at bounding box center [384, 81] width 83 height 19
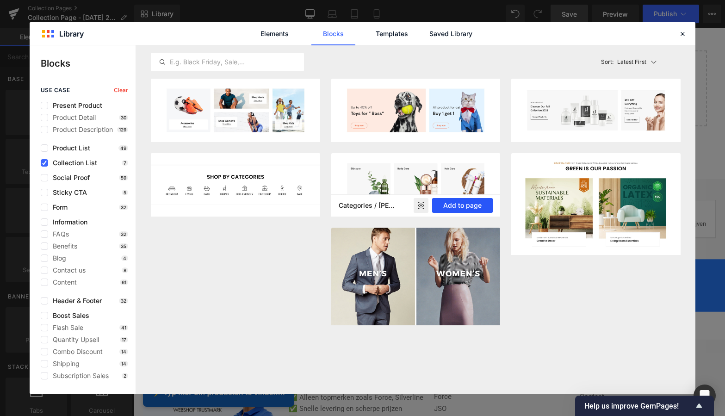
click at [462, 208] on button "Add to page" at bounding box center [462, 205] width 61 height 15
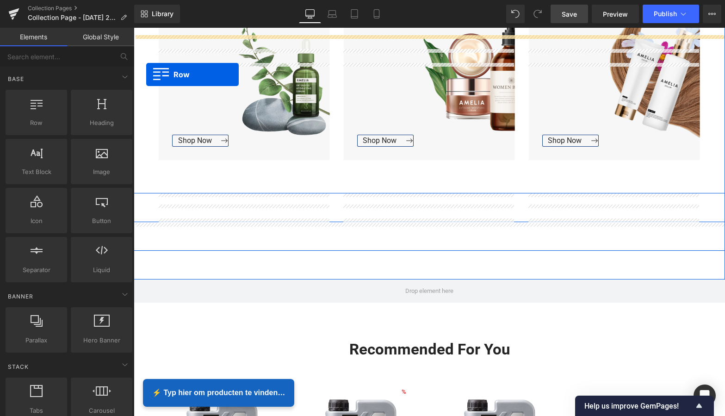
scroll to position [1266, 0]
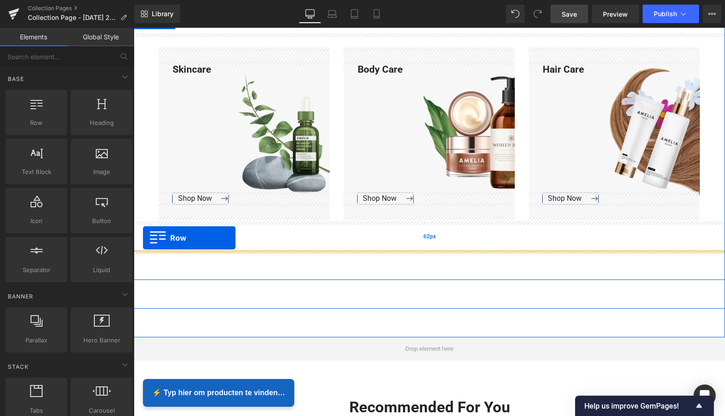
drag, startPoint x: 137, startPoint y: 224, endPoint x: 143, endPoint y: 237, distance: 14.3
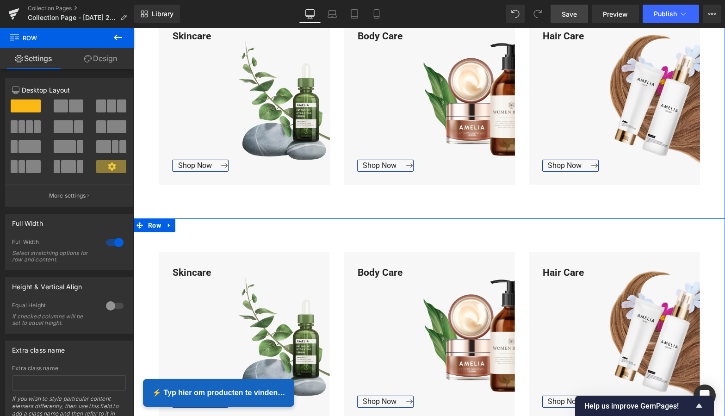
scroll to position [1032, 0]
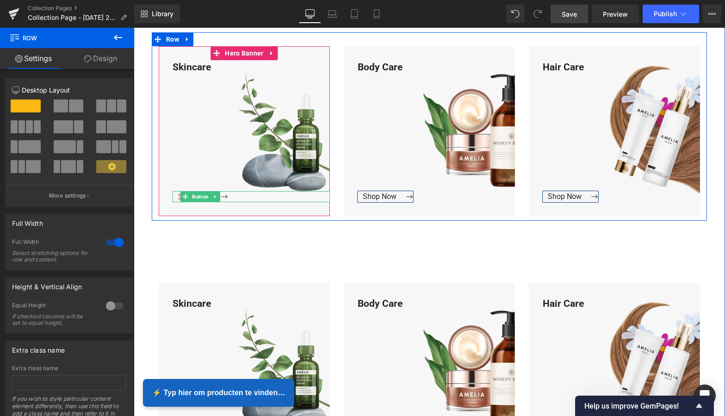
click at [211, 198] on link at bounding box center [216, 196] width 10 height 11
click at [187, 196] on link "Button" at bounding box center [196, 196] width 30 height 11
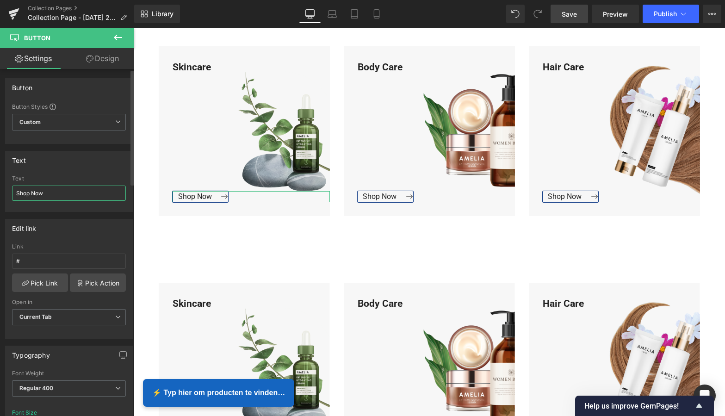
drag, startPoint x: 51, startPoint y: 198, endPoint x: 7, endPoint y: 189, distance: 44.9
click at [7, 189] on div "Shop Now Text Shop Now" at bounding box center [69, 193] width 127 height 36
type input "Bekijk Collectie"
drag, startPoint x: 61, startPoint y: 194, endPoint x: 12, endPoint y: 188, distance: 48.9
click at [12, 188] on input "Bekijk Collectie" at bounding box center [69, 193] width 114 height 15
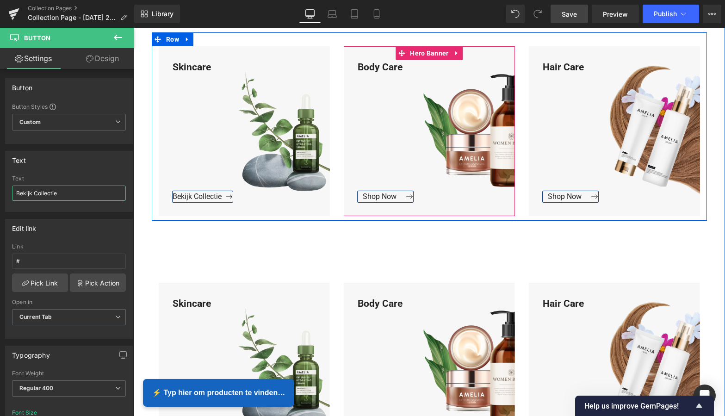
click at [426, 192] on span "Button" at bounding box center [436, 196] width 20 height 11
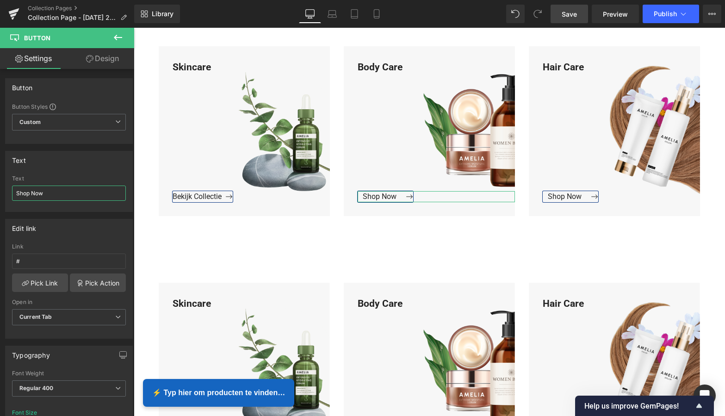
drag, startPoint x: 56, startPoint y: 194, endPoint x: -8, endPoint y: 193, distance: 63.4
click at [0, 193] on html "Button You are previewing how the will restyle your page. You can not edit Elem…" at bounding box center [362, 208] width 725 height 416
paste input "Bekijk Collectie"
type input "Bekijk Collectie"
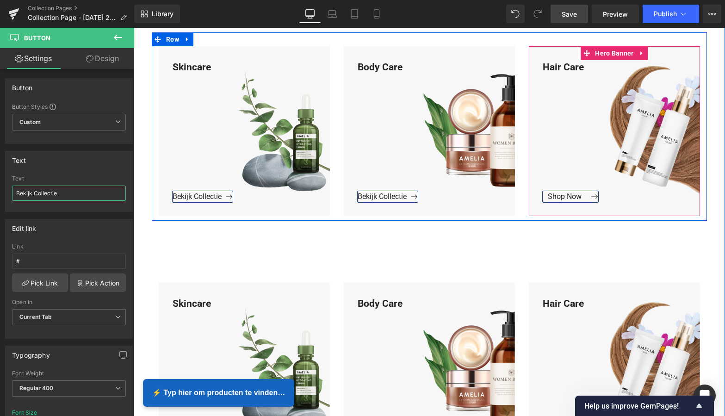
click at [612, 195] on span "Button" at bounding box center [622, 196] width 20 height 11
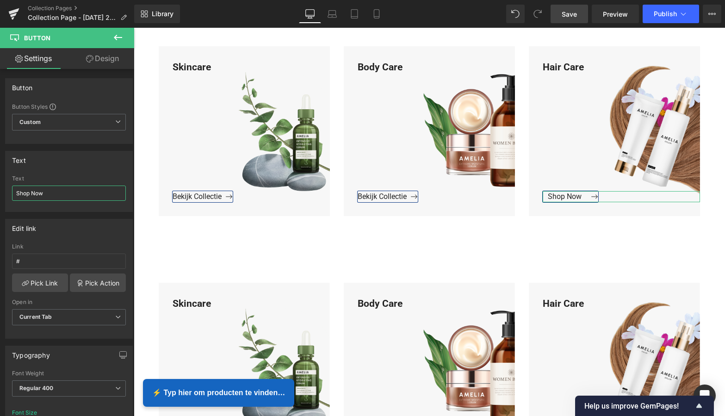
drag, startPoint x: 52, startPoint y: 196, endPoint x: -13, endPoint y: 196, distance: 64.8
click at [0, 196] on html "Button You are previewing how the will restyle your page. You can not edit Elem…" at bounding box center [362, 208] width 725 height 416
paste input "Bekijk Collectie"
type input "Bekijk Collectie"
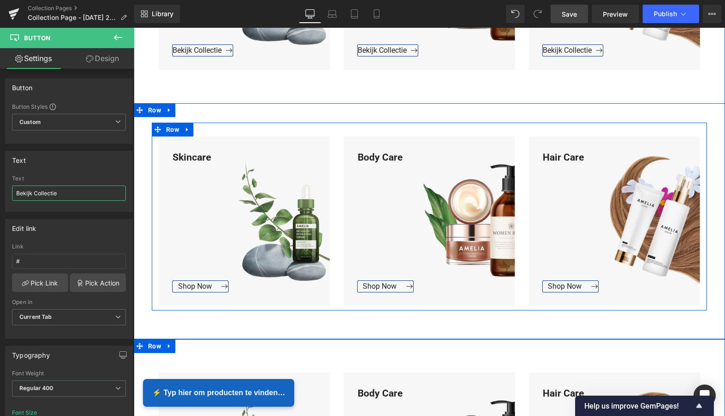
scroll to position [1180, 0]
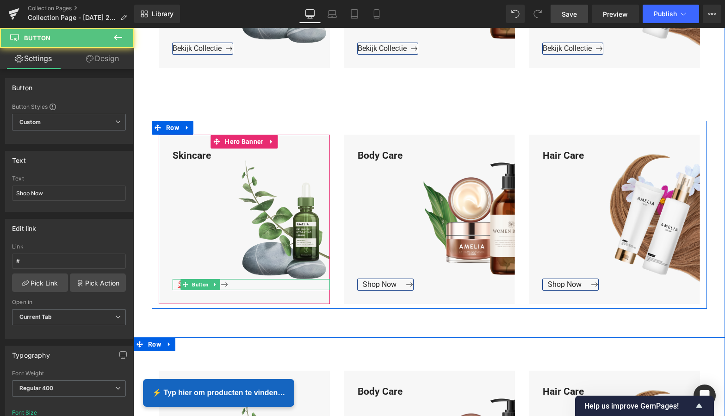
click at [204, 283] on div "Shop Now Button" at bounding box center [251, 284] width 157 height 11
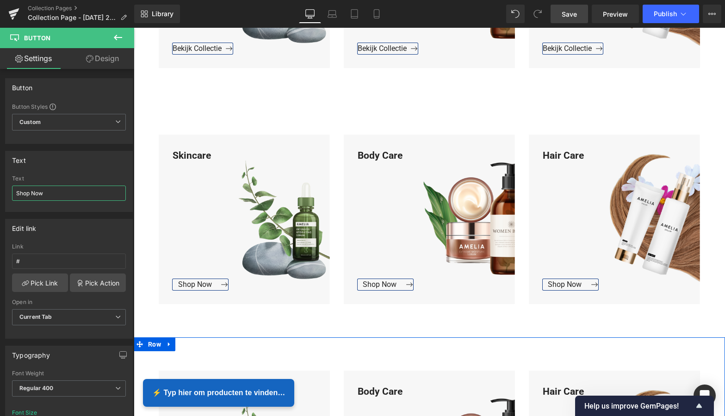
drag, startPoint x: 47, startPoint y: 193, endPoint x: -13, endPoint y: 192, distance: 60.7
click at [0, 192] on html "Button You are previewing how the will restyle your page. You can not edit Elem…" at bounding box center [362, 208] width 725 height 416
type input "Bekijk Collectie"
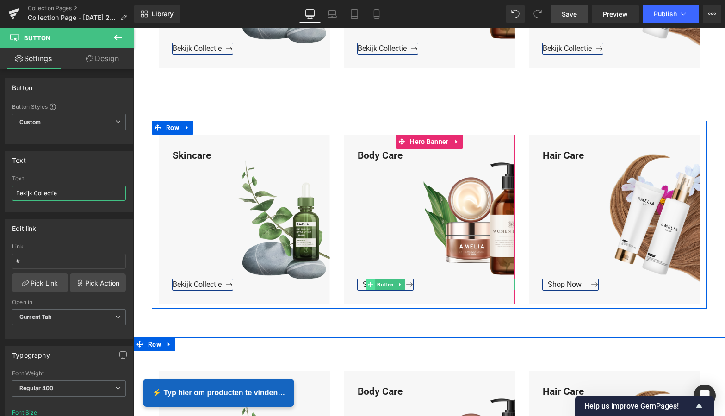
click at [372, 282] on span at bounding box center [371, 284] width 10 height 11
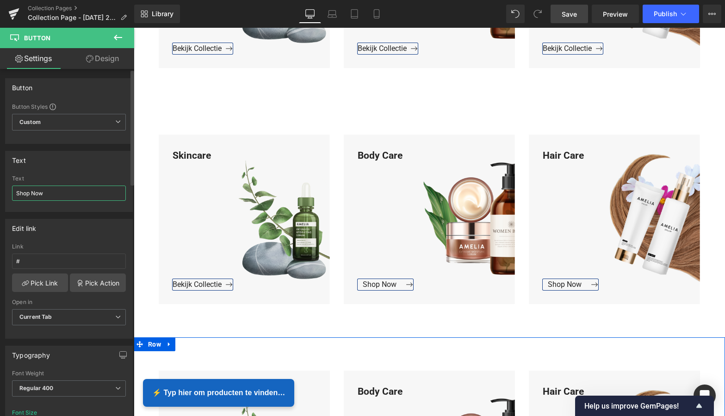
drag, startPoint x: 58, startPoint y: 188, endPoint x: 53, endPoint y: 180, distance: 10.2
click at [52, 179] on div "Text Shop Now" at bounding box center [69, 193] width 114 height 36
drag, startPoint x: 45, startPoint y: 195, endPoint x: -7, endPoint y: 198, distance: 52.4
click at [0, 198] on html "Button You are previewing how the will restyle your page. You can not edit Elem…" at bounding box center [362, 208] width 725 height 416
paste input "Bekijk Collectie"
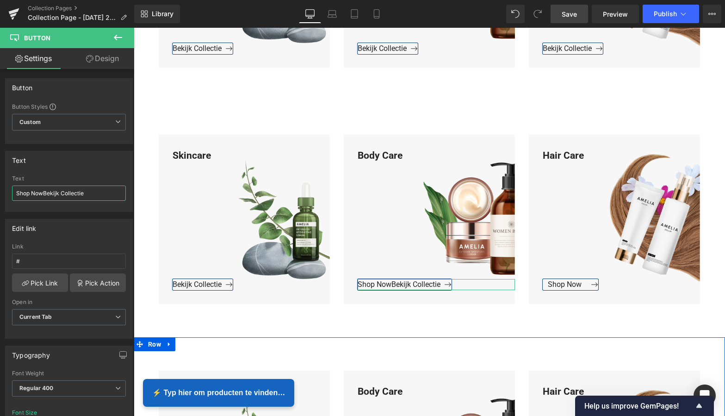
drag, startPoint x: 90, startPoint y: 192, endPoint x: -14, endPoint y: 187, distance: 104.3
click at [0, 187] on html "Button You are previewing how the will restyle your page. You can not edit Elem…" at bounding box center [362, 208] width 725 height 416
paste input "text"
type input "Bekijk Collectie"
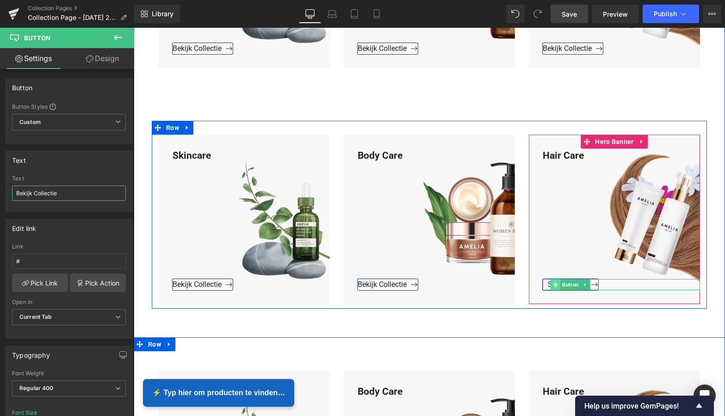
click at [553, 279] on span at bounding box center [556, 284] width 10 height 11
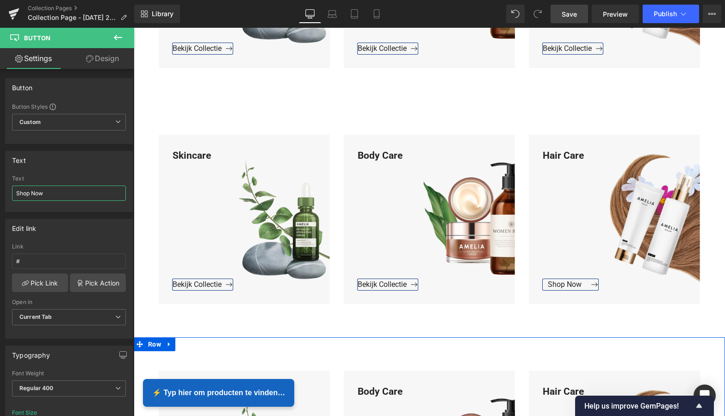
drag, startPoint x: 48, startPoint y: 193, endPoint x: -18, endPoint y: 191, distance: 65.8
click at [0, 191] on html "Button You are previewing how the will restyle your page. You can not edit Elem…" at bounding box center [362, 208] width 725 height 416
paste input "Bekijk Collectie"
type input "Bekijk Collectie"
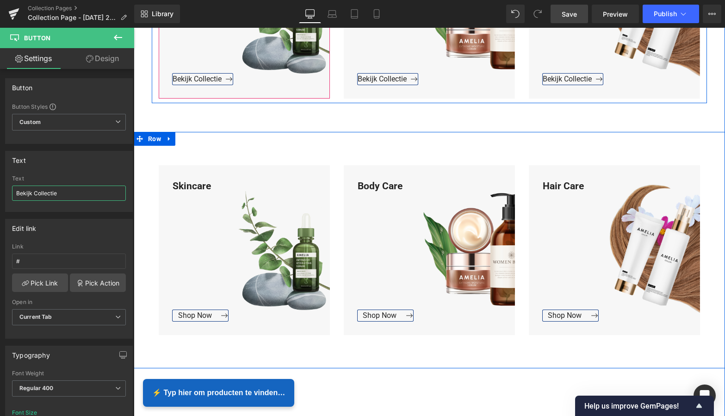
scroll to position [1424, 0]
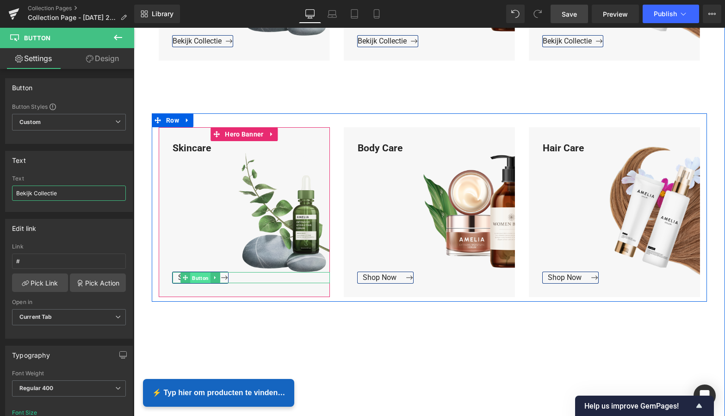
click at [194, 276] on span "Button" at bounding box center [200, 278] width 20 height 11
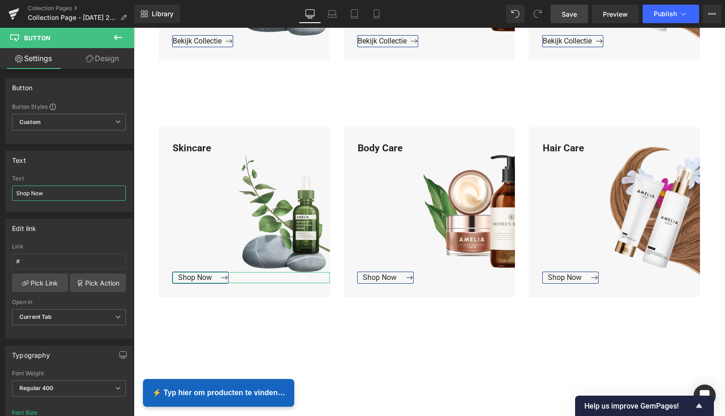
drag, startPoint x: 52, startPoint y: 196, endPoint x: -12, endPoint y: 194, distance: 64.4
click at [0, 194] on html "Button You are previewing how the will restyle your page. You can not edit Elem…" at bounding box center [362, 208] width 725 height 416
paste input "Bekijk Collectie"
type input "Bekijk Collectie"
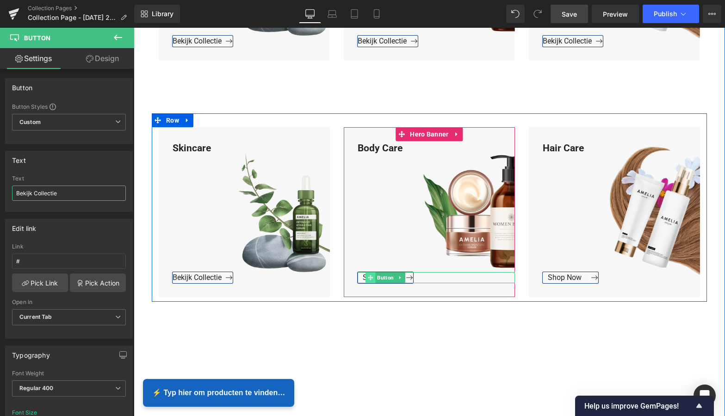
click at [373, 277] on span at bounding box center [371, 277] width 10 height 11
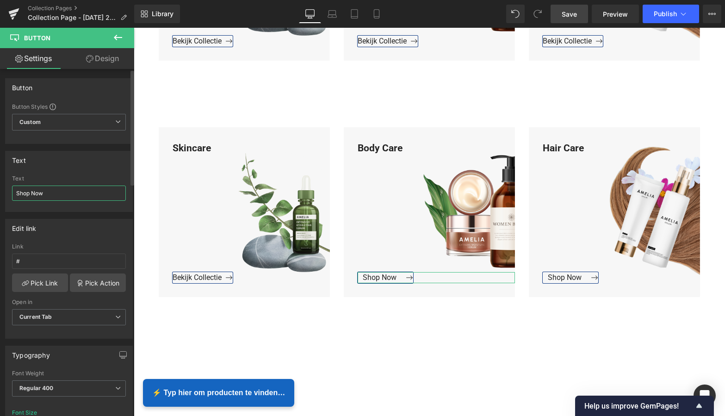
click at [49, 188] on input "Shop Now" at bounding box center [69, 193] width 114 height 15
drag, startPoint x: 54, startPoint y: 194, endPoint x: -15, endPoint y: 196, distance: 68.6
click at [0, 196] on html "Button You are previewing how the will restyle your page. You can not edit Elem…" at bounding box center [362, 208] width 725 height 416
paste input "Bekijk Collectie"
type input "Bekijk Collectie"
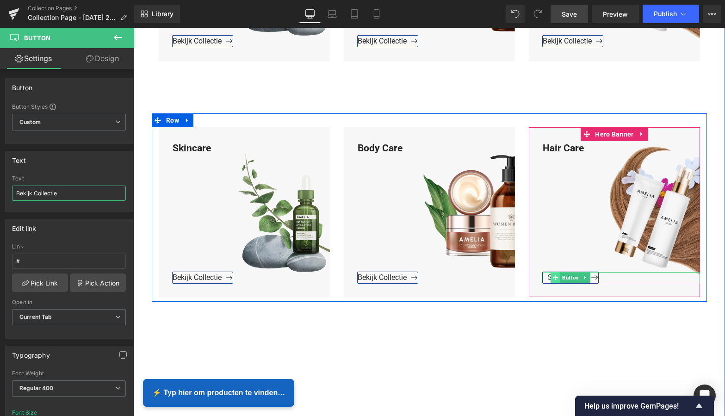
click at [555, 275] on icon at bounding box center [555, 277] width 5 height 5
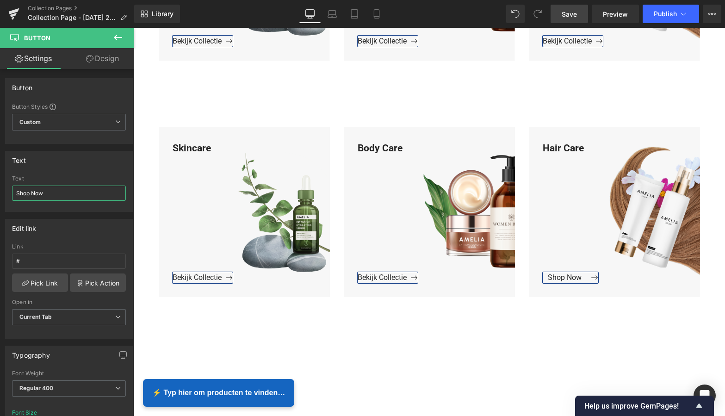
drag, startPoint x: 45, startPoint y: 191, endPoint x: -27, endPoint y: 194, distance: 72.7
click at [0, 194] on html "Button You are previewing how the will restyle your page. You can not edit Elem…" at bounding box center [362, 208] width 725 height 416
paste input "Bekijk Collectie"
type input "Bekijk Collectie"
click at [573, 8] on link "Save" at bounding box center [570, 14] width 38 height 19
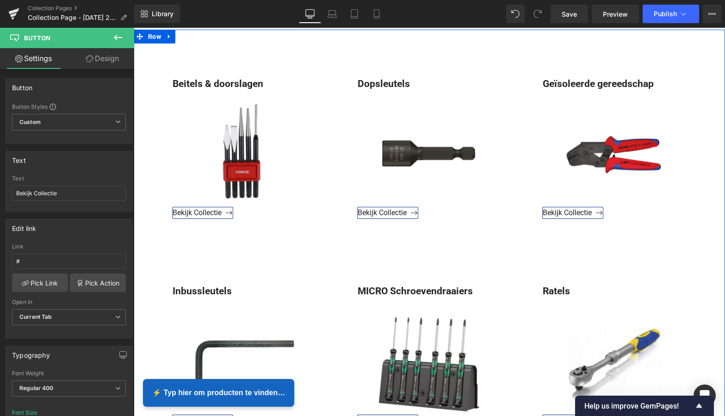
scroll to position [393, 0]
